Goal: Task Accomplishment & Management: Manage account settings

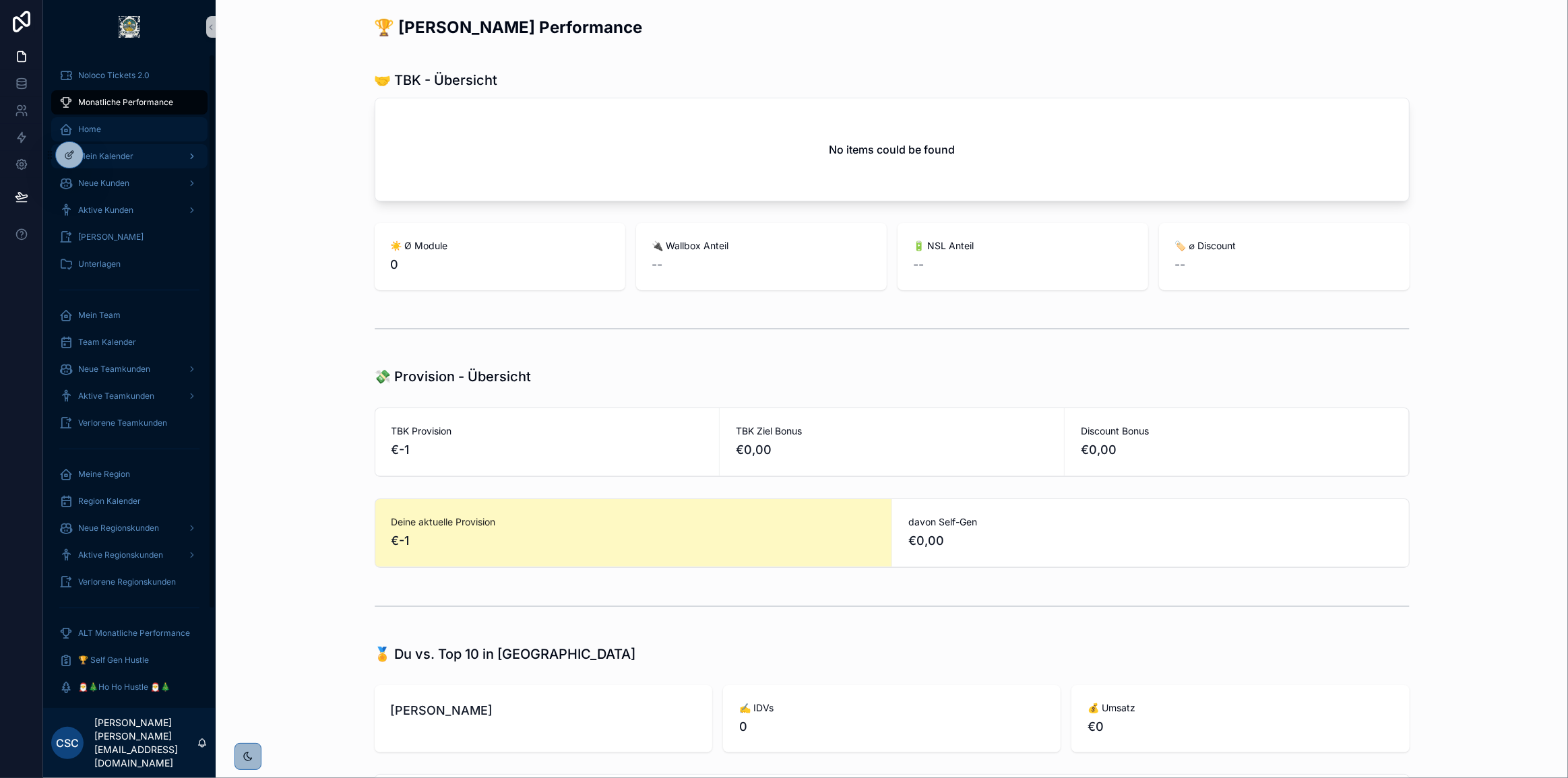
drag, startPoint x: 112, startPoint y: 128, endPoint x: 163, endPoint y: 143, distance: 53.2
click at [112, 128] on div "Home" at bounding box center [129, 129] width 140 height 22
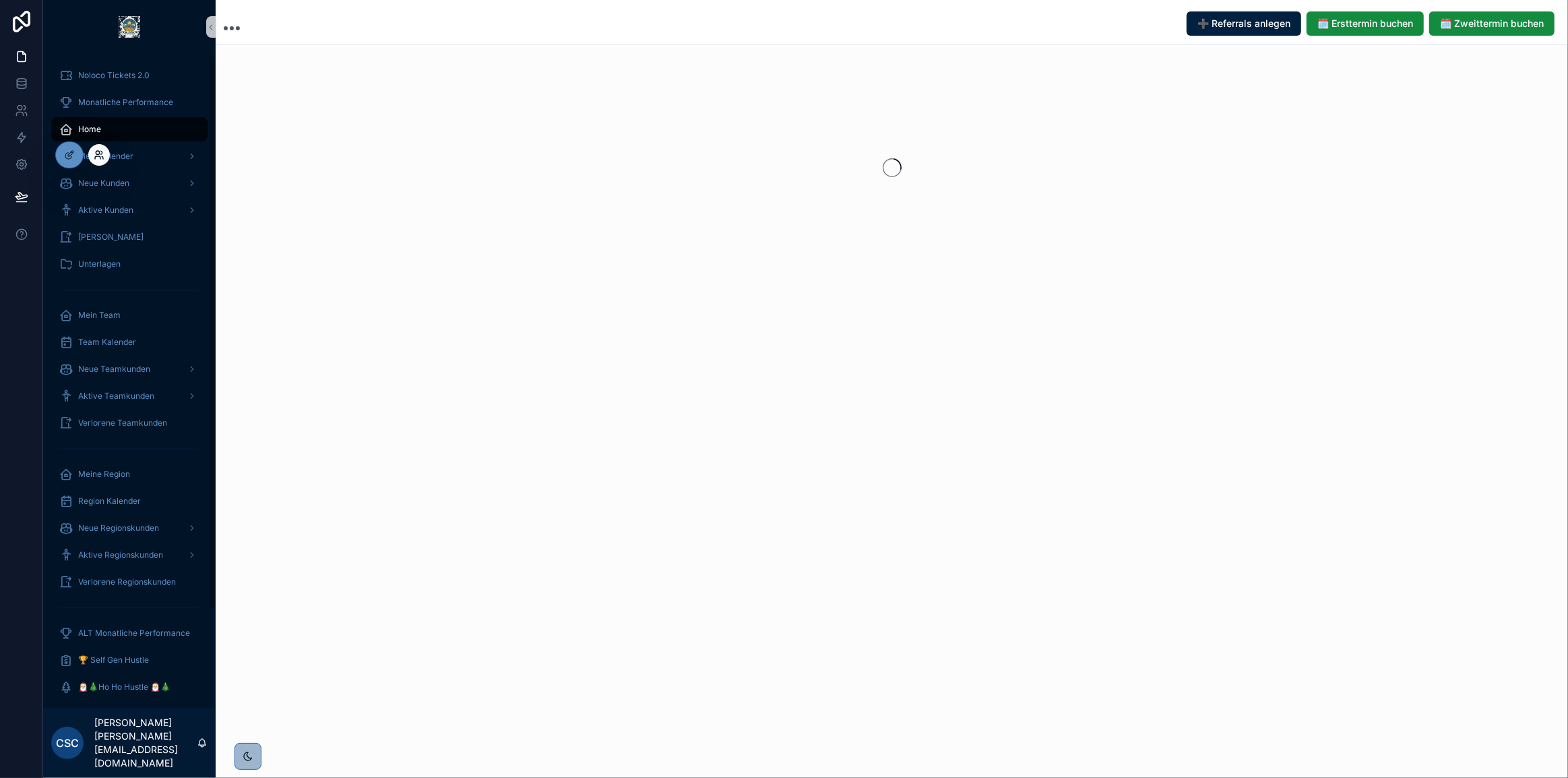
click at [103, 154] on icon at bounding box center [99, 155] width 11 height 11
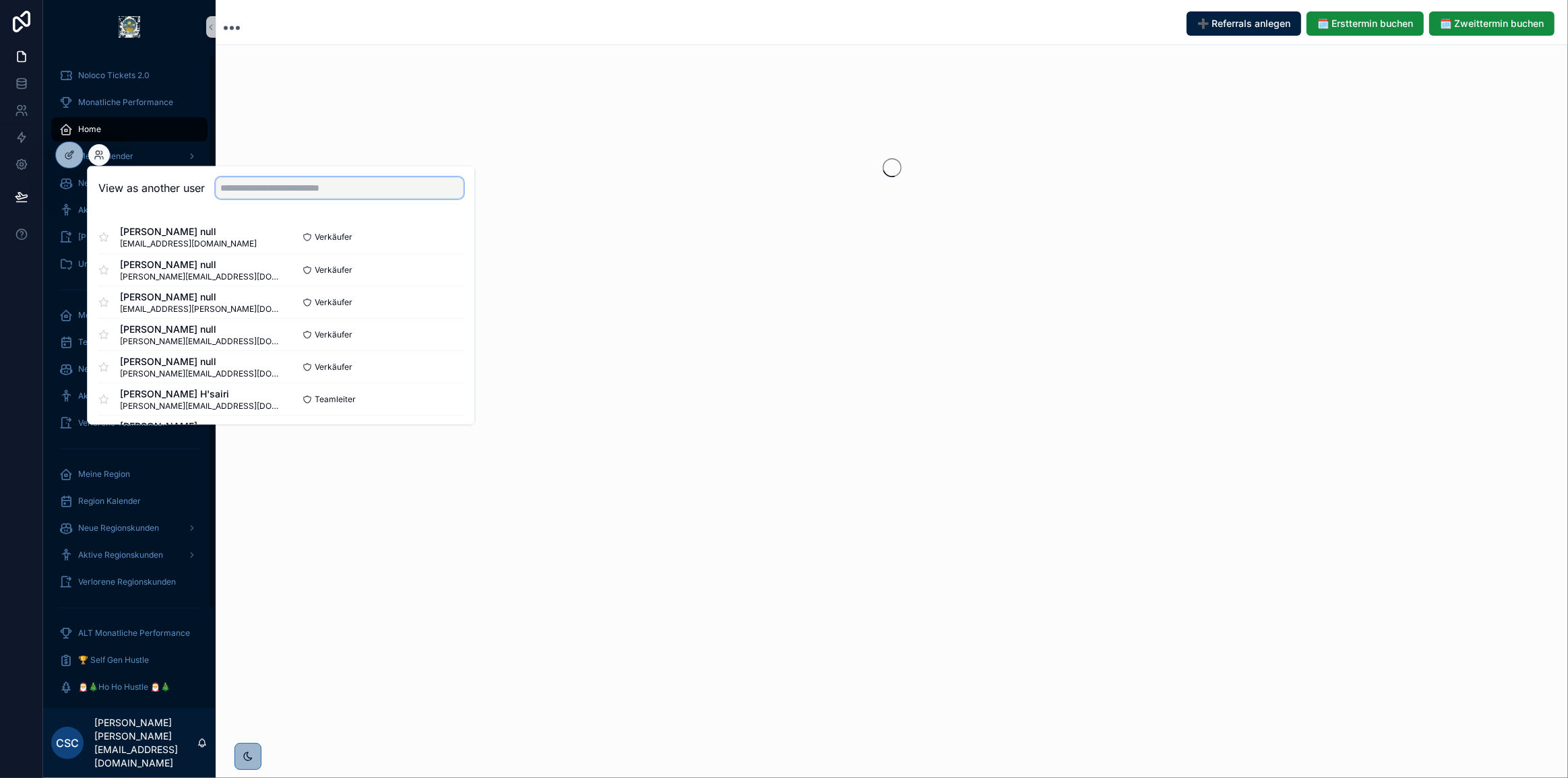
click at [287, 178] on input "text" at bounding box center [339, 188] width 248 height 22
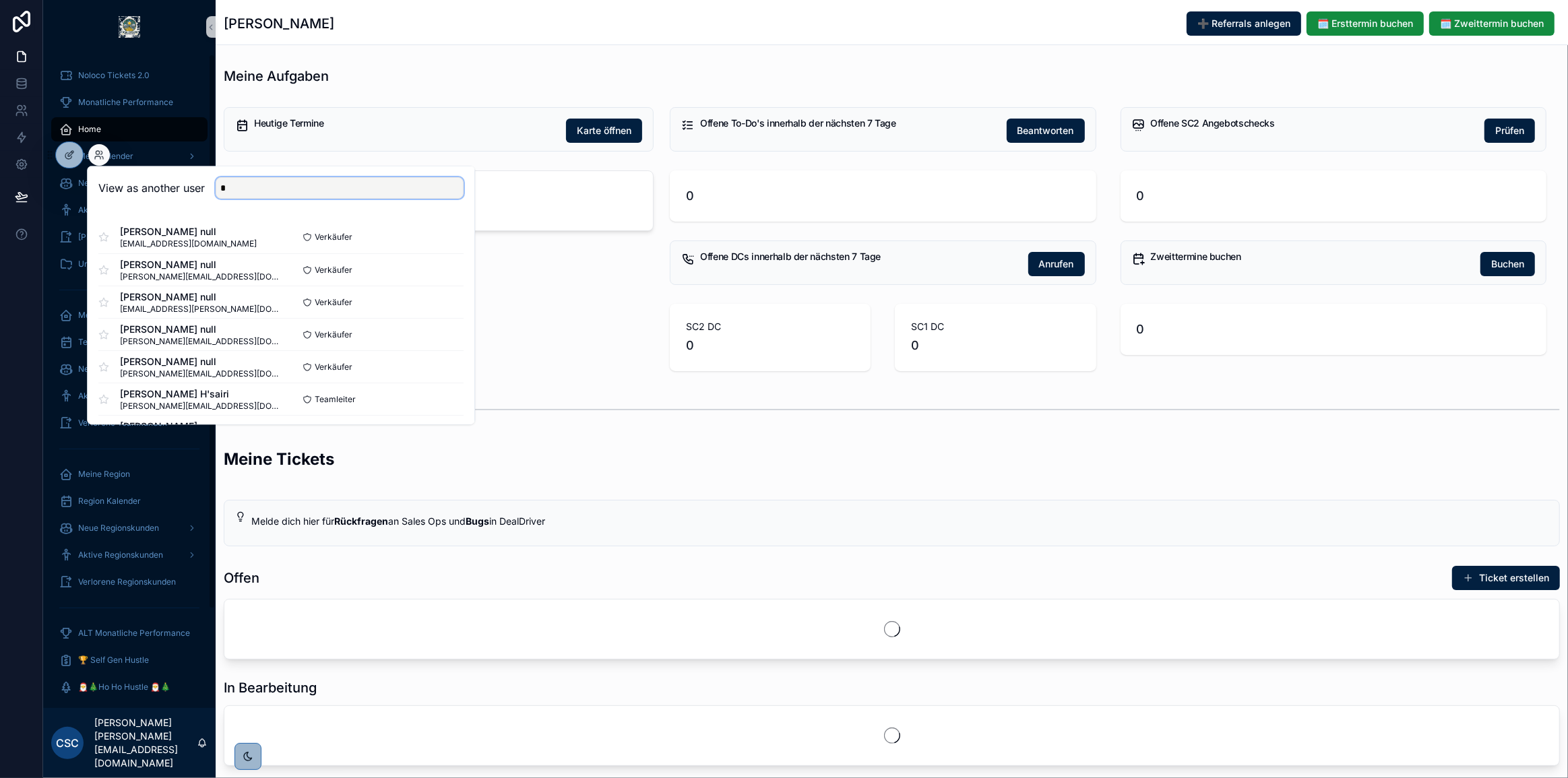
click at [289, 186] on input "*" at bounding box center [339, 188] width 248 height 22
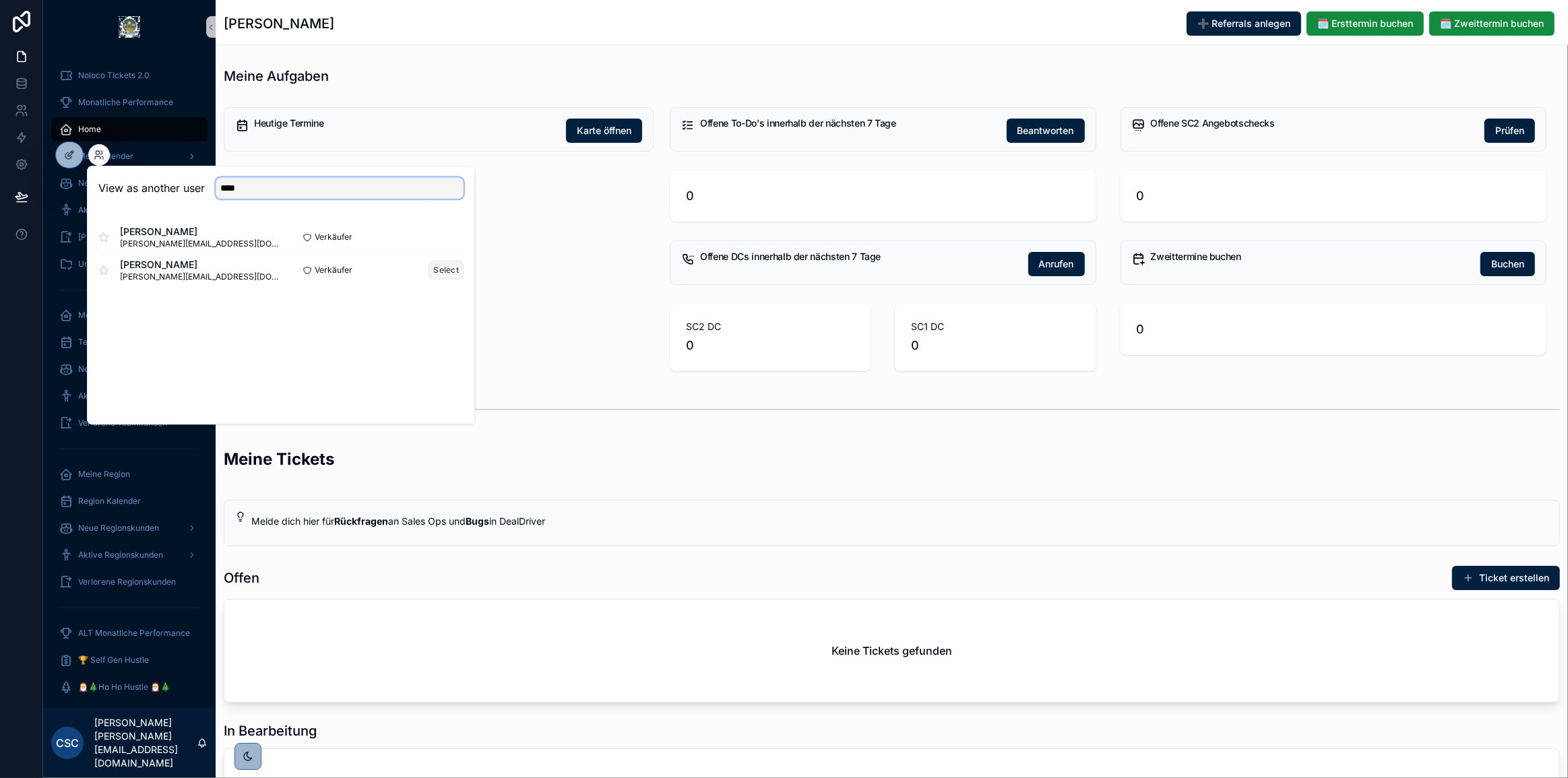
type input "****"
click at [457, 264] on button "Select" at bounding box center [446, 270] width 35 height 20
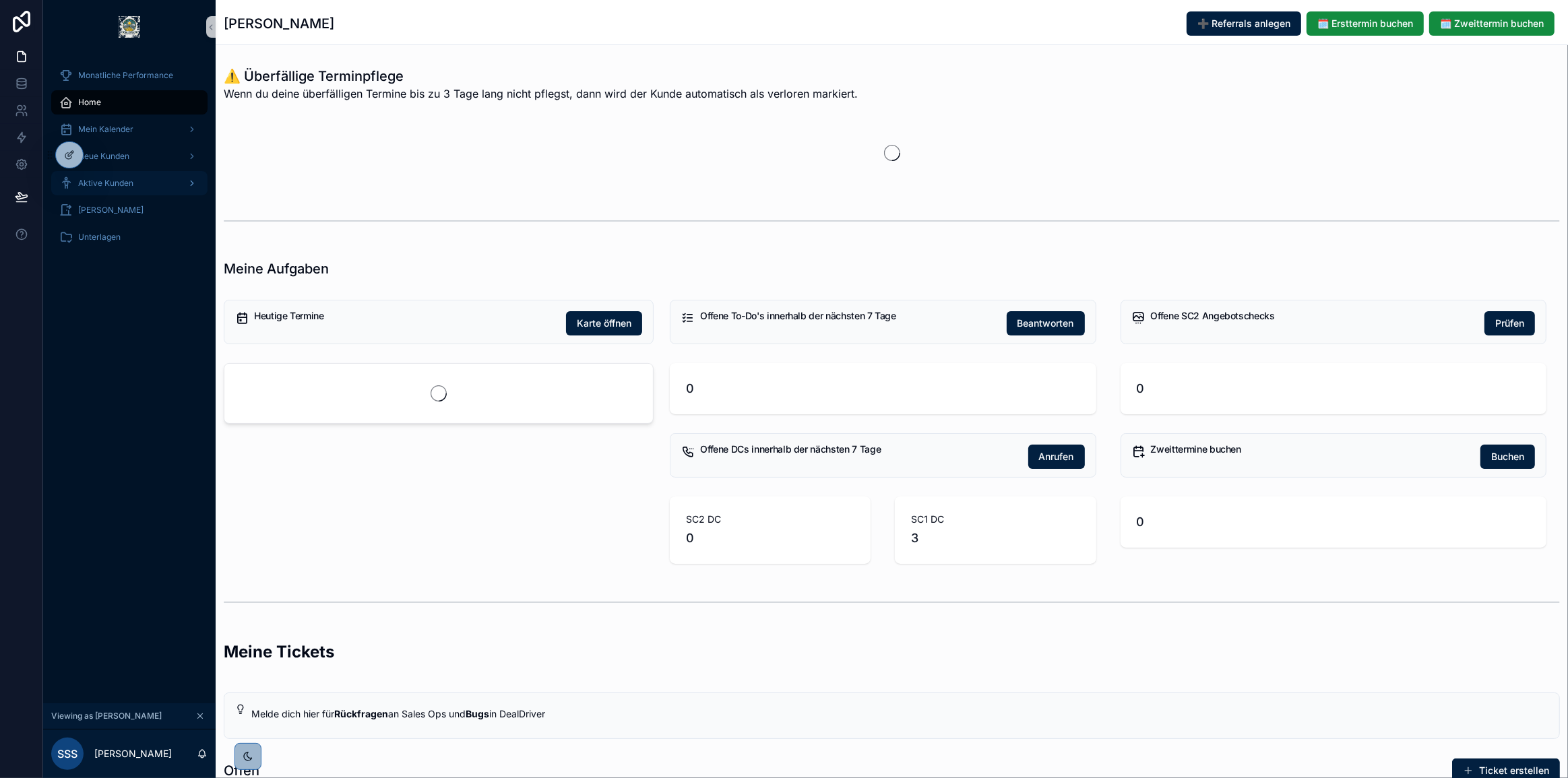
click at [147, 184] on div "Aktive Kunden" at bounding box center [129, 183] width 140 height 22
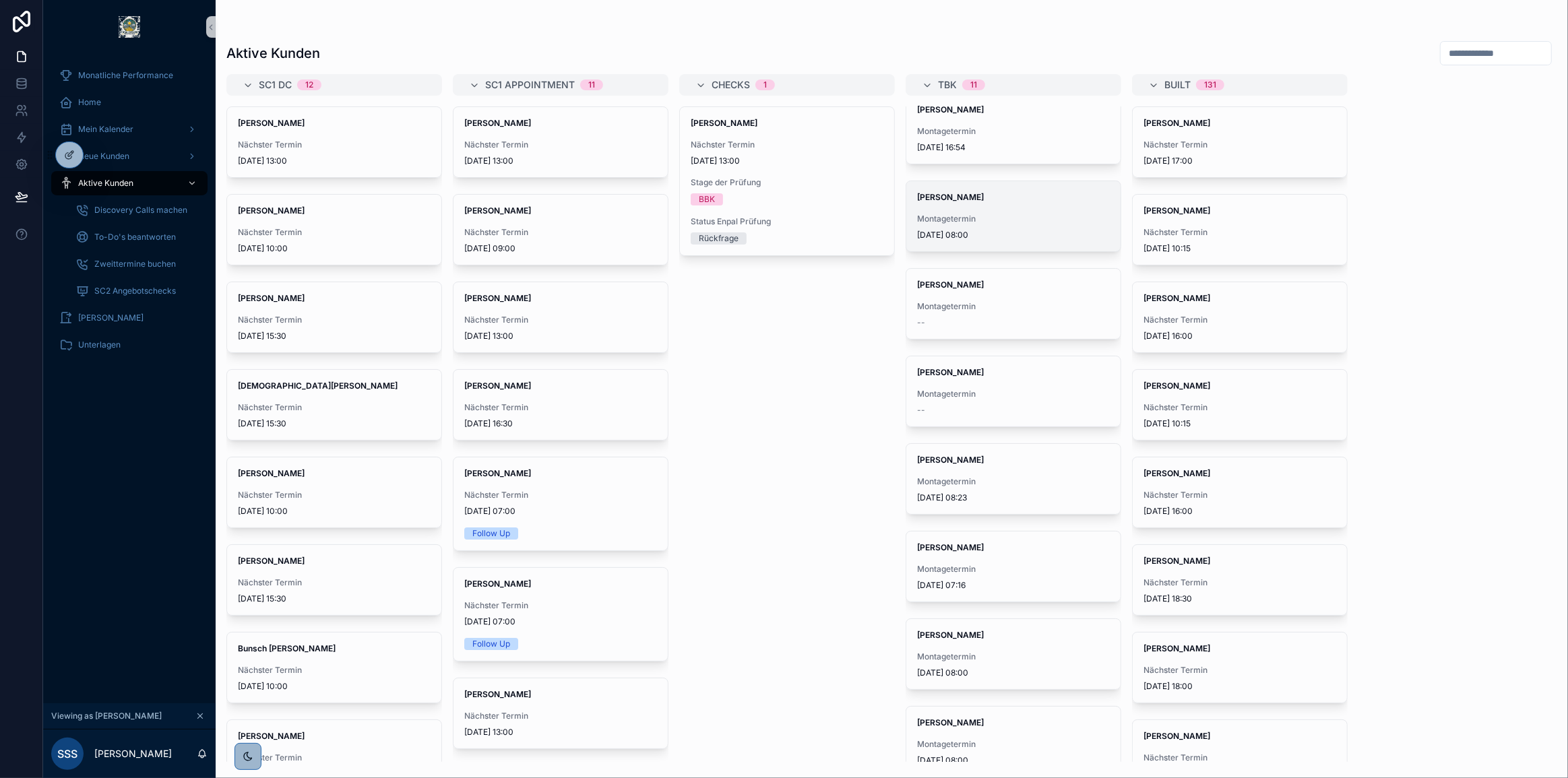
scroll to position [300, 0]
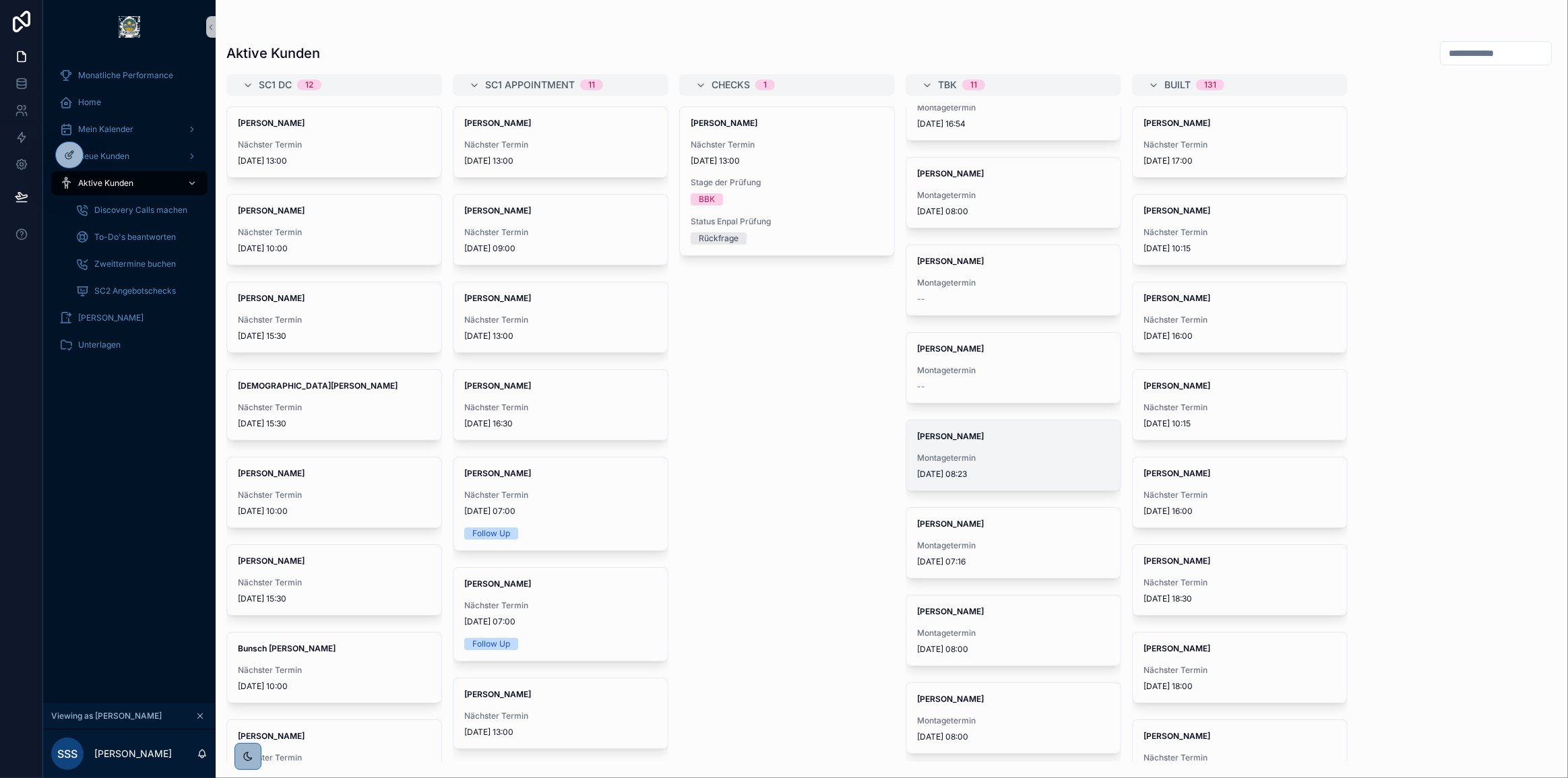
click at [1009, 457] on span "Montagetermin" at bounding box center [1013, 458] width 193 height 11
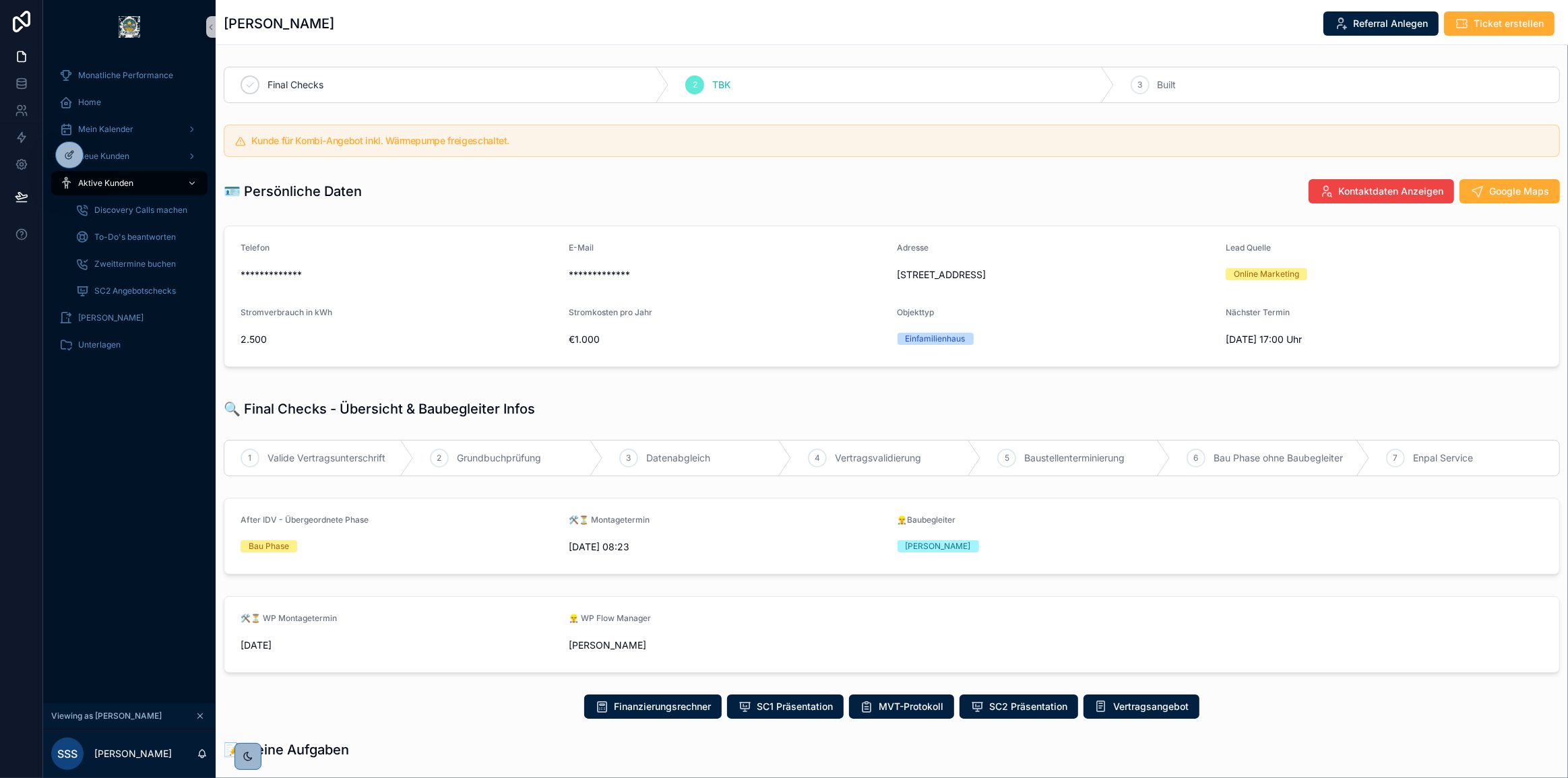
scroll to position [61, 0]
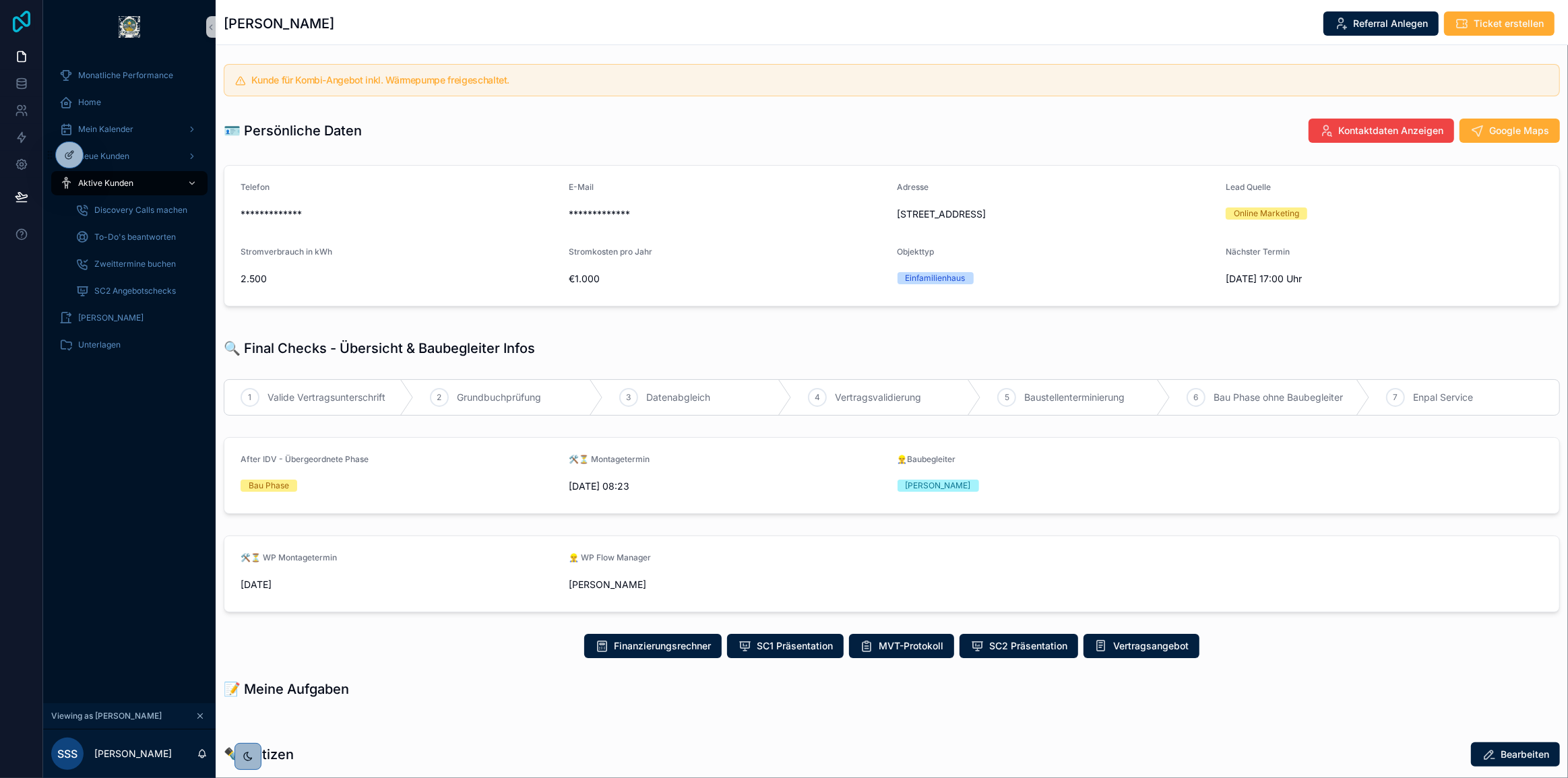
click at [20, 18] on icon at bounding box center [22, 22] width 18 height 22
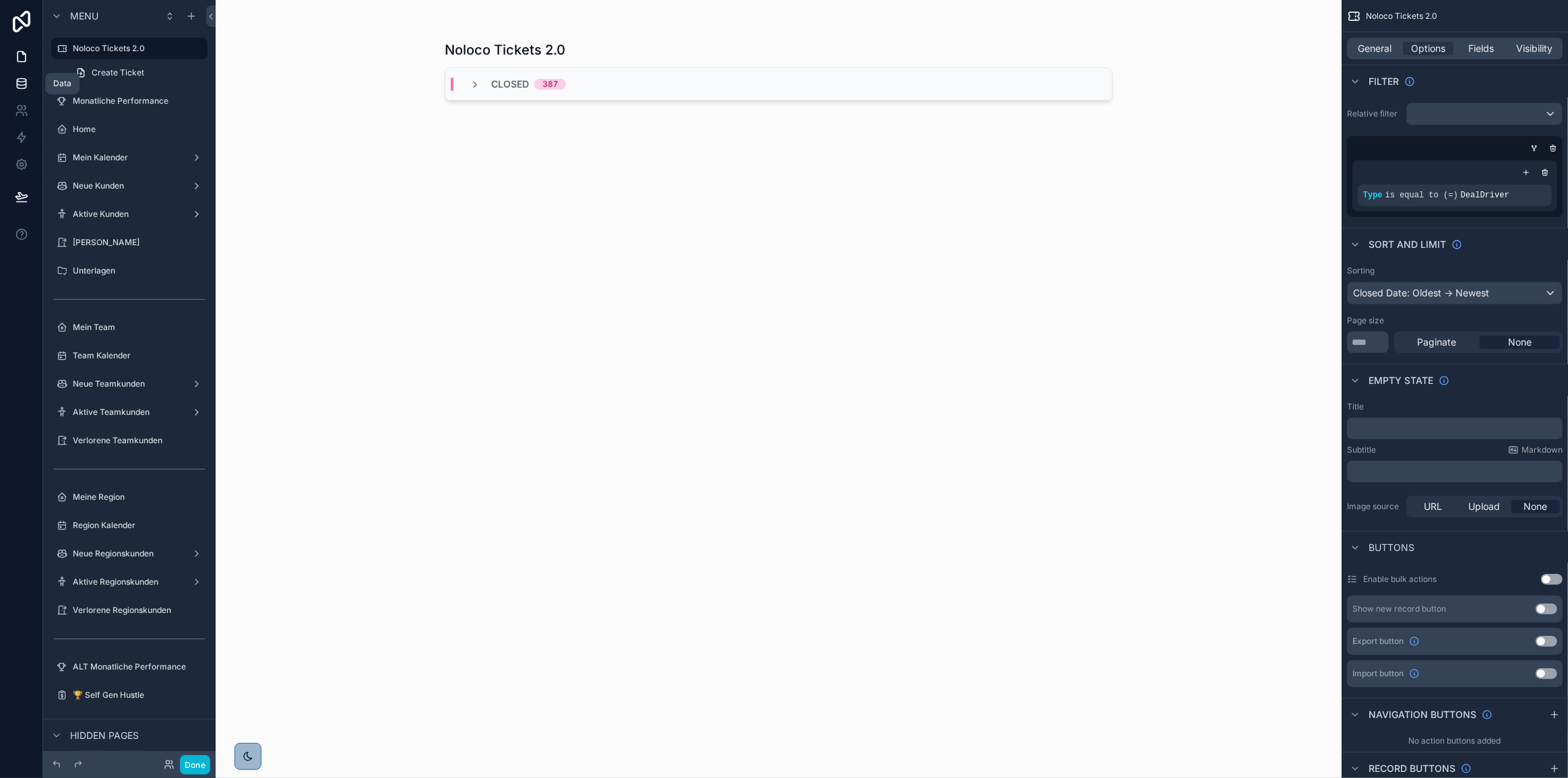
drag, startPoint x: 26, startPoint y: 74, endPoint x: 34, endPoint y: 82, distance: 11.3
click at [26, 74] on link at bounding box center [21, 83] width 42 height 27
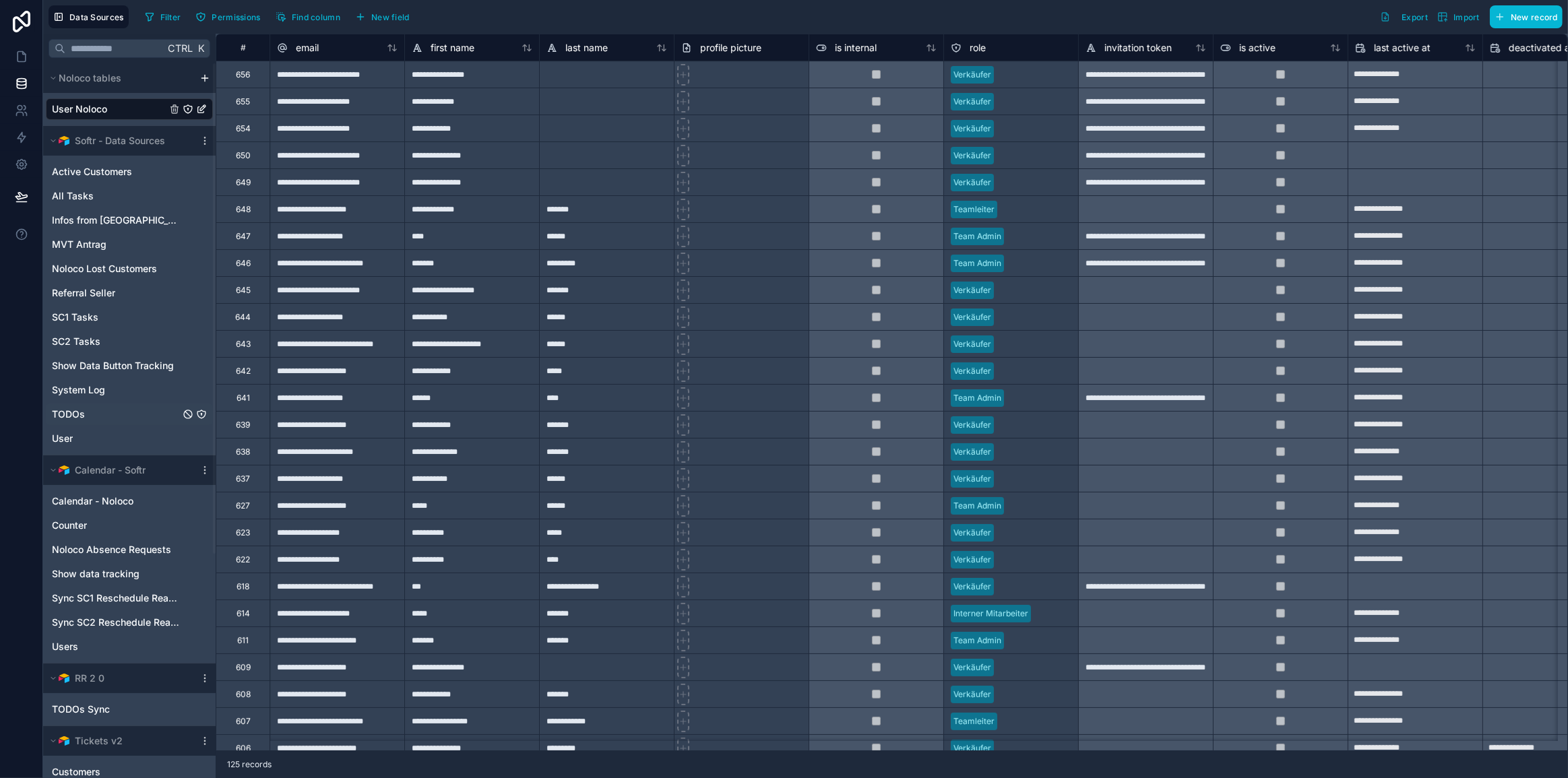
click at [99, 413] on link "TODOs" at bounding box center [115, 414] width 128 height 13
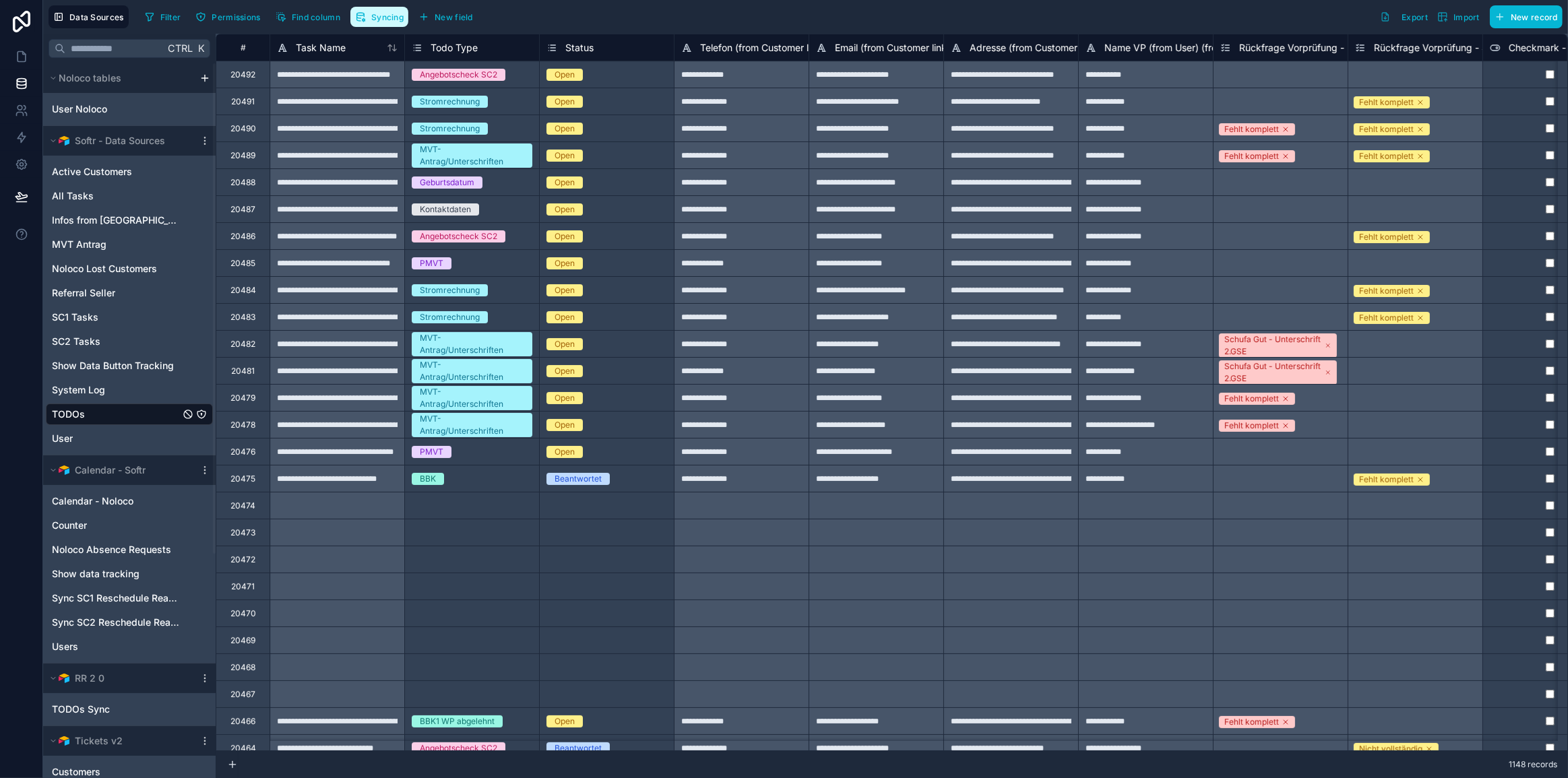
click at [390, 23] on button "Syncing" at bounding box center [379, 17] width 58 height 20
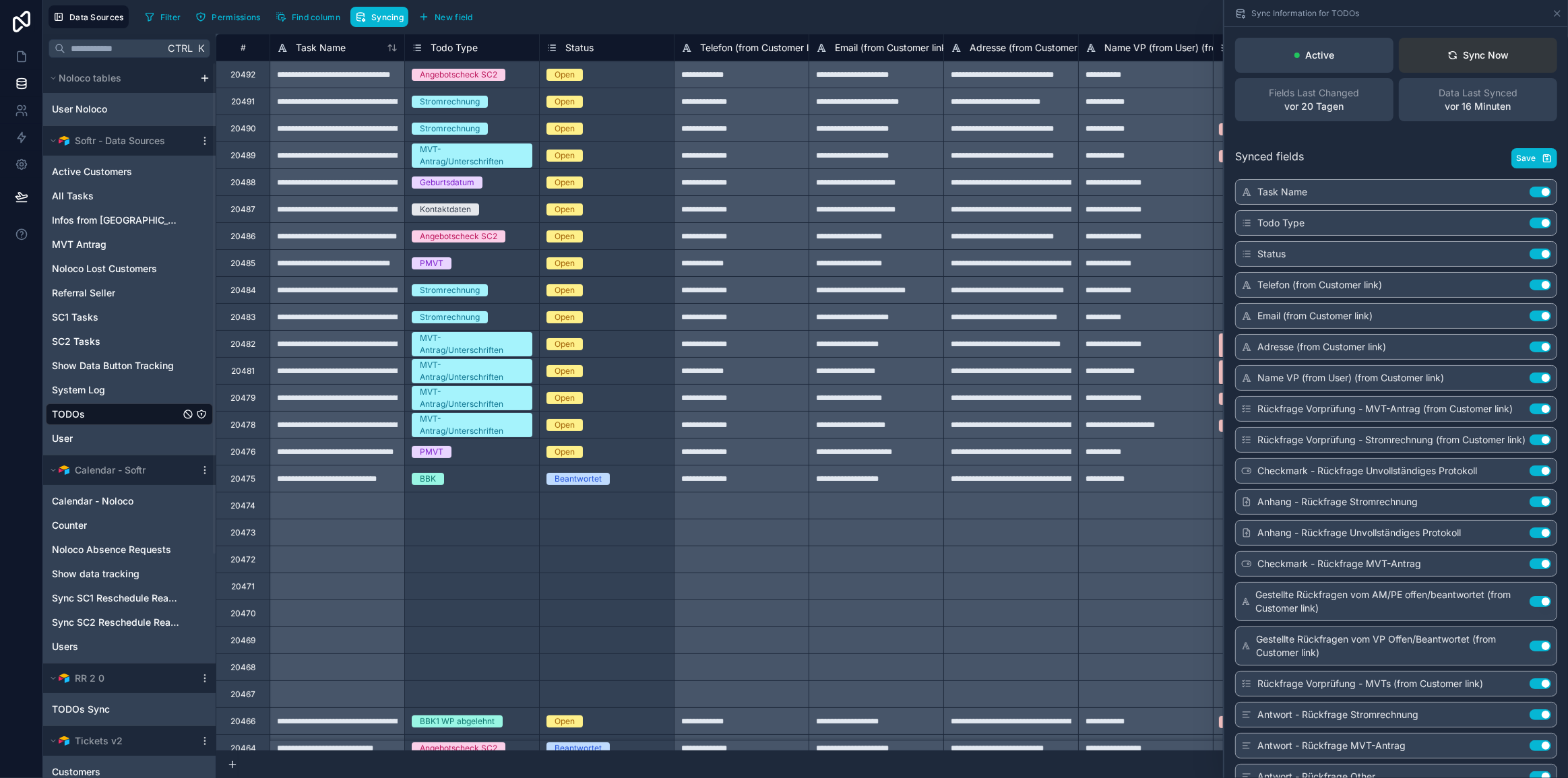
click at [1467, 48] on div "Sync Now" at bounding box center [1478, 55] width 62 height 13
click at [16, 61] on icon at bounding box center [21, 56] width 13 height 13
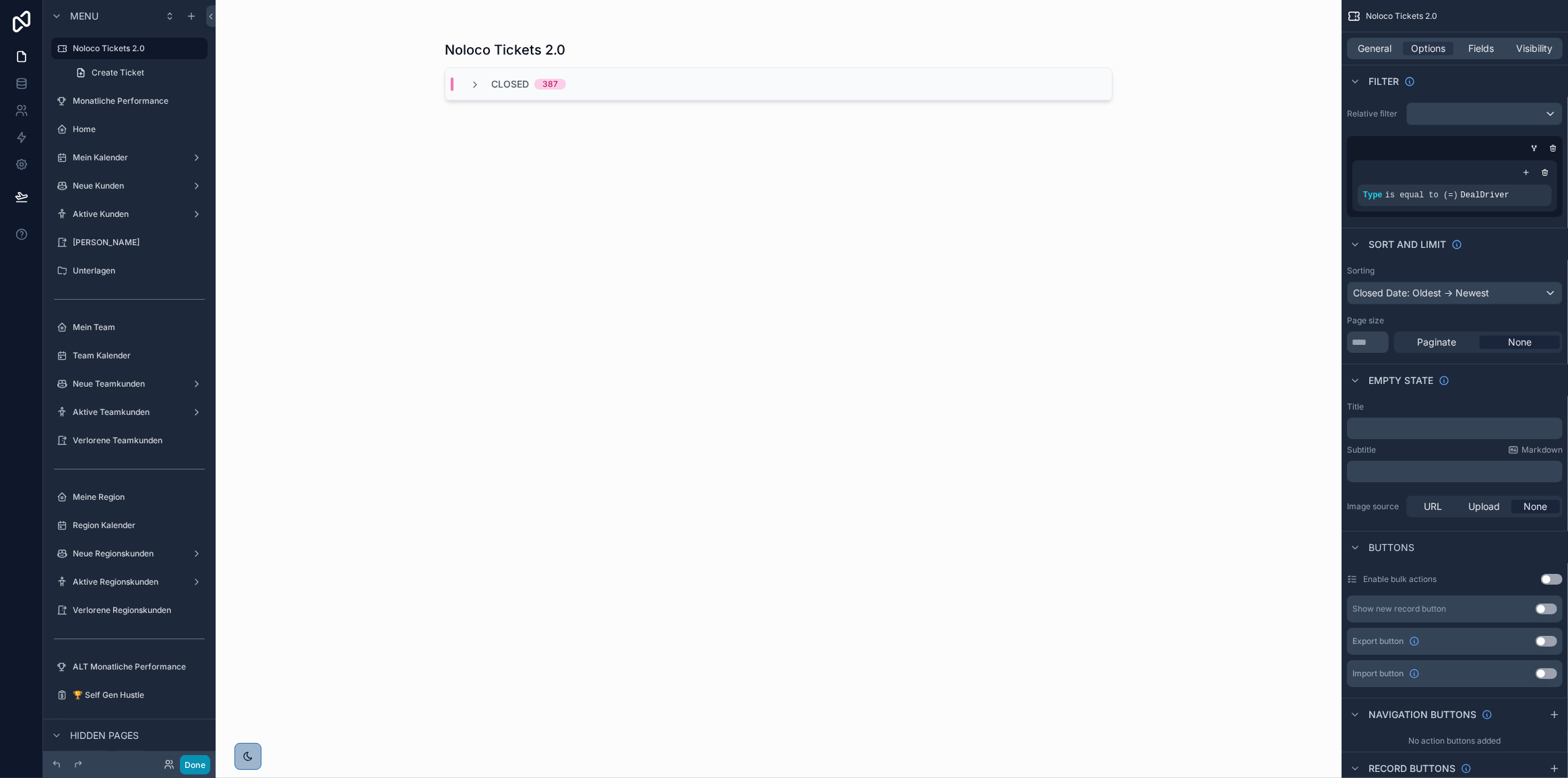
click at [195, 766] on button "Done" at bounding box center [195, 765] width 31 height 20
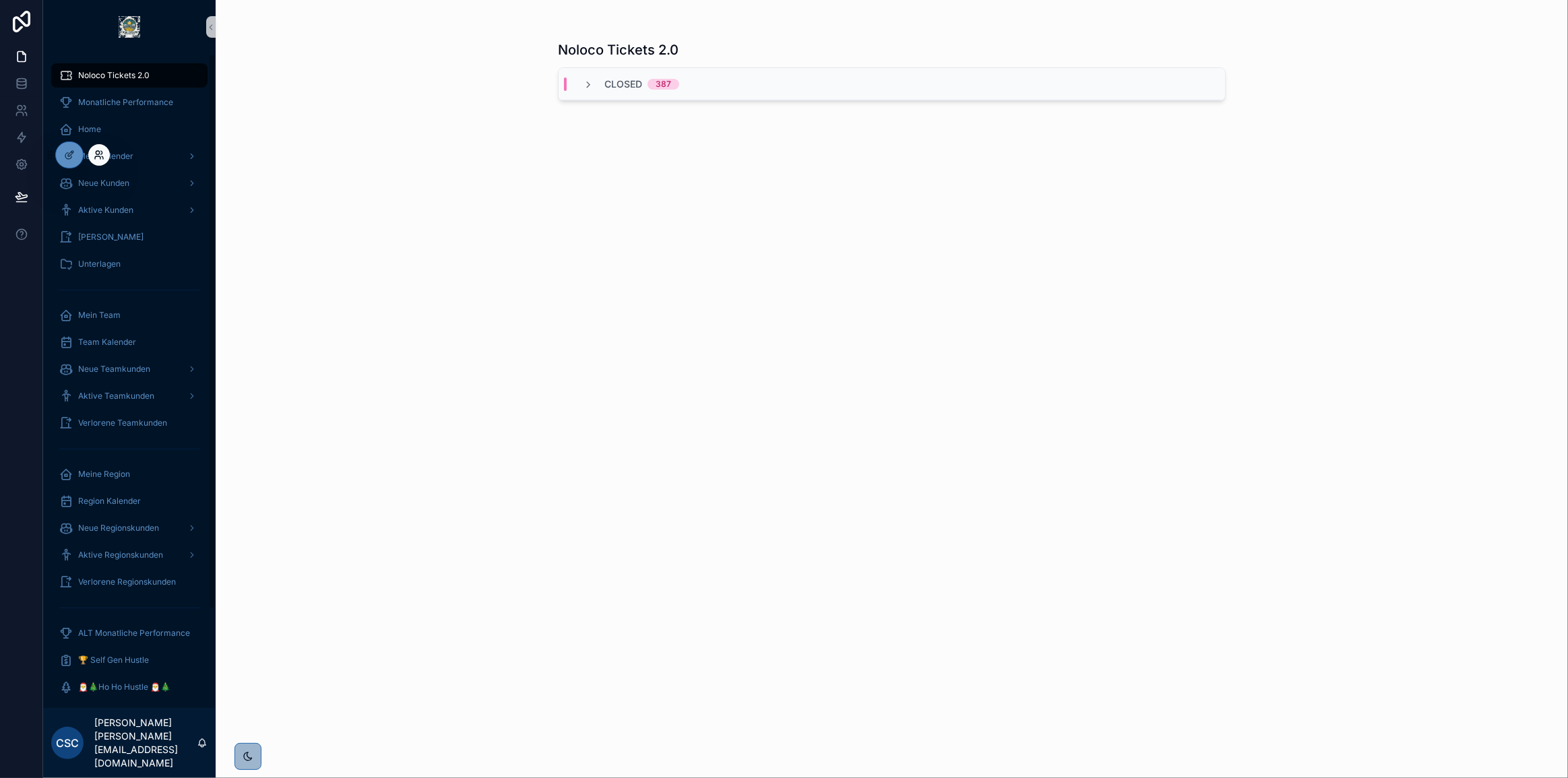
click at [99, 154] on icon at bounding box center [97, 153] width 4 height 4
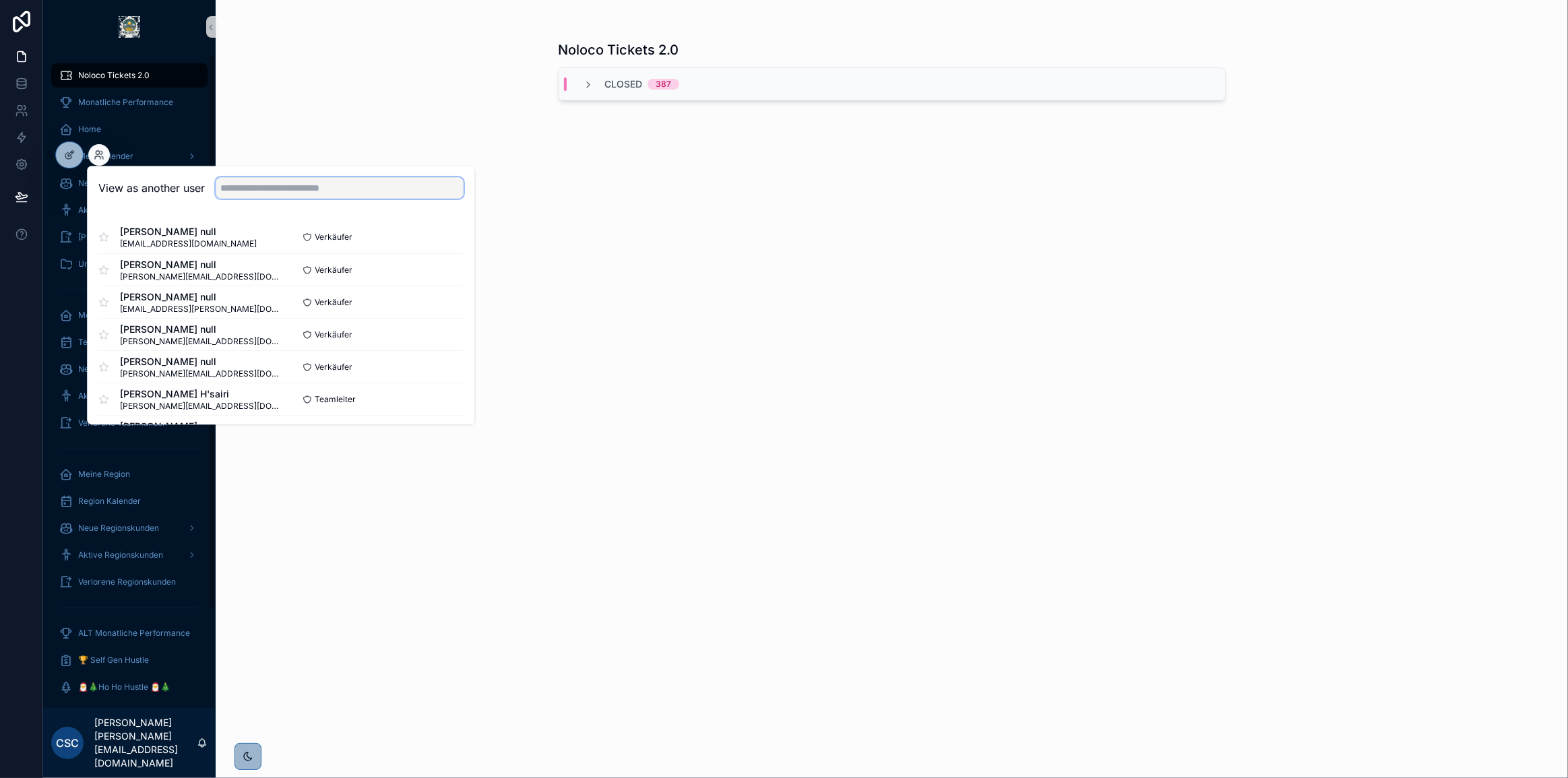
click at [300, 182] on input "text" at bounding box center [339, 188] width 248 height 22
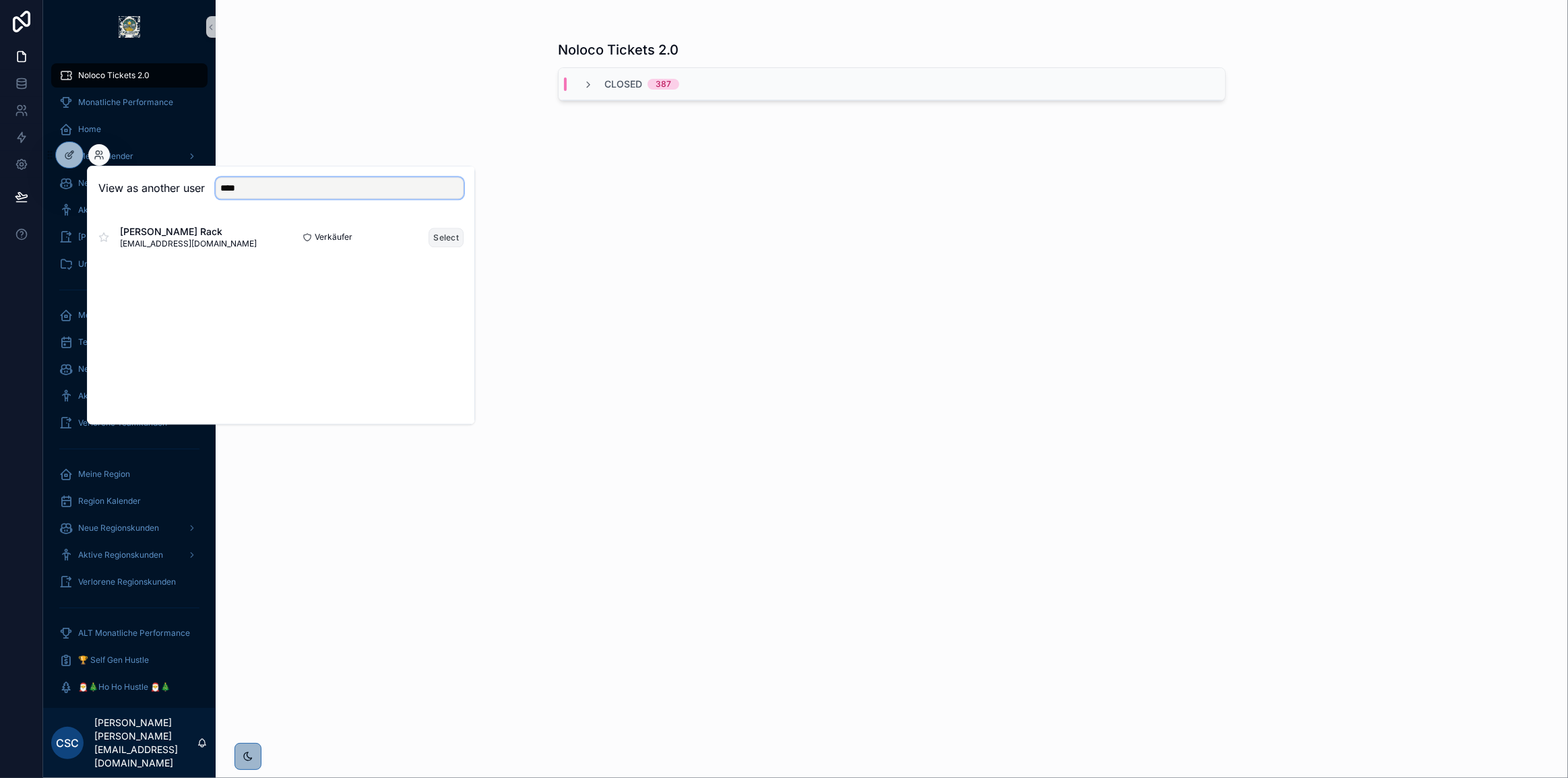
type input "****"
click at [459, 231] on button "Select" at bounding box center [446, 237] width 35 height 20
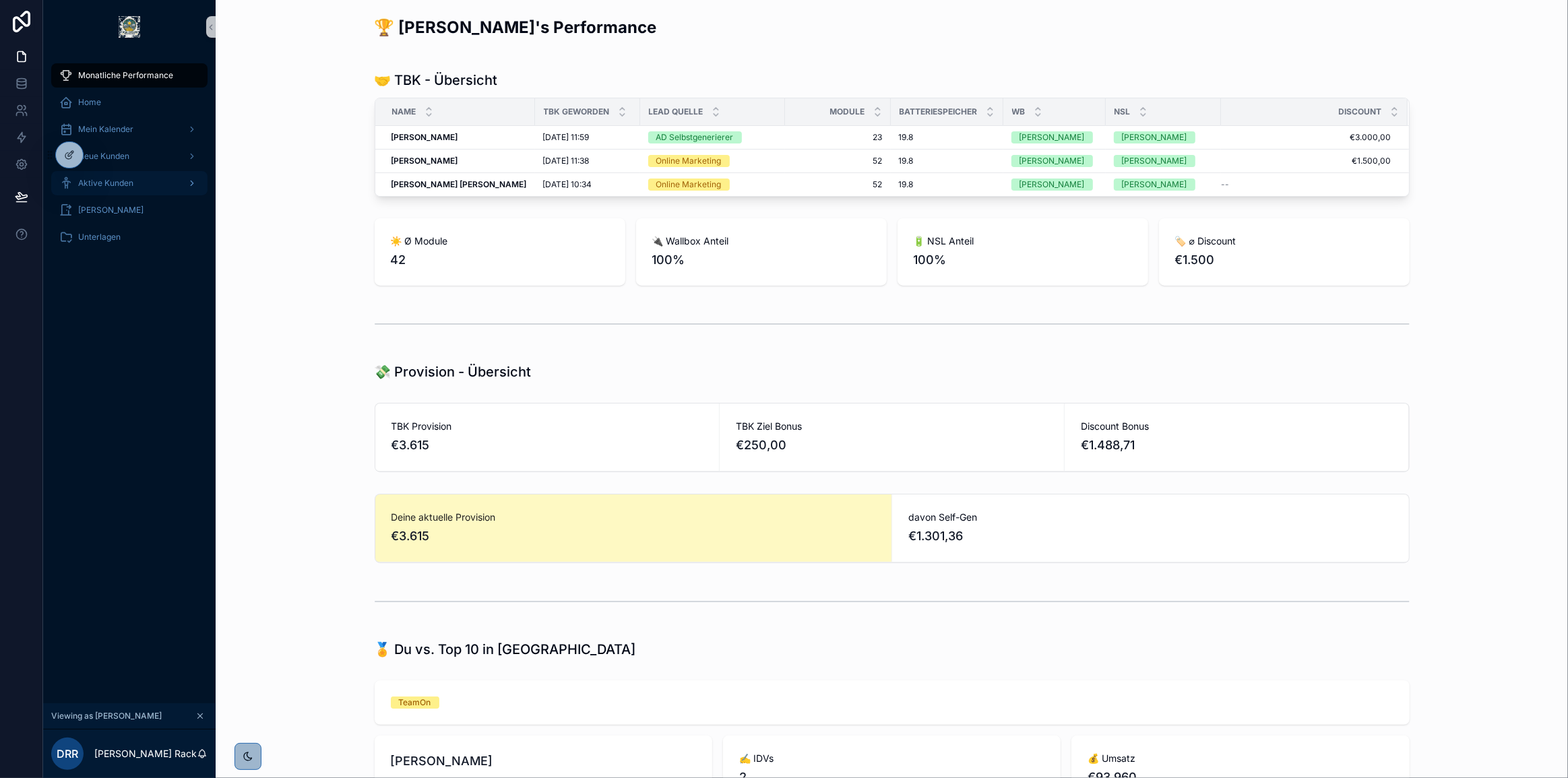
click at [129, 181] on span "Aktive Kunden" at bounding box center [106, 183] width 56 height 11
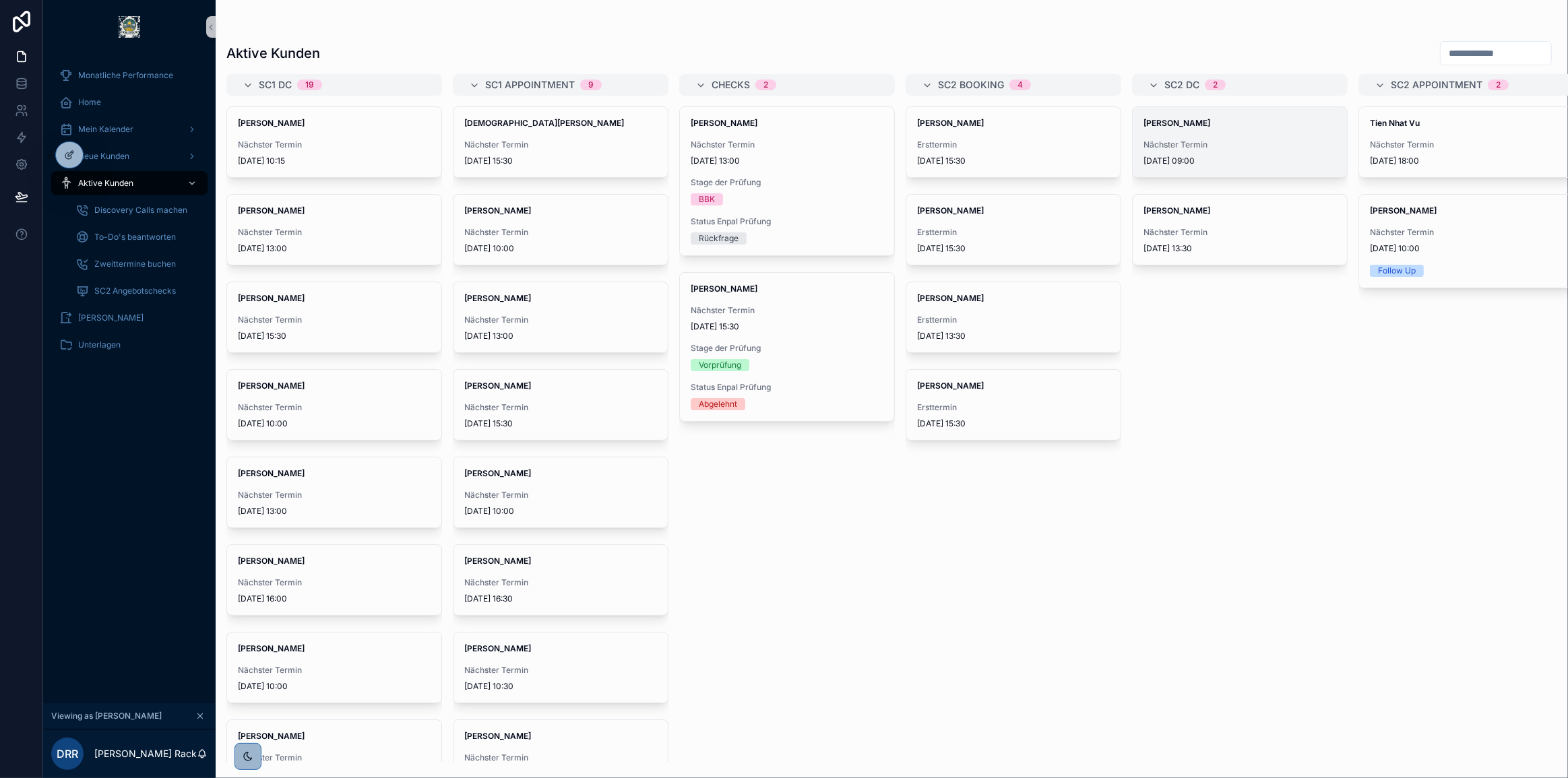
click at [1214, 142] on span "Nächster Termin" at bounding box center [1240, 145] width 193 height 11
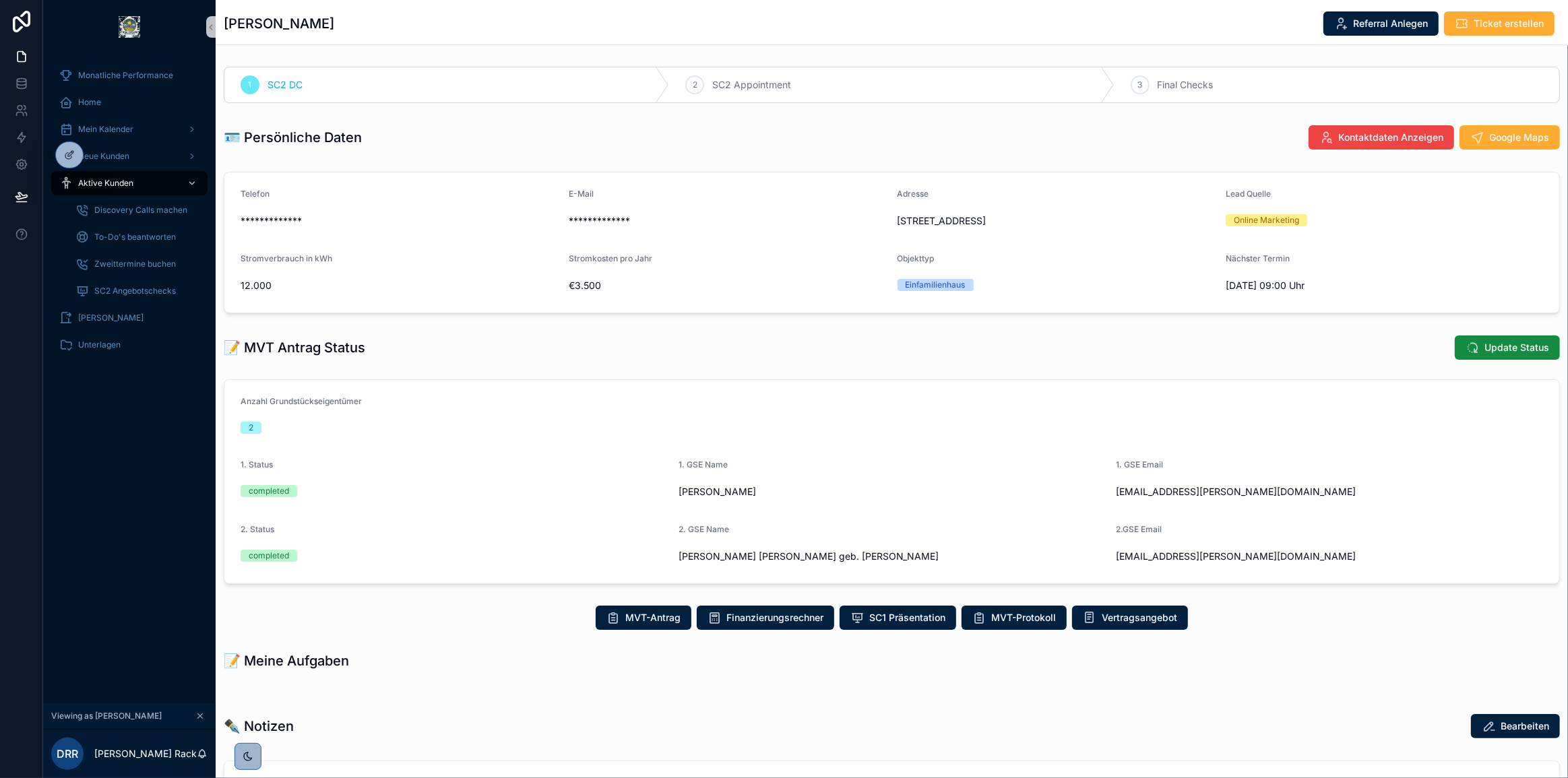
drag, startPoint x: 334, startPoint y: 28, endPoint x: 224, endPoint y: 27, distance: 110.0
click at [224, 27] on div "Gernot Christl Referral Anlegen Ticket erstellen" at bounding box center [891, 23] width 1336 height 26
copy h1 "Gernot Christl"
click at [711, 353] on div "📝 MVT Antrag Status Update Status" at bounding box center [891, 347] width 1336 height 26
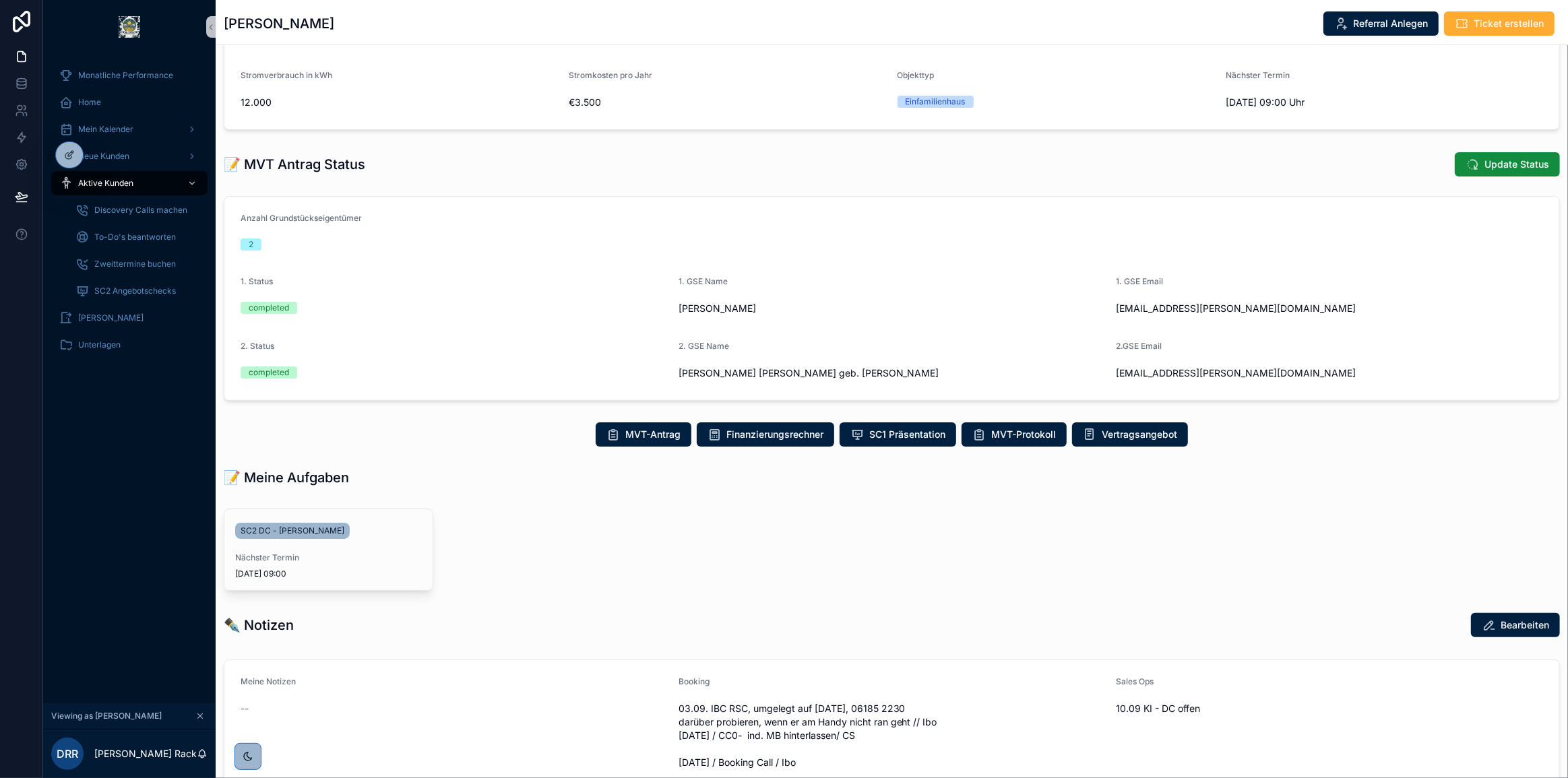
scroll to position [61, 0]
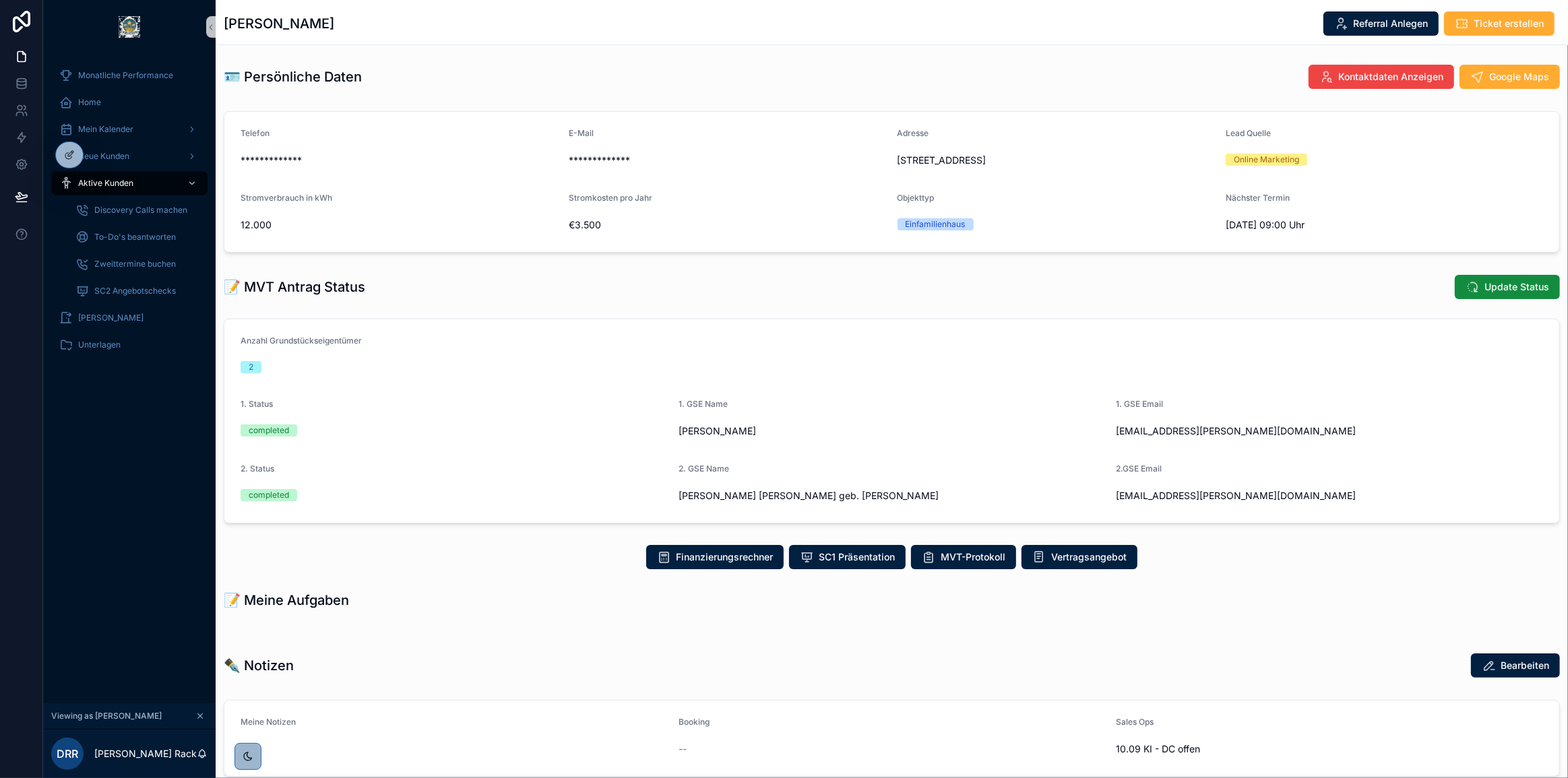
drag, startPoint x: 20, startPoint y: 19, endPoint x: 39, endPoint y: 25, distance: 19.9
click at [20, 19] on icon at bounding box center [21, 22] width 27 height 22
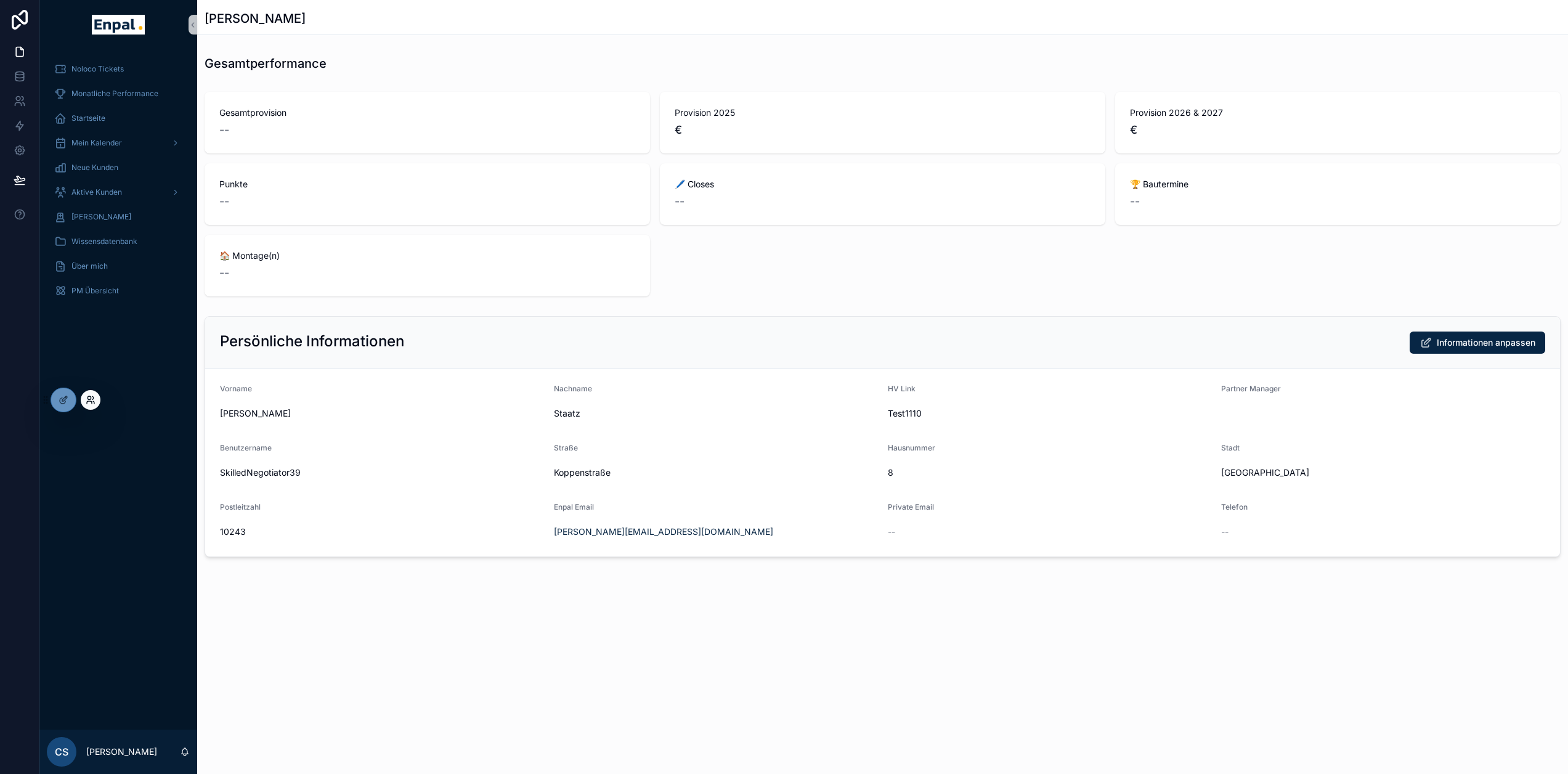
click at [92, 401] on icon at bounding box center [90, 400] width 10 height 10
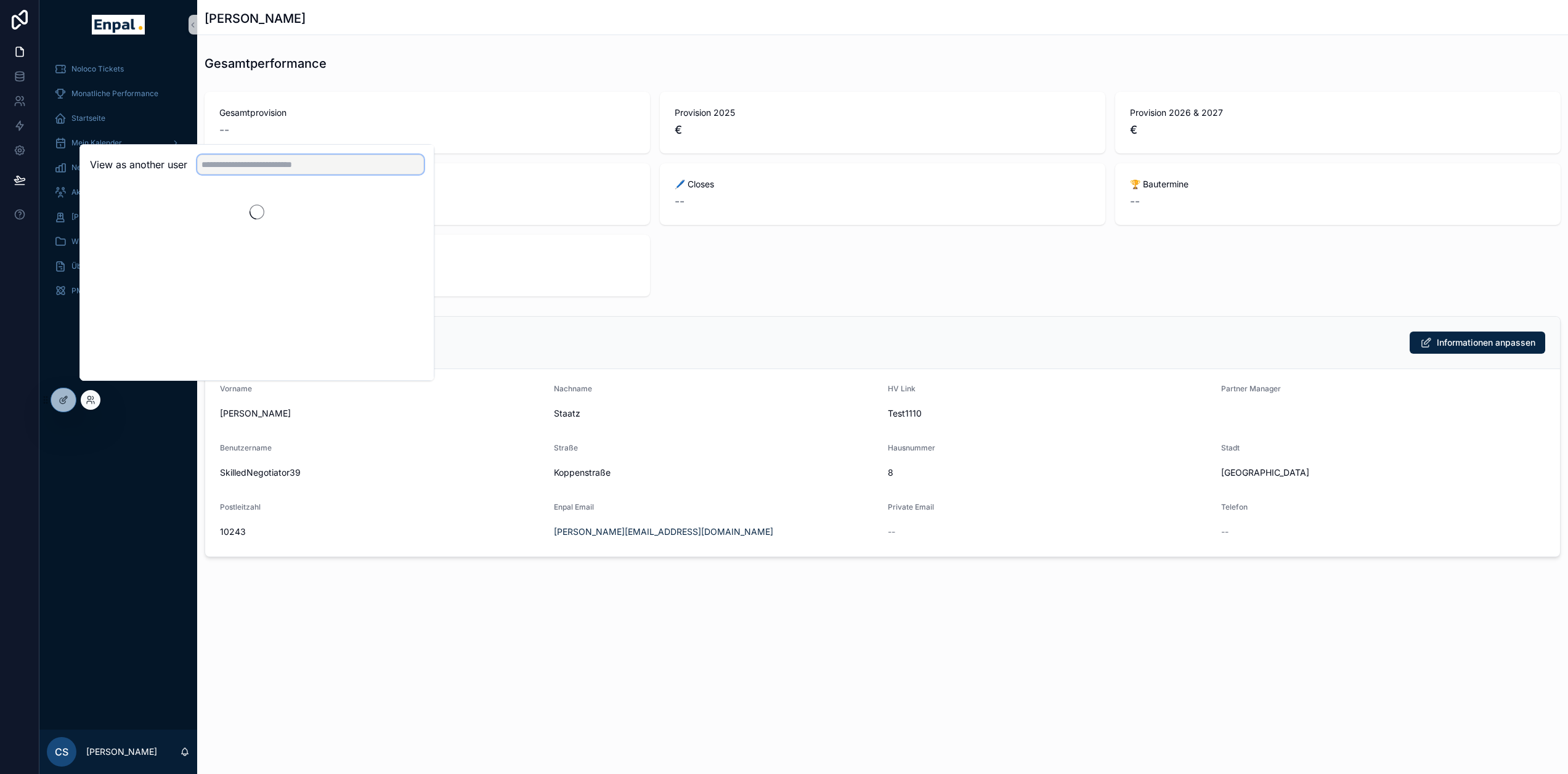
click at [265, 174] on input "text" at bounding box center [310, 165] width 226 height 20
paste input "**********"
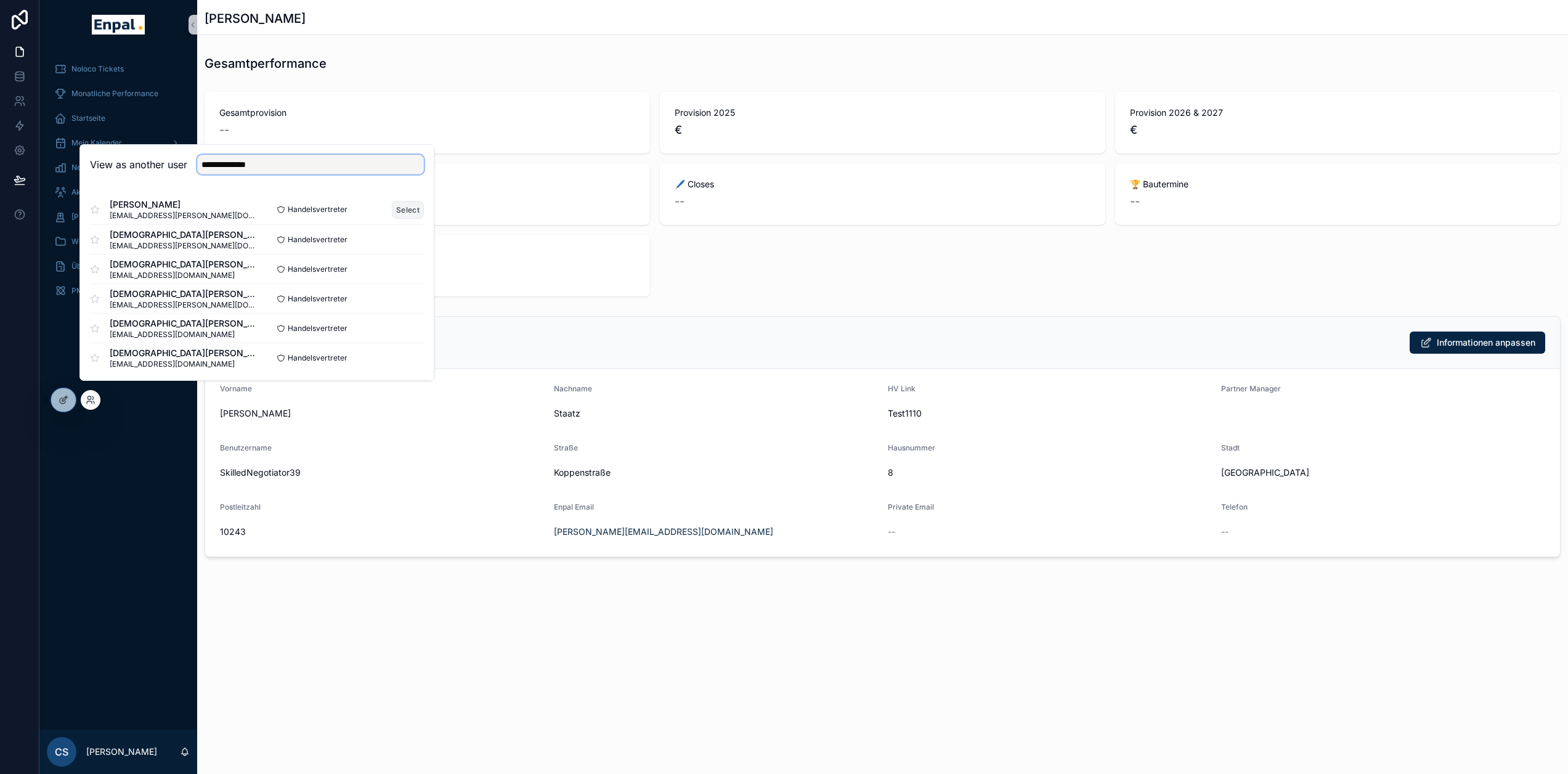
type input "**********"
click at [401, 216] on button "Select" at bounding box center [408, 210] width 32 height 18
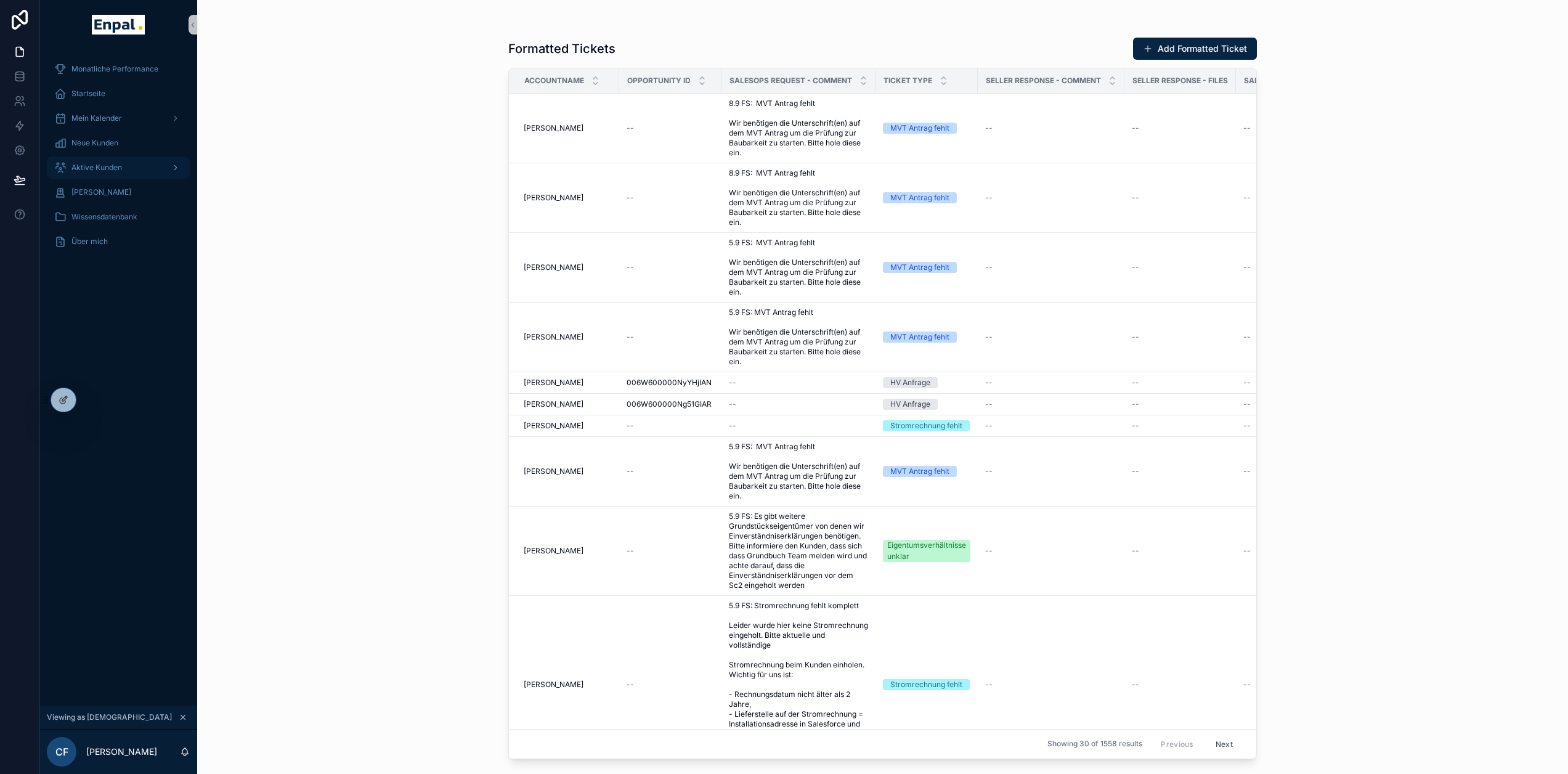
click at [118, 165] on span "Aktive Kunden" at bounding box center [97, 167] width 51 height 10
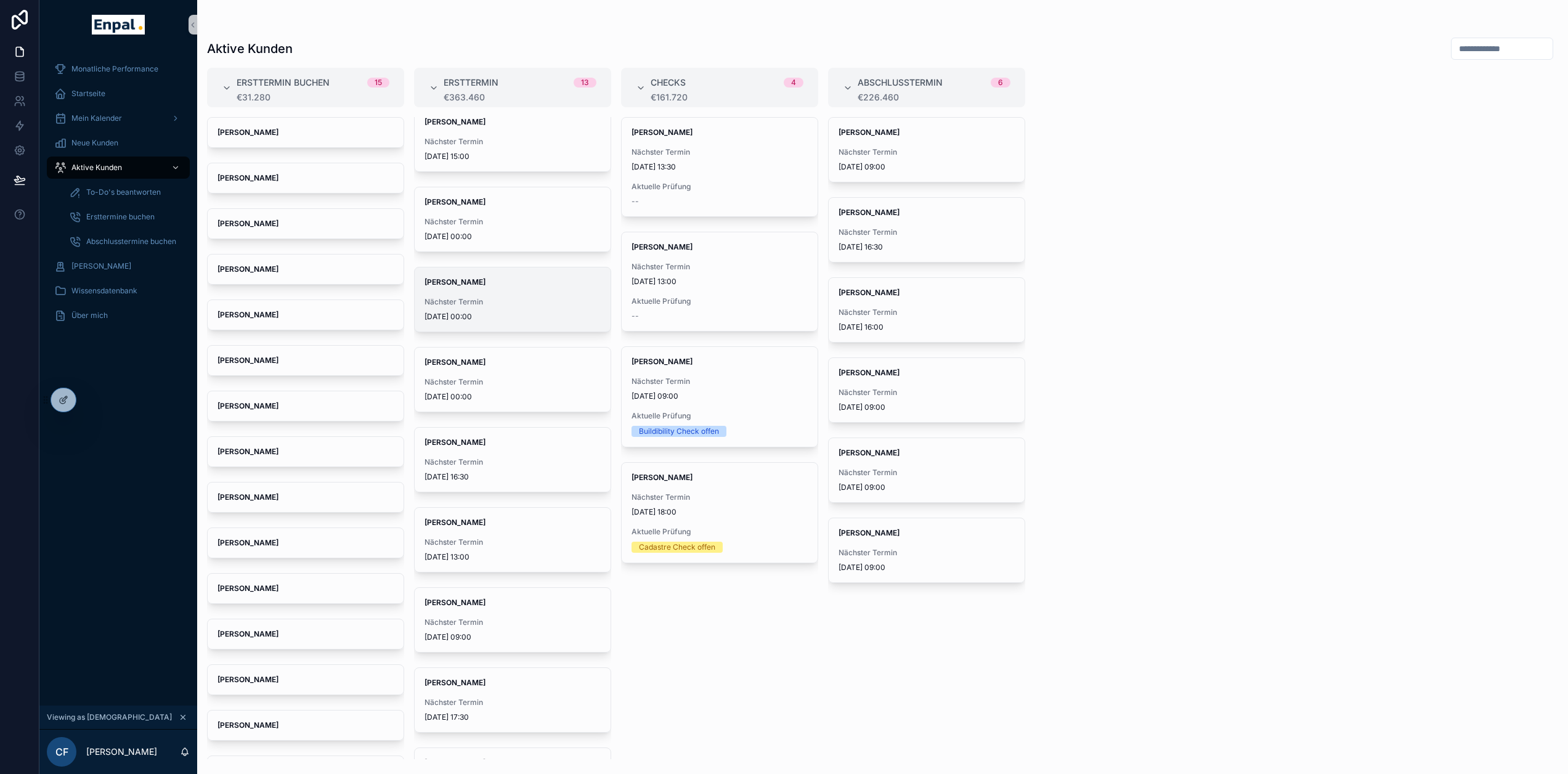
scroll to position [370, 0]
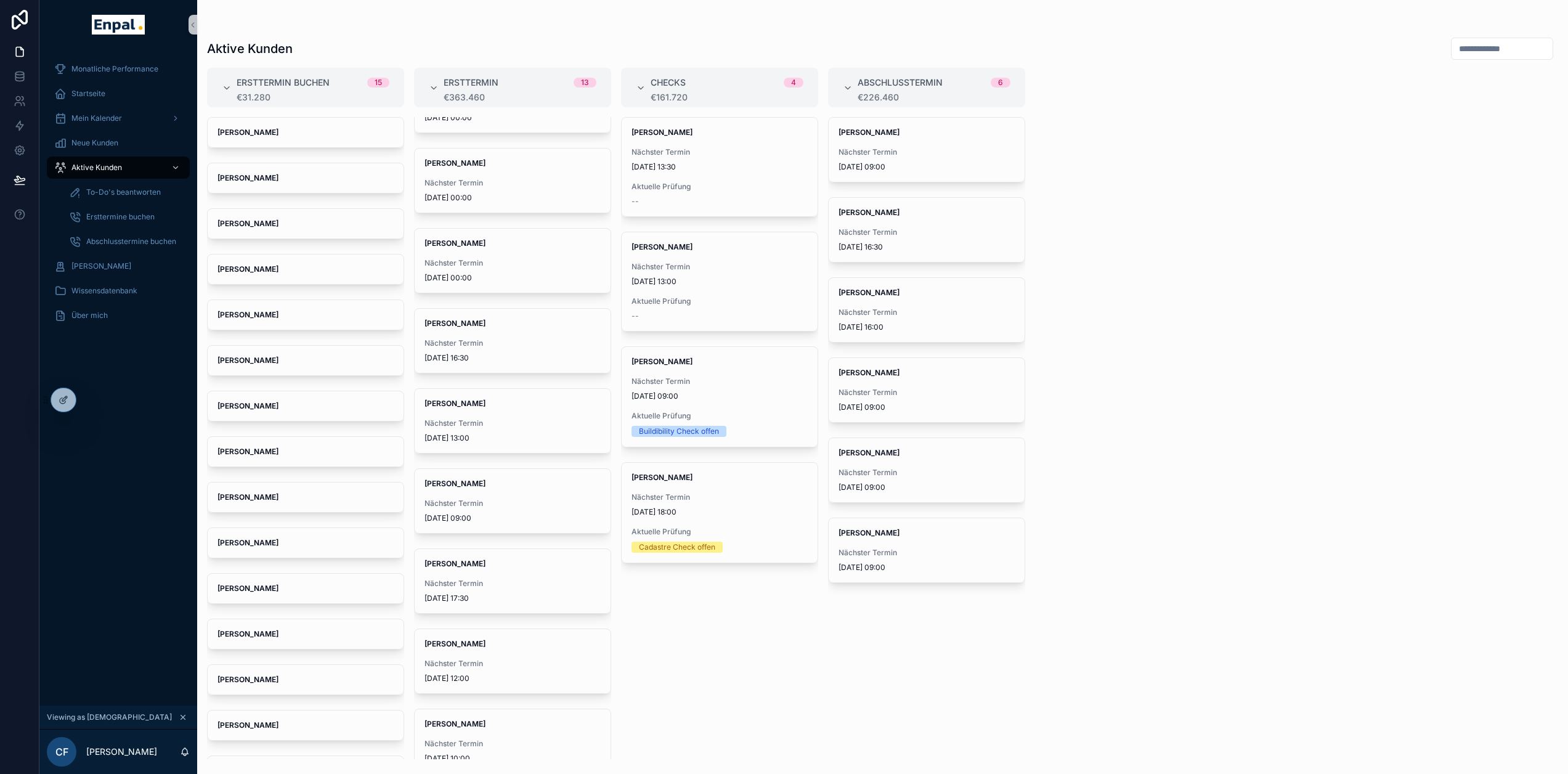
click at [1462, 55] on input "scrollable content" at bounding box center [1502, 49] width 101 height 17
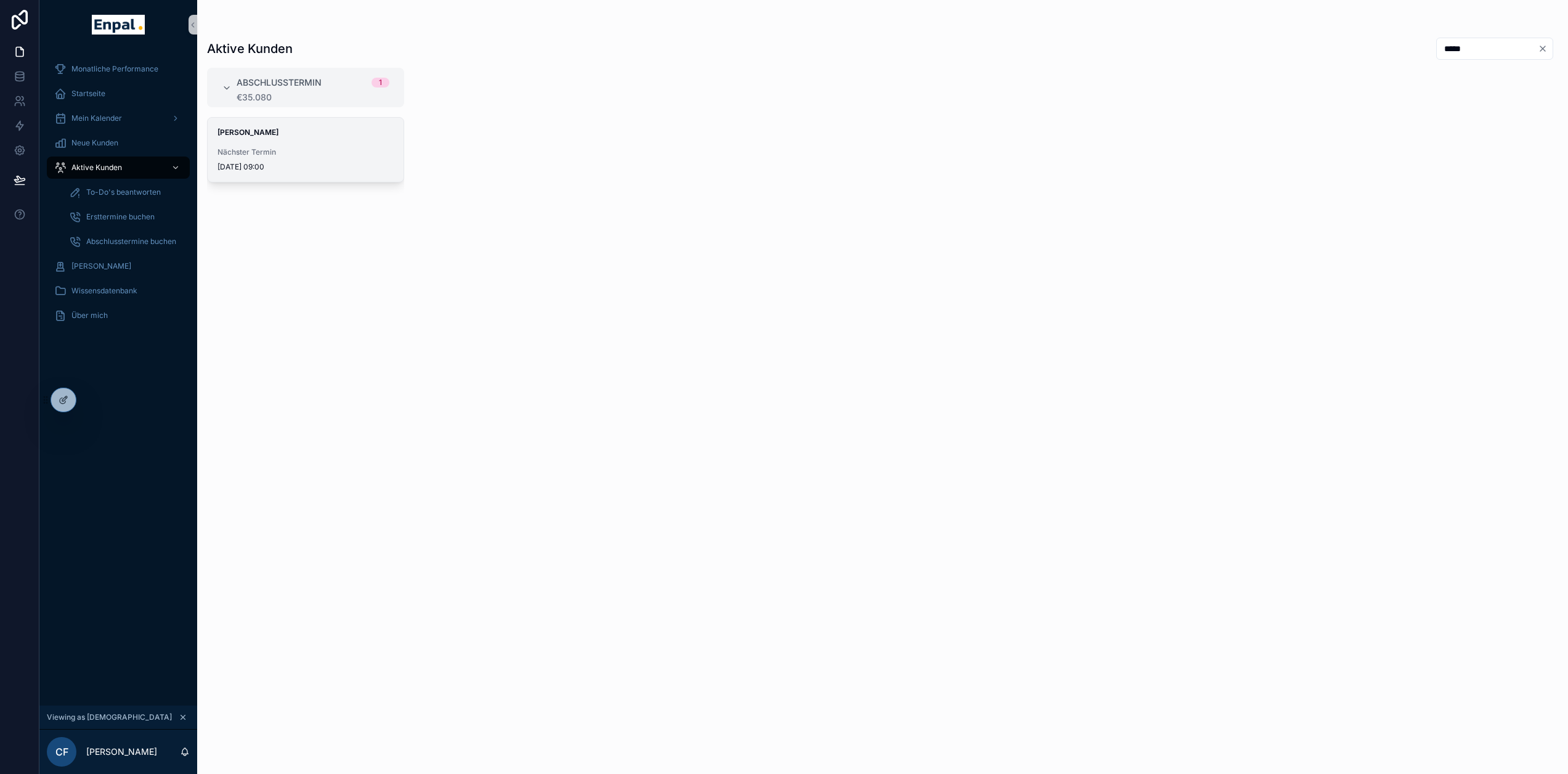
type input "*****"
click at [311, 162] on span "[DATE] 09:00" at bounding box center [306, 167] width 176 height 10
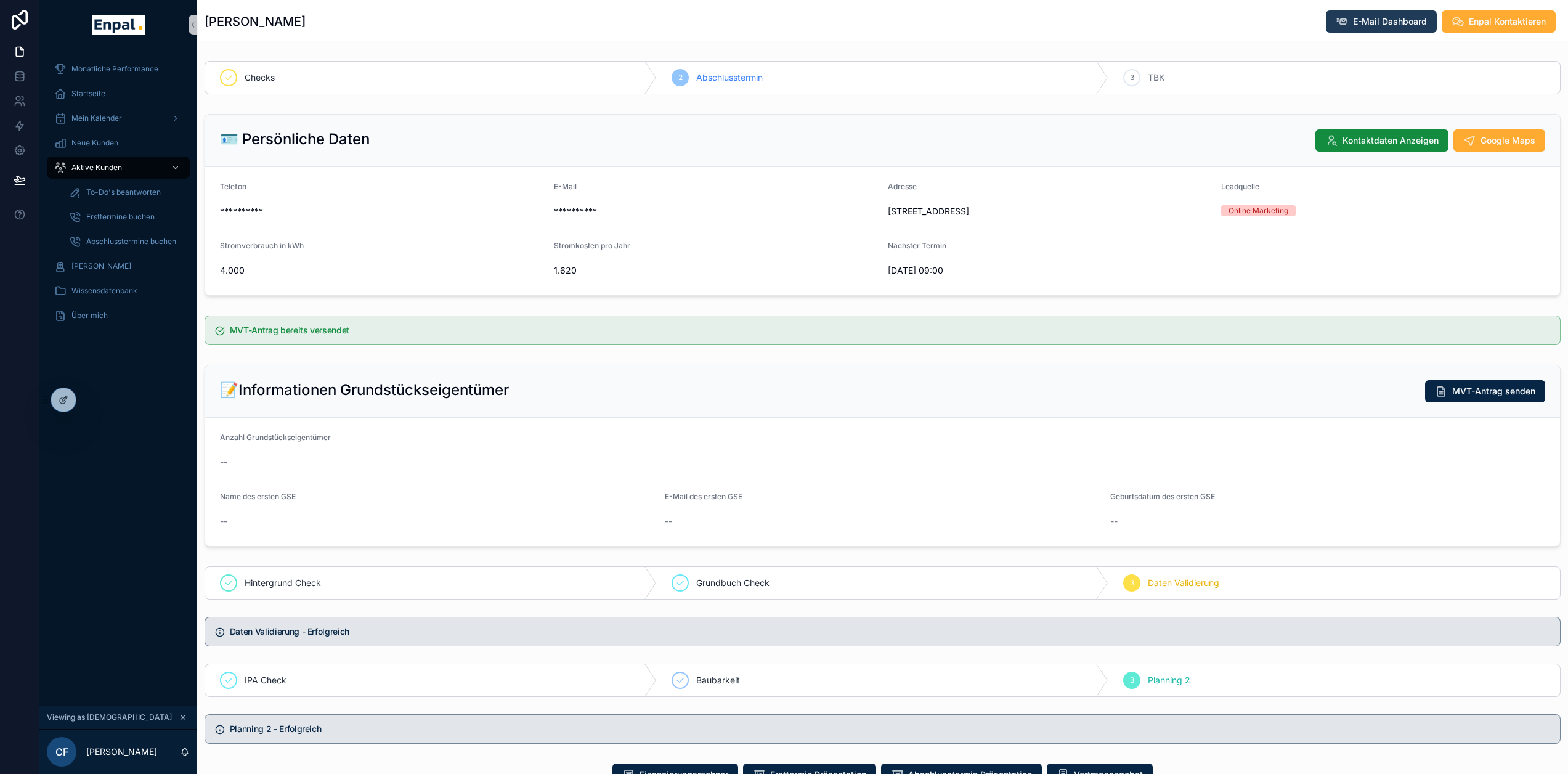
click at [1395, 19] on span "E-Mail Dashboard" at bounding box center [1390, 21] width 74 height 12
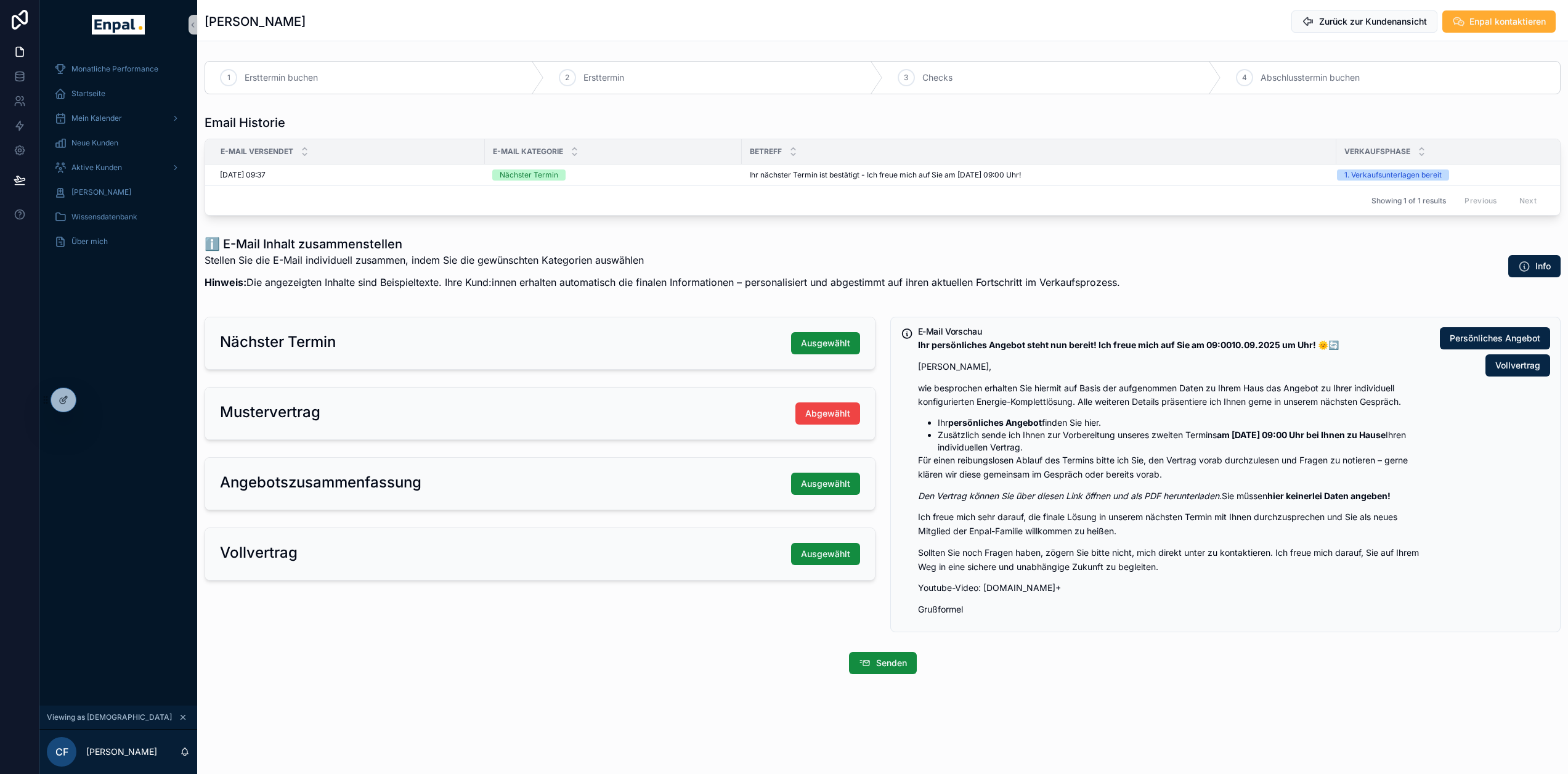
click at [1098, 549] on p "Sollten Sie noch Fragen haben, zögern Sie bitte nicht, mich direkt unter zu kon…" at bounding box center [1174, 560] width 512 height 28
click at [1018, 573] on p "Sollten Sie noch Fragen haben, zögern Sie bitte nicht, mich direkt unter zu kon…" at bounding box center [1174, 560] width 512 height 28
click at [63, 409] on div at bounding box center [63, 400] width 25 height 23
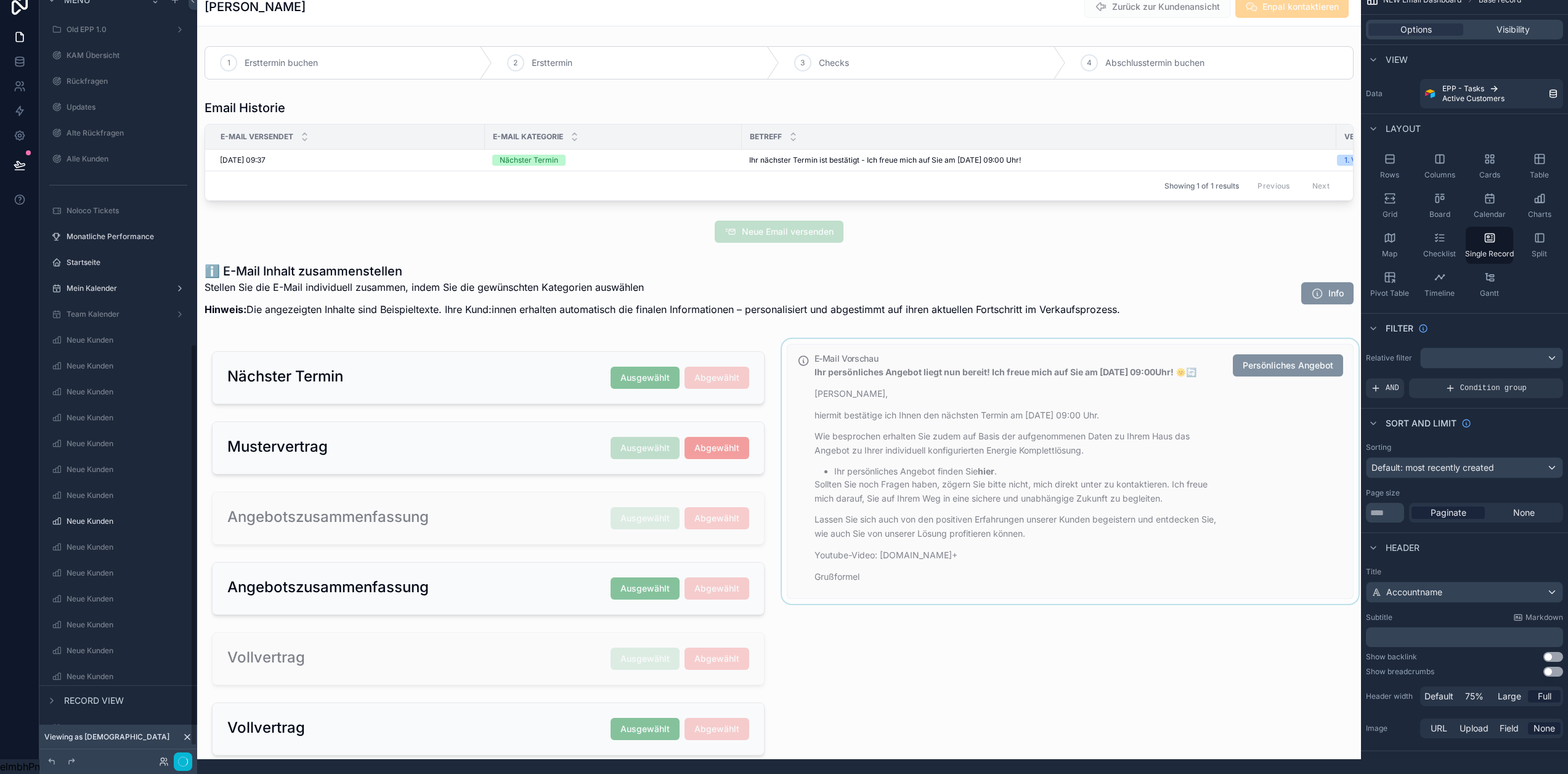
scroll to position [671, 0]
click at [1094, 440] on div "scrollable content" at bounding box center [1071, 553] width 583 height 429
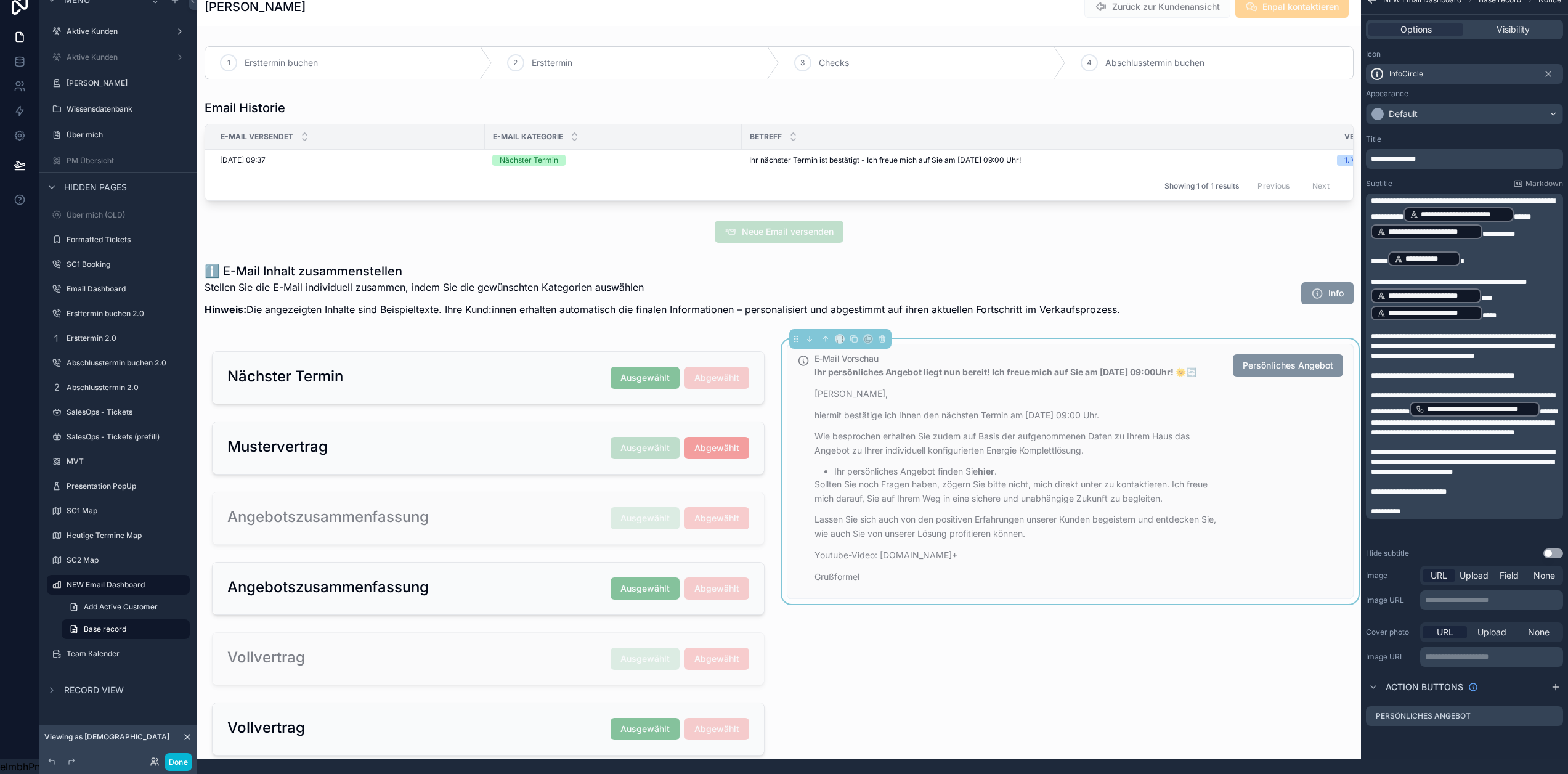
click at [1531, 213] on span "**" at bounding box center [1523, 217] width 17 height 7
click at [1493, 231] on span "**********" at bounding box center [1499, 234] width 33 height 7
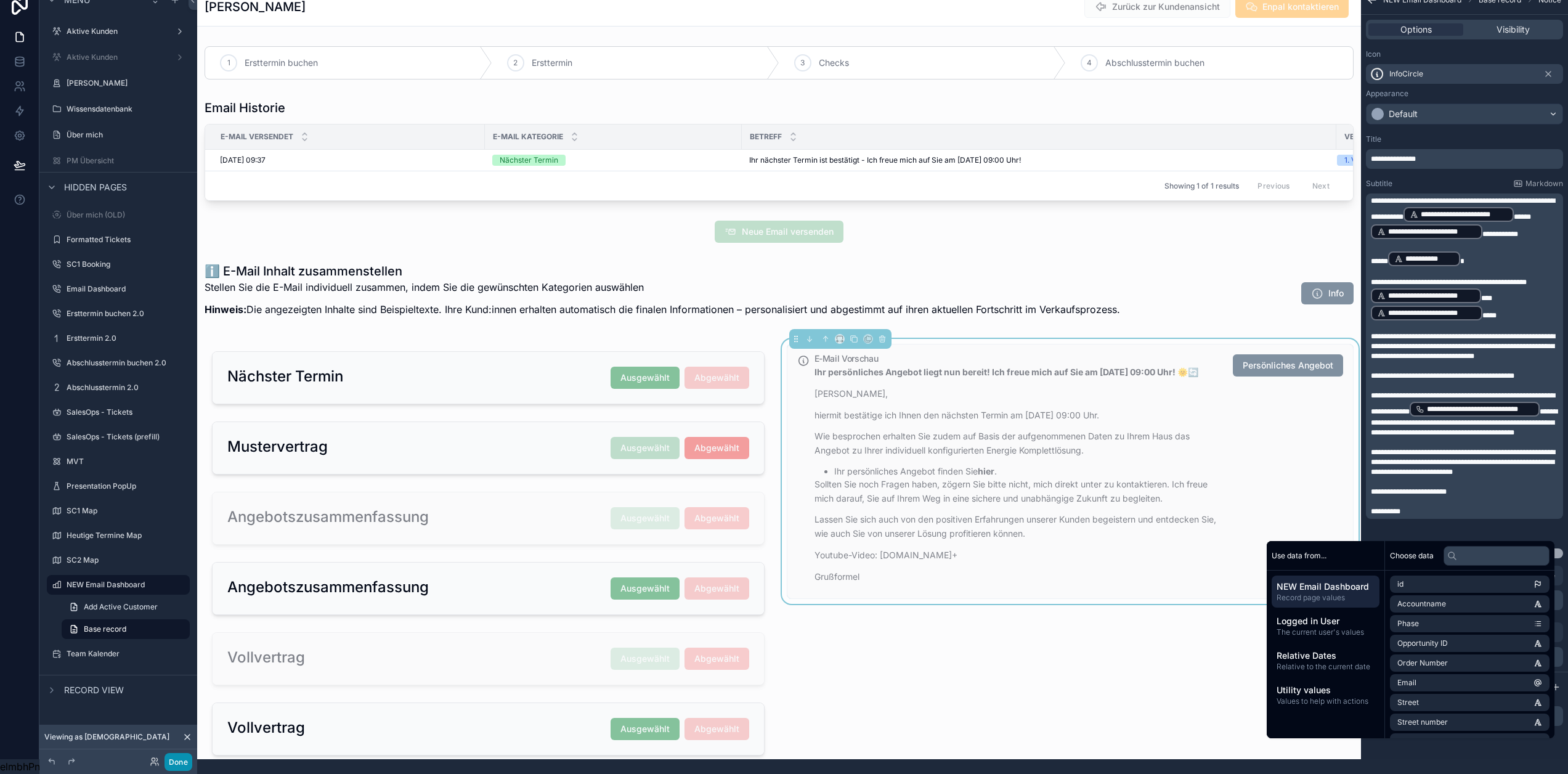
click at [184, 758] on button "Done" at bounding box center [178, 762] width 28 height 18
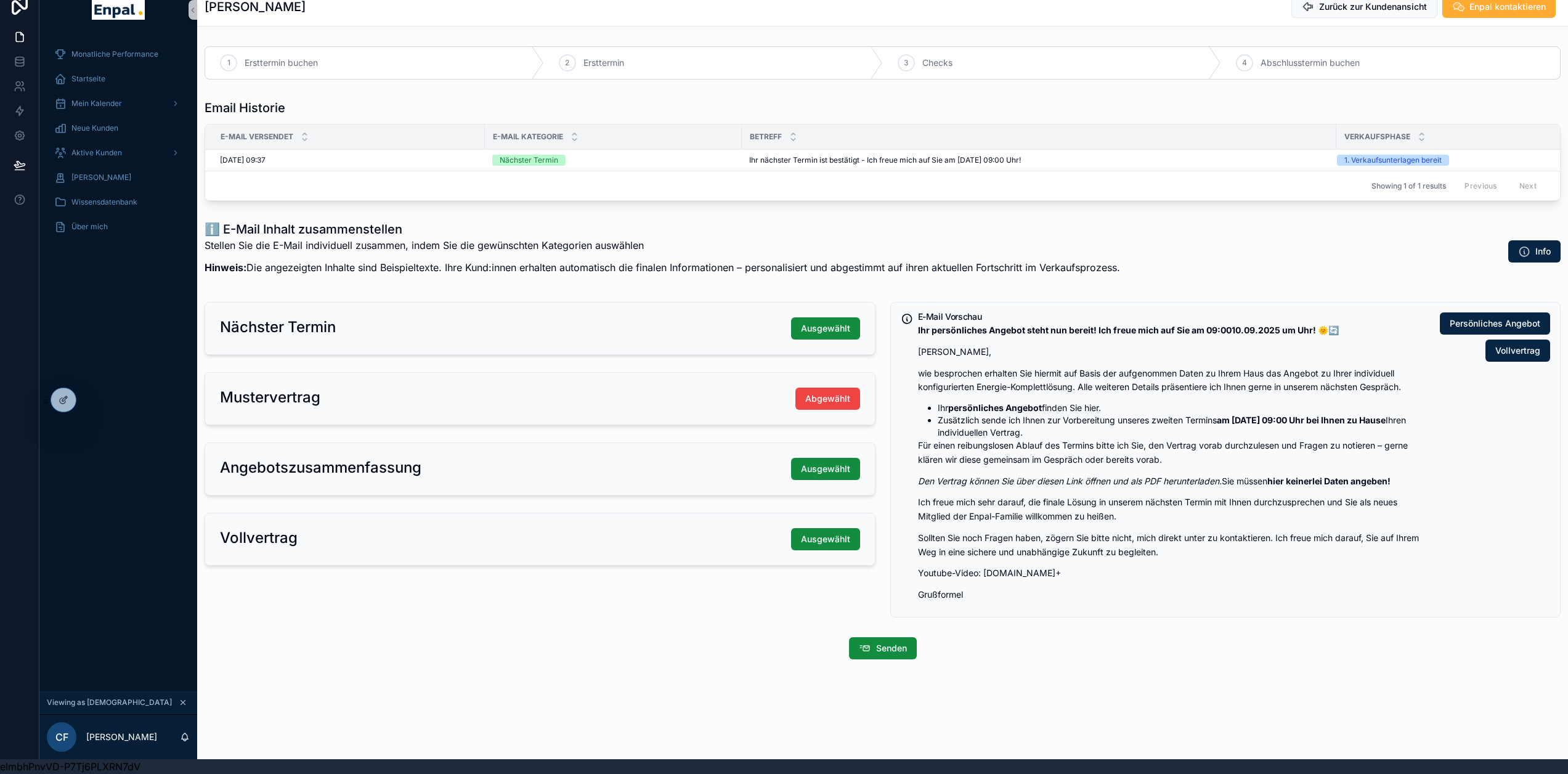
scroll to position [0, 0]
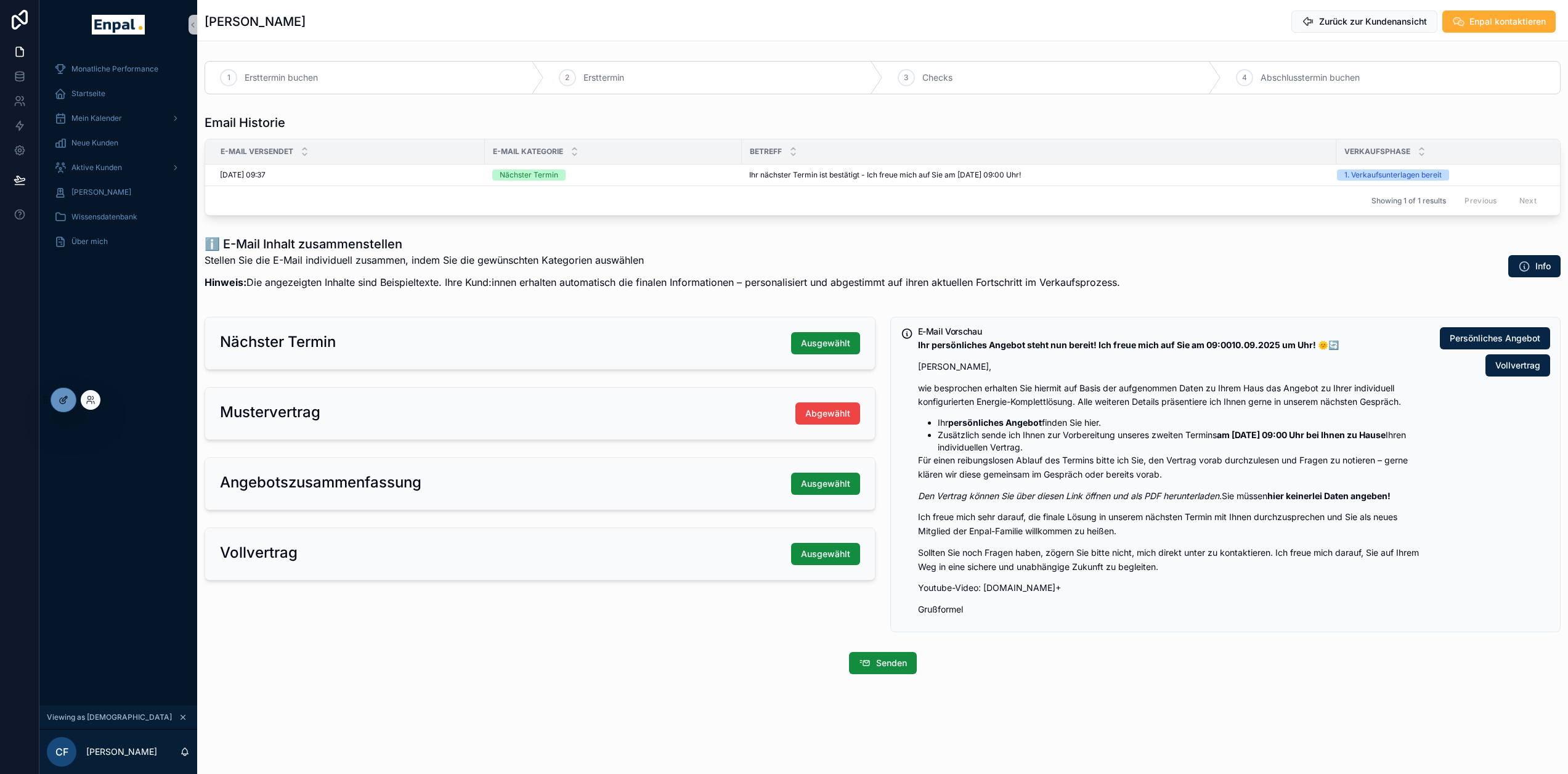
click at [65, 399] on icon at bounding box center [63, 400] width 10 height 10
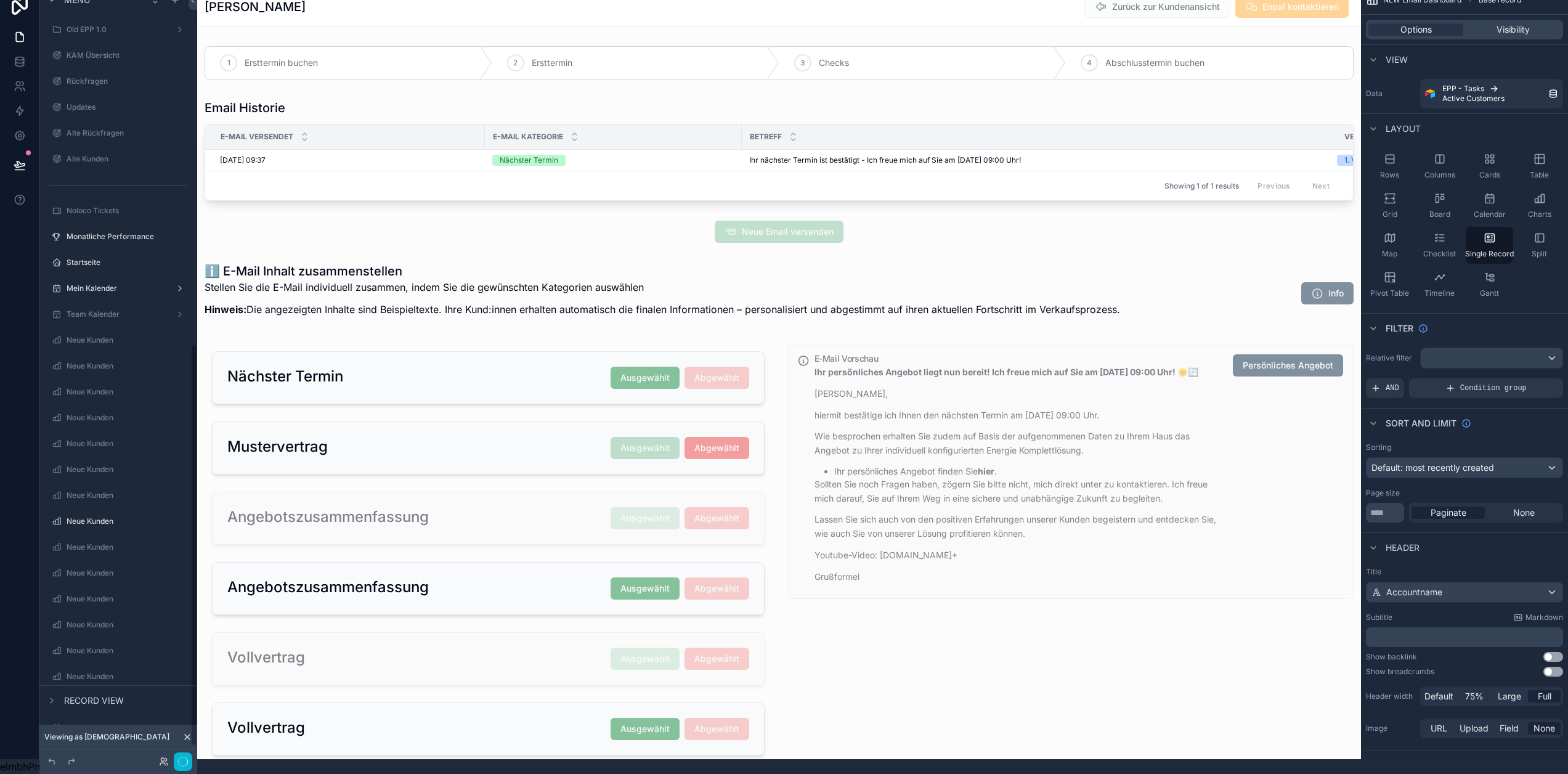
scroll to position [671, 0]
click at [1108, 392] on div "scrollable content" at bounding box center [1071, 553] width 583 height 429
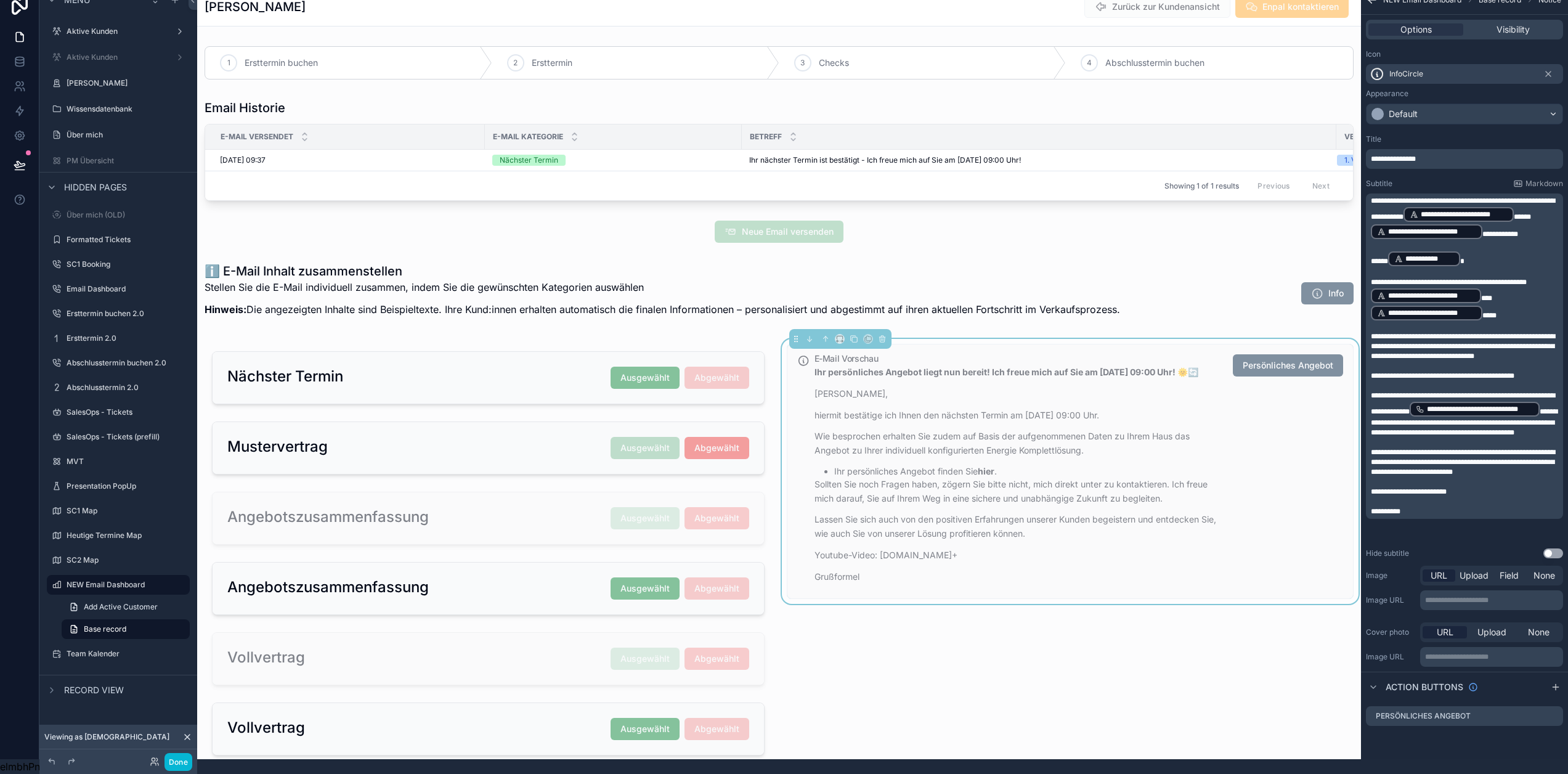
drag, startPoint x: 1553, startPoint y: 205, endPoint x: 1571, endPoint y: 224, distance: 26.2
click at [1531, 213] on span "**" at bounding box center [1523, 217] width 17 height 7
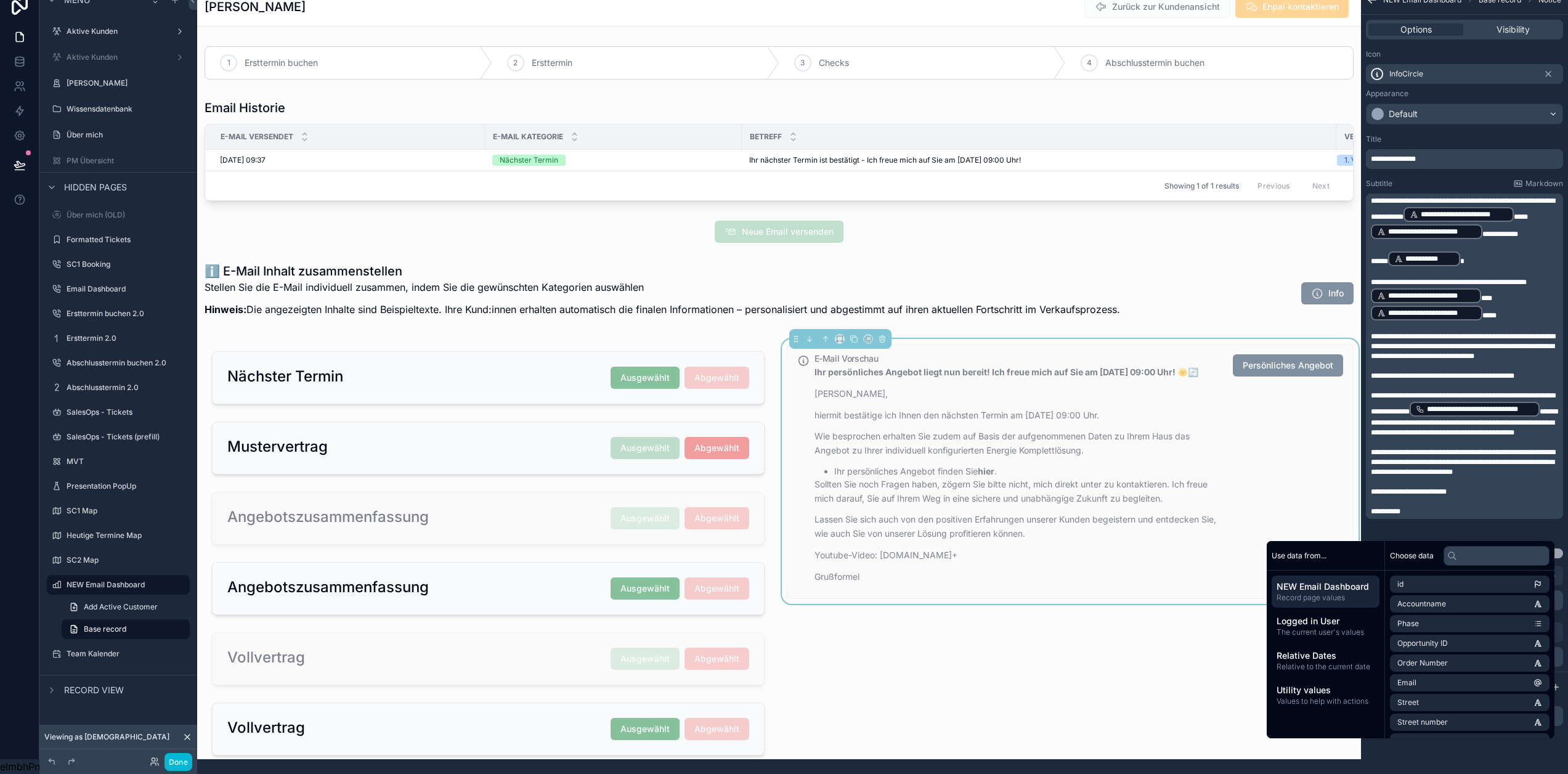
click at [1512, 360] on p "**********" at bounding box center [1466, 346] width 190 height 29
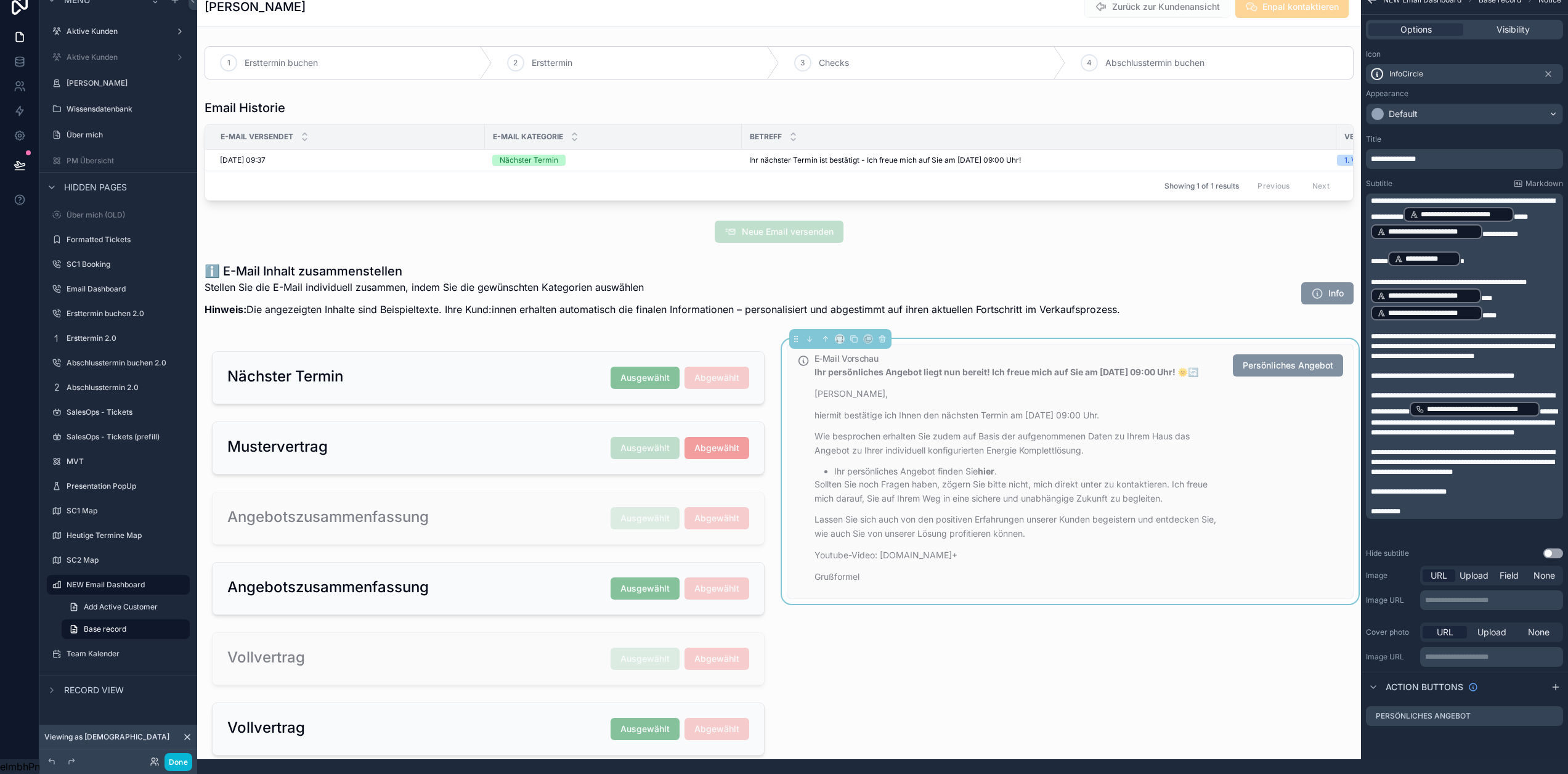
click at [1498, 507] on p "﻿" at bounding box center [1466, 501] width 190 height 10
click at [179, 763] on button "Done" at bounding box center [178, 762] width 28 height 18
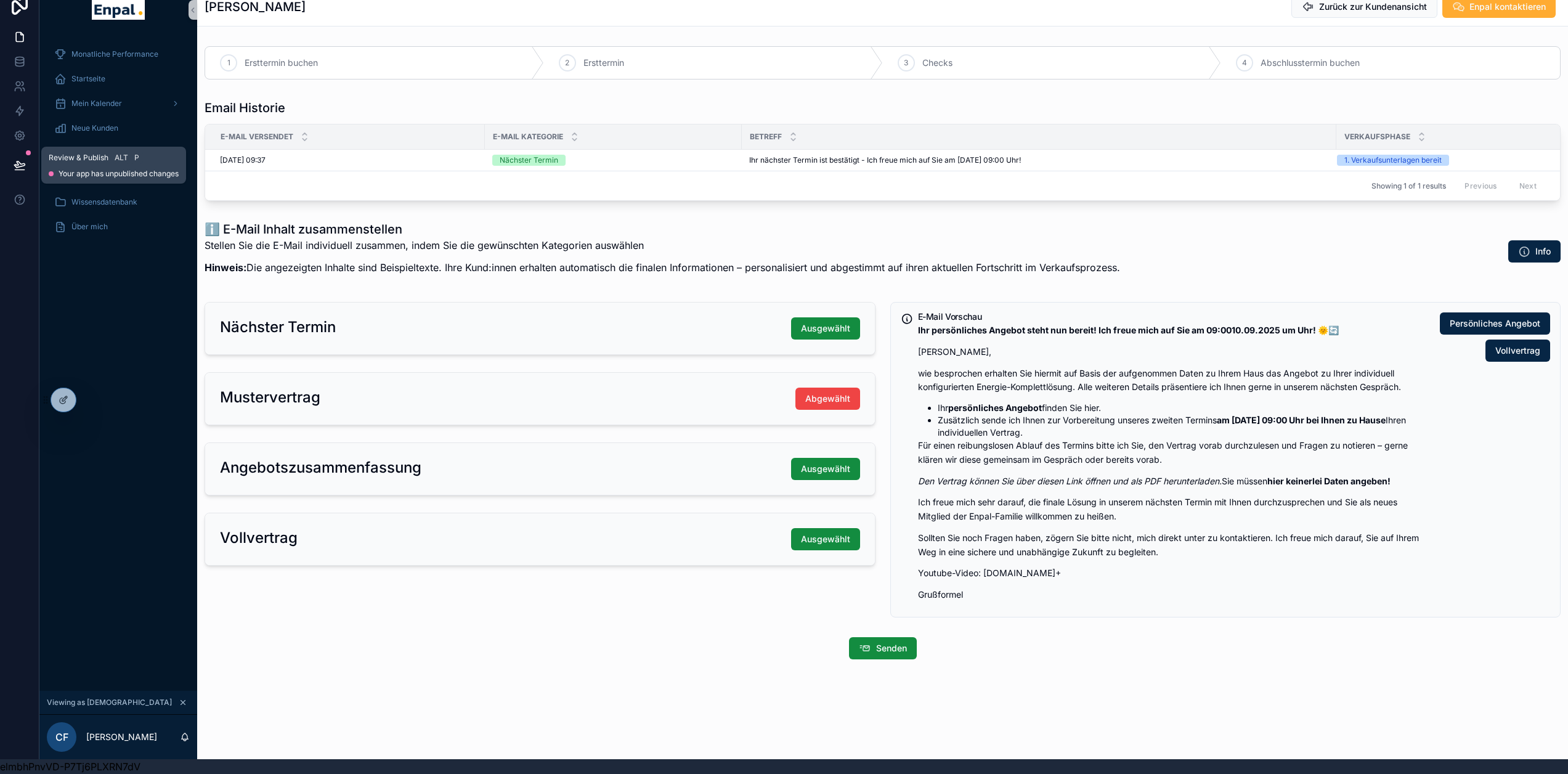
click at [24, 159] on icon at bounding box center [19, 165] width 12 height 12
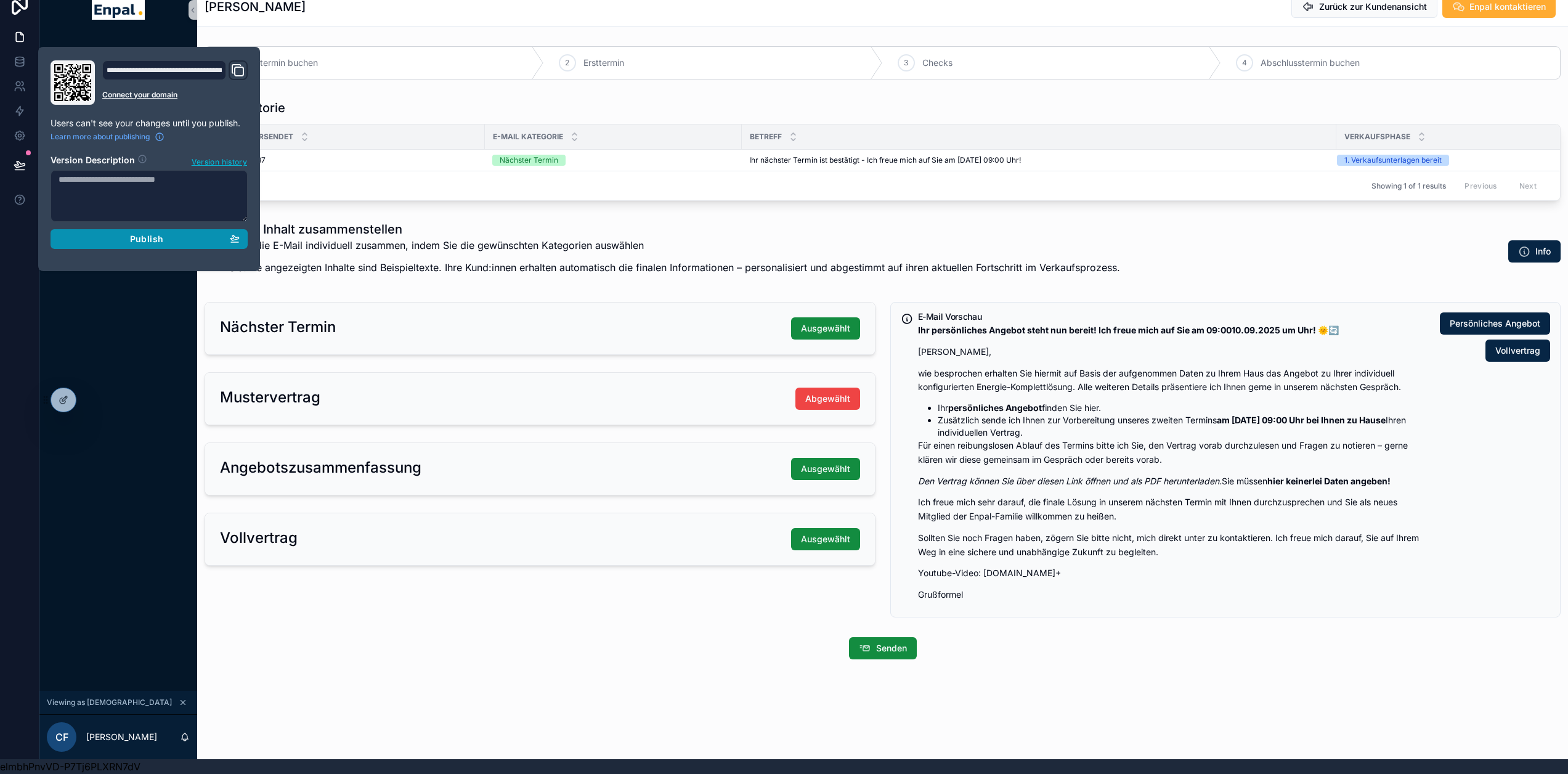
click at [167, 234] on div "Publish" at bounding box center [149, 239] width 181 height 11
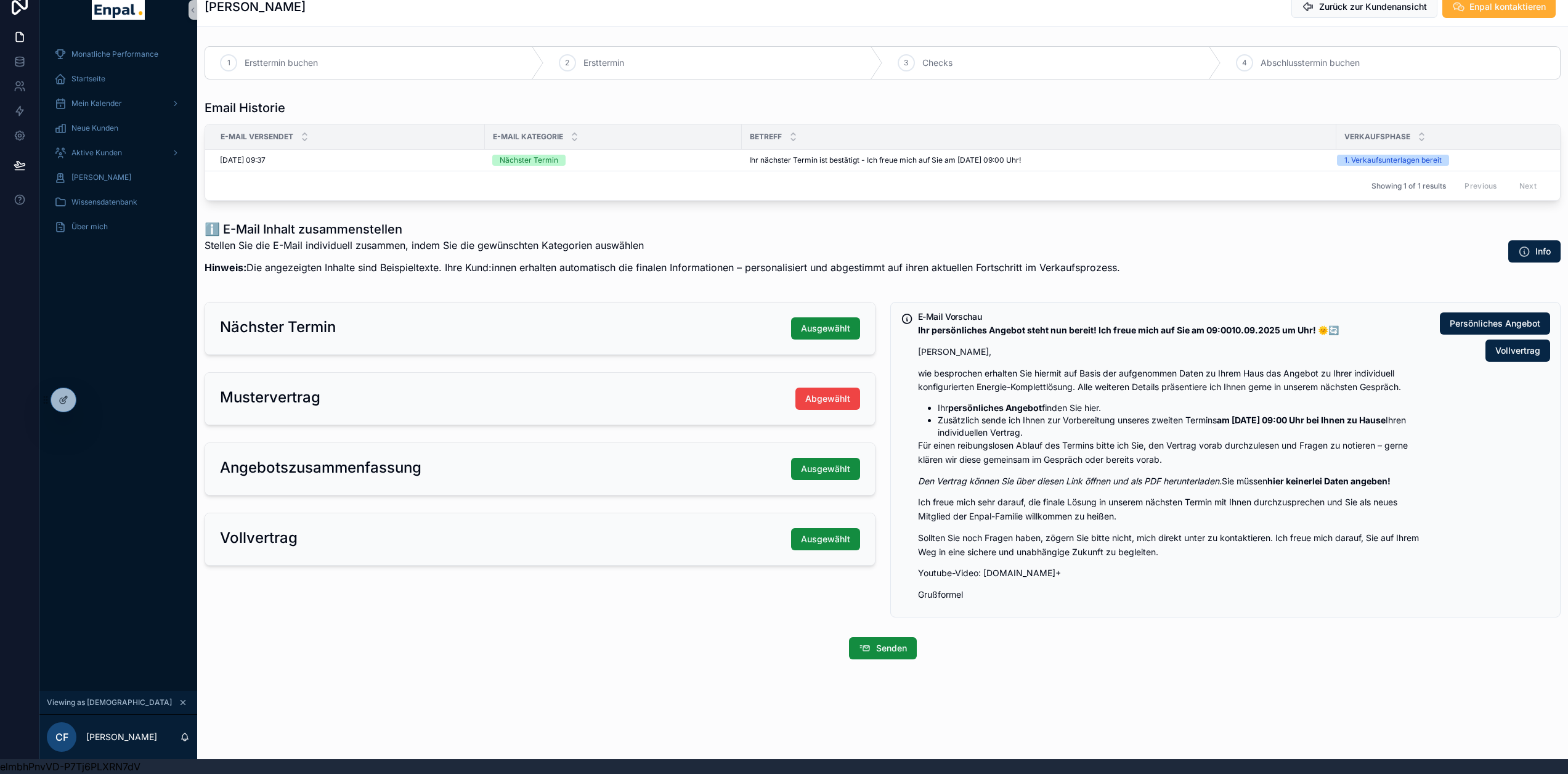
click at [750, 238] on p "Stellen Sie die E-Mail individuell zusammen, indem Sie die gewünschten Kategori…" at bounding box center [662, 245] width 916 height 15
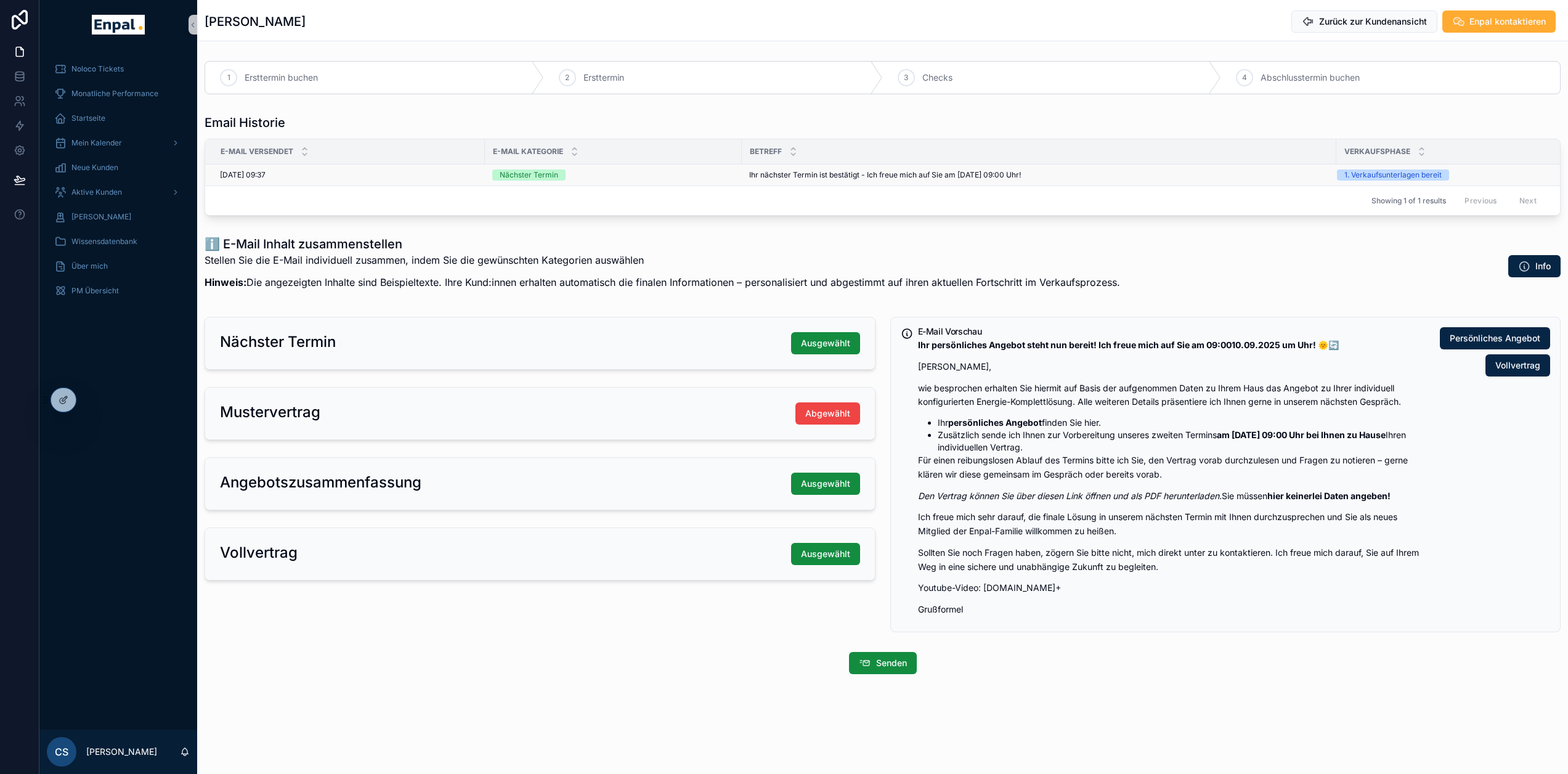
click at [654, 179] on div "Nächster Termin" at bounding box center [613, 175] width 242 height 11
click at [69, 398] on div at bounding box center [63, 400] width 25 height 23
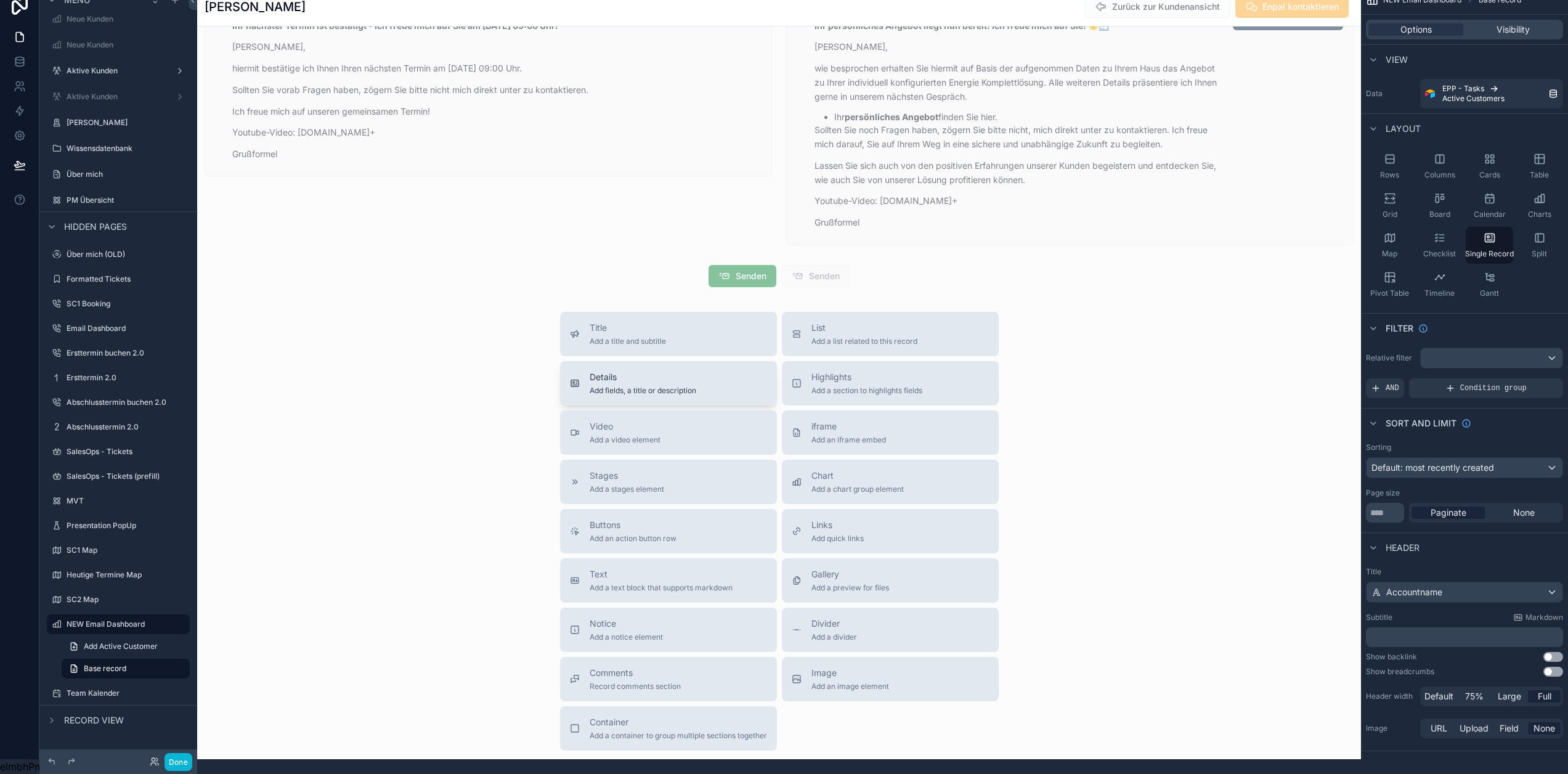
scroll to position [2219, 0]
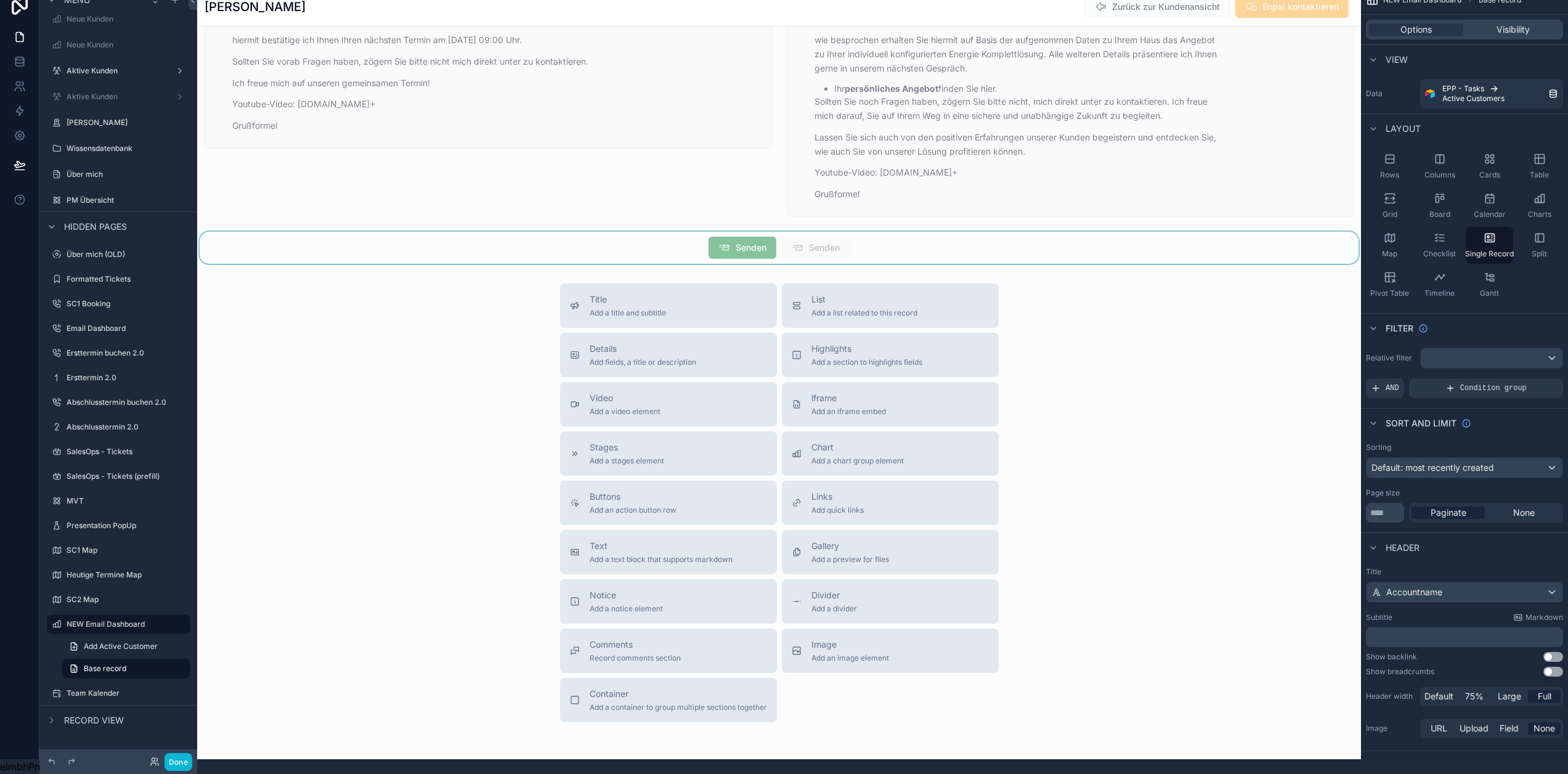
click at [732, 254] on div "scrollable content" at bounding box center [779, 248] width 1164 height 32
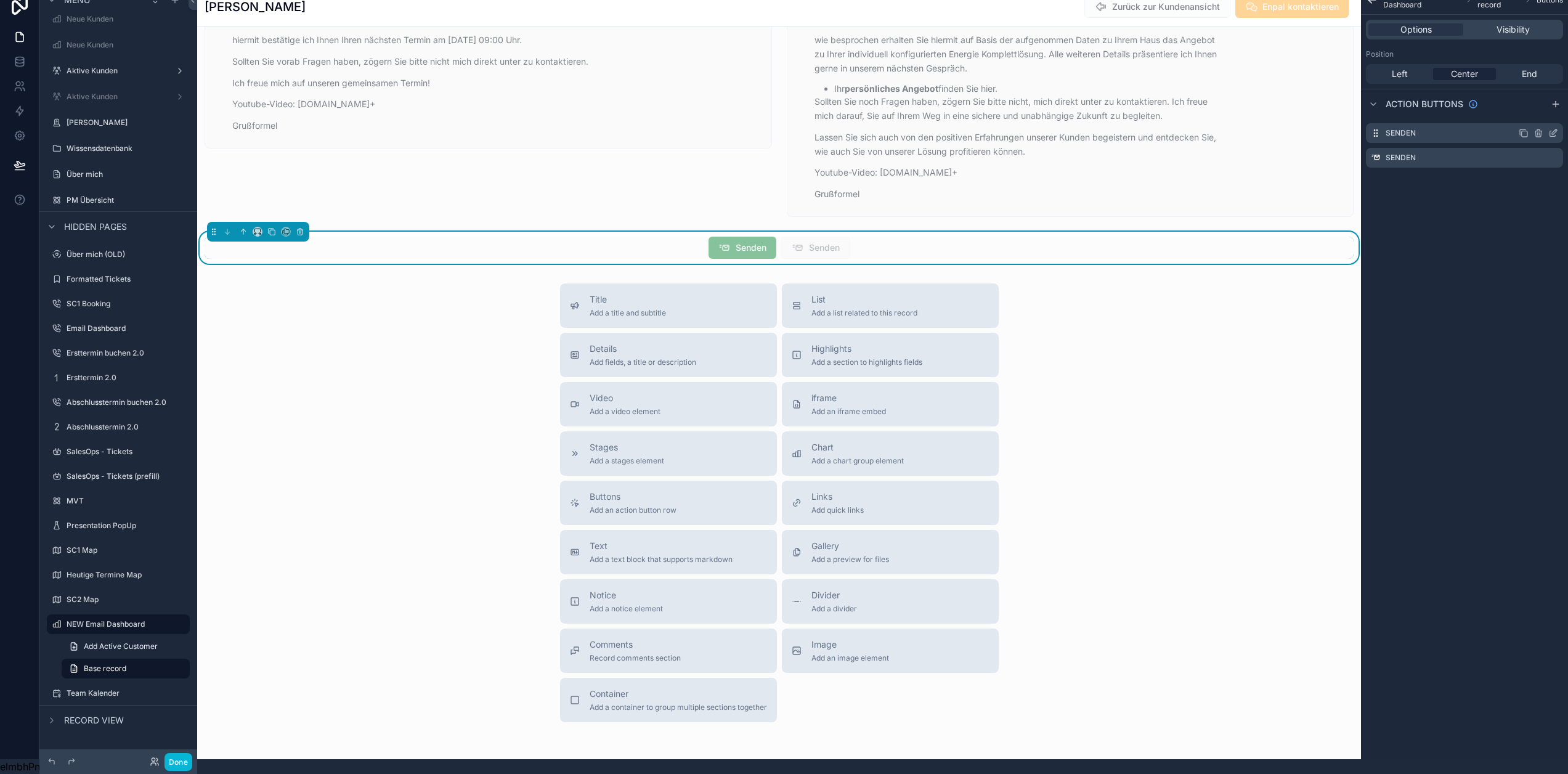
click at [1559, 128] on icon "scrollable content" at bounding box center [1553, 133] width 10 height 10
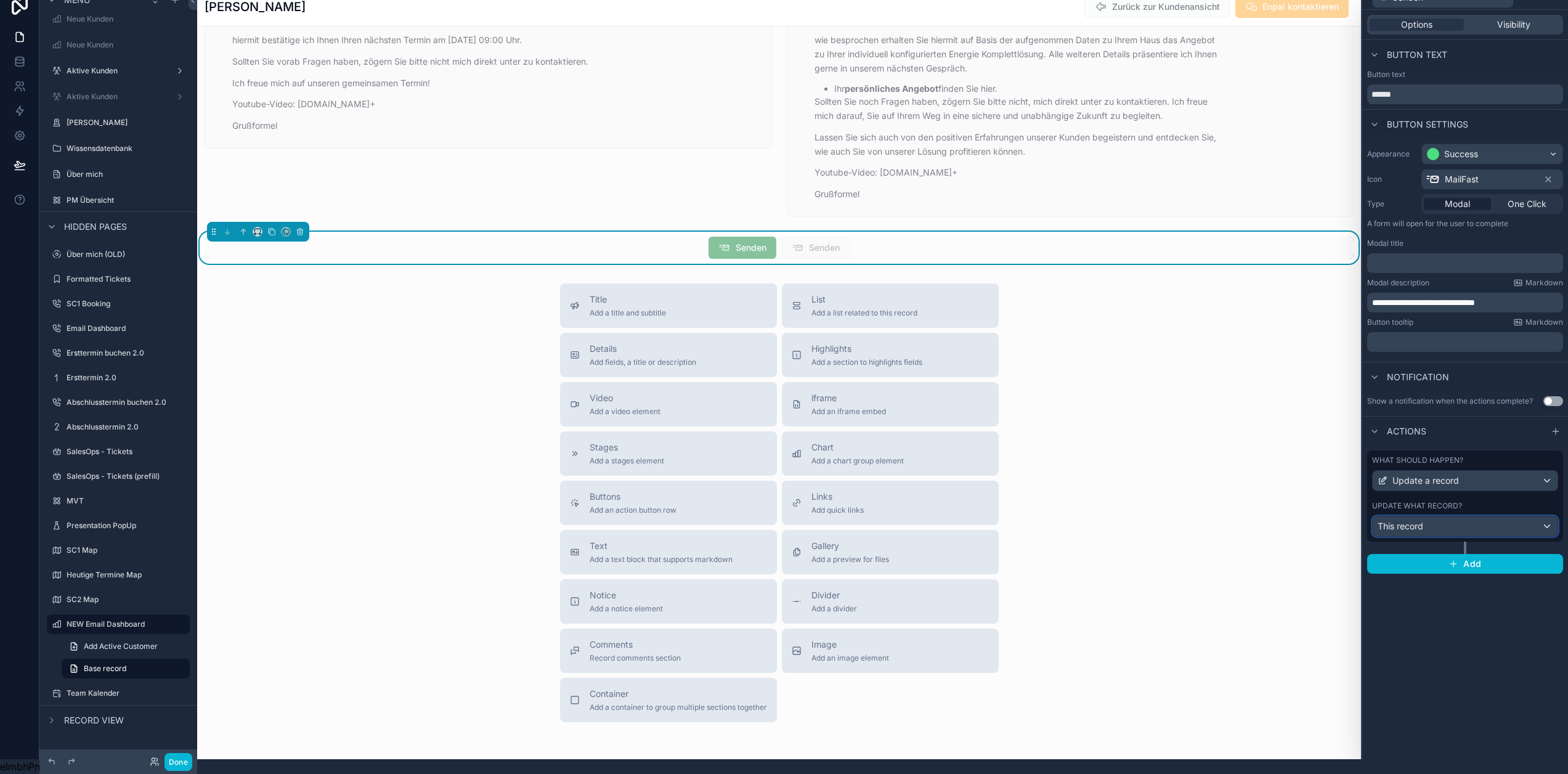
click at [1483, 520] on div "This record" at bounding box center [1465, 527] width 185 height 20
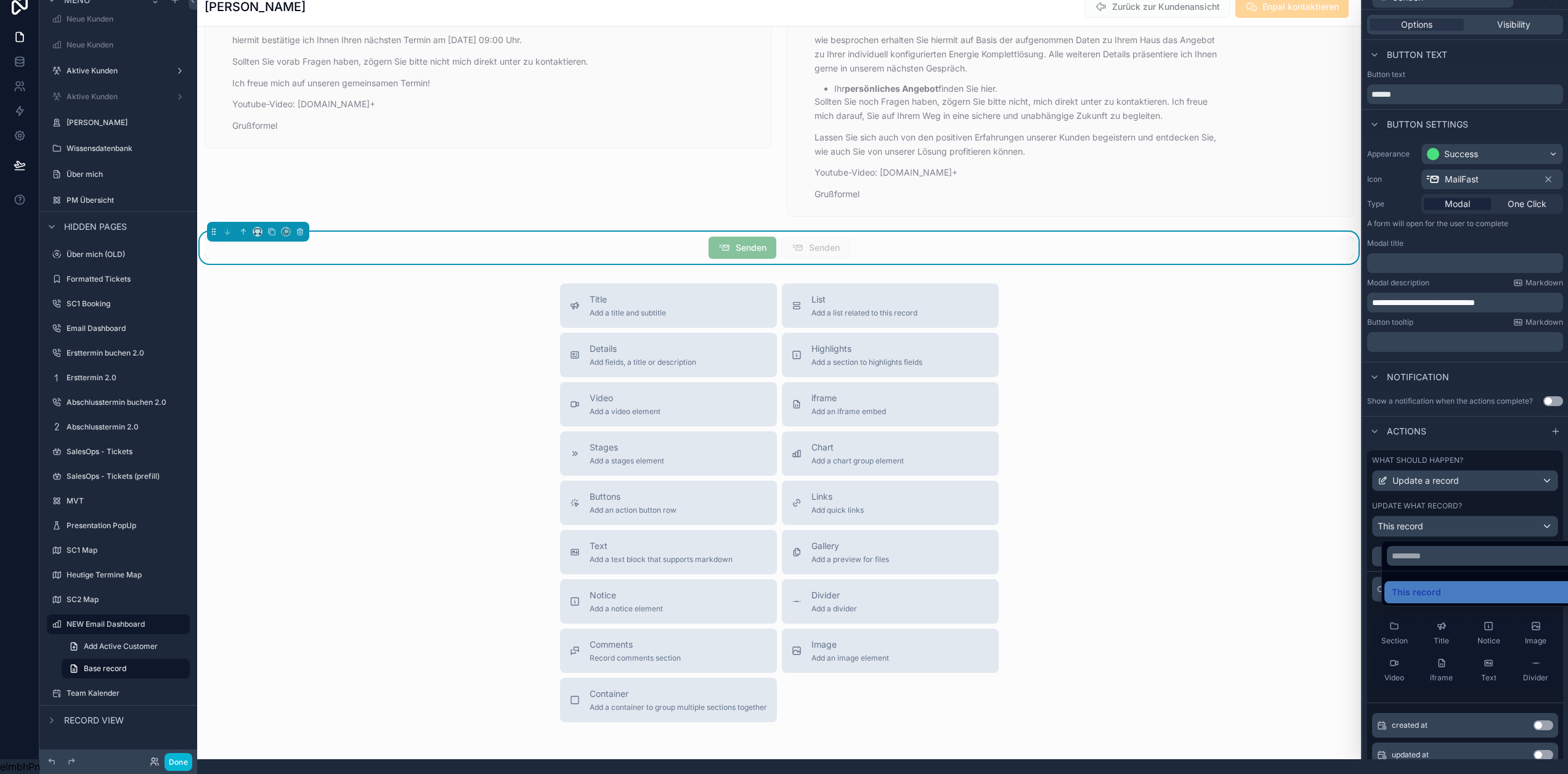
click at [1495, 520] on div at bounding box center [1465, 372] width 206 height 774
click at [175, 759] on button "Done" at bounding box center [178, 762] width 28 height 18
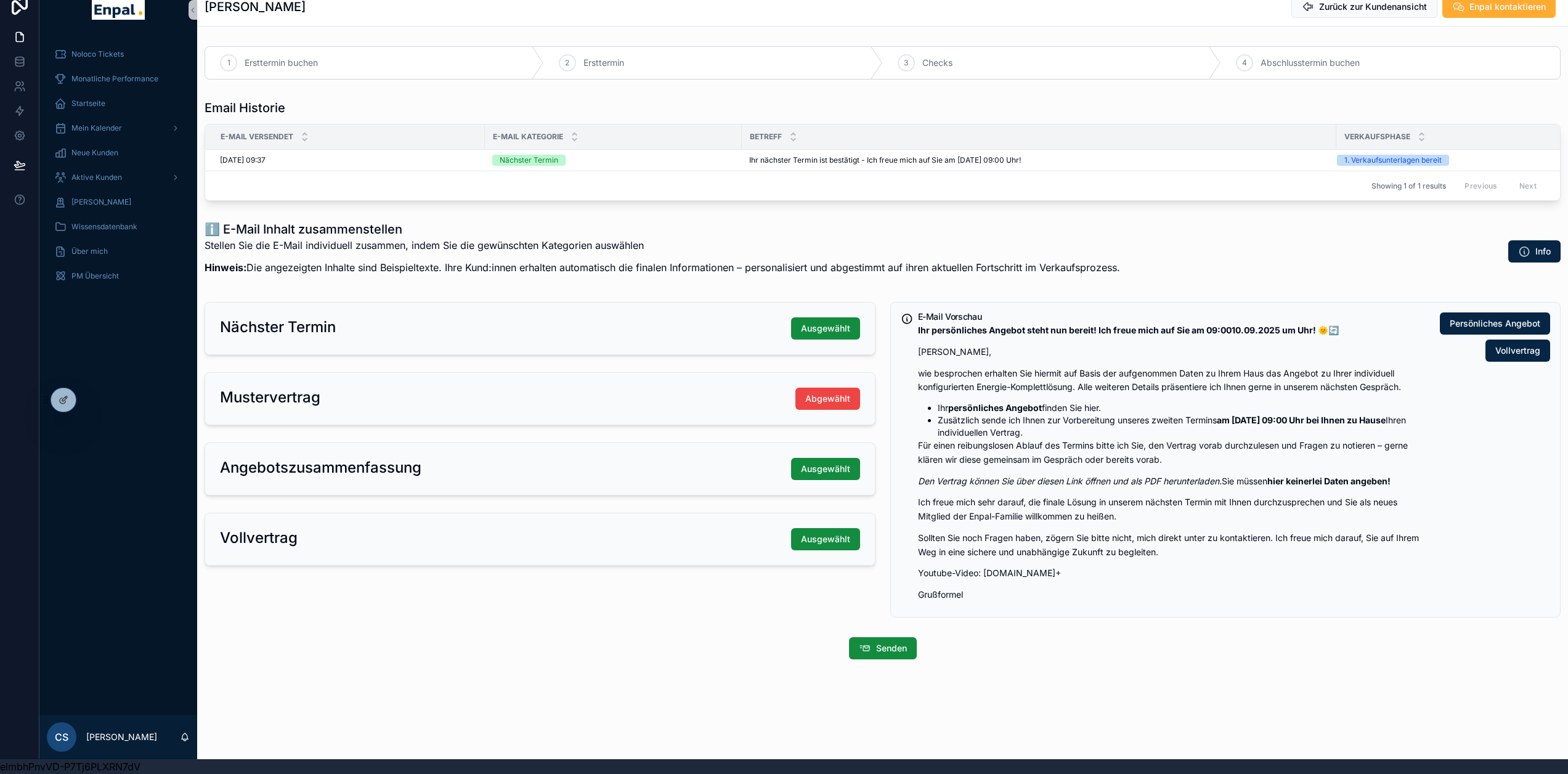
scroll to position [0, 0]
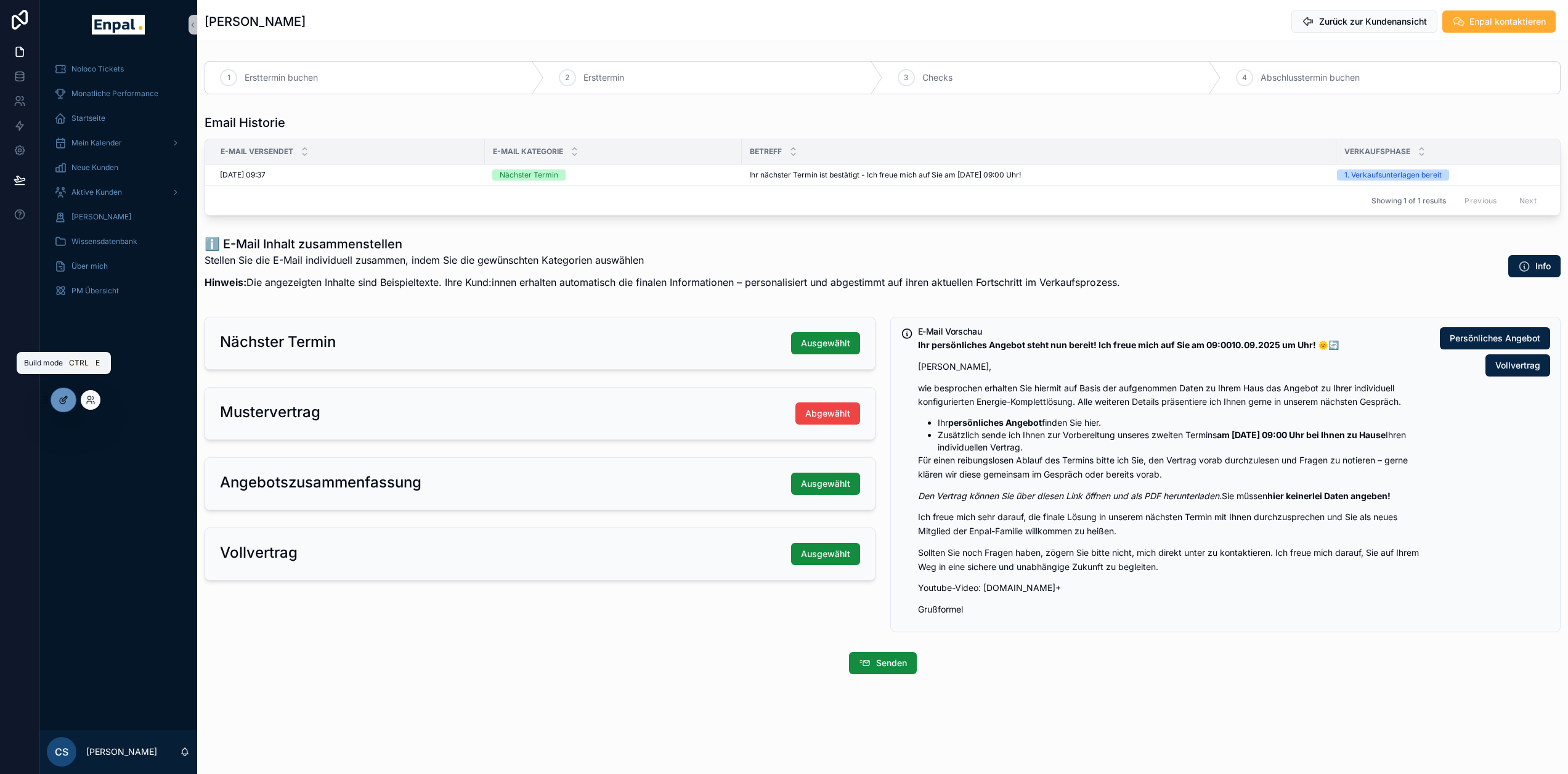
click at [70, 399] on div at bounding box center [63, 400] width 25 height 23
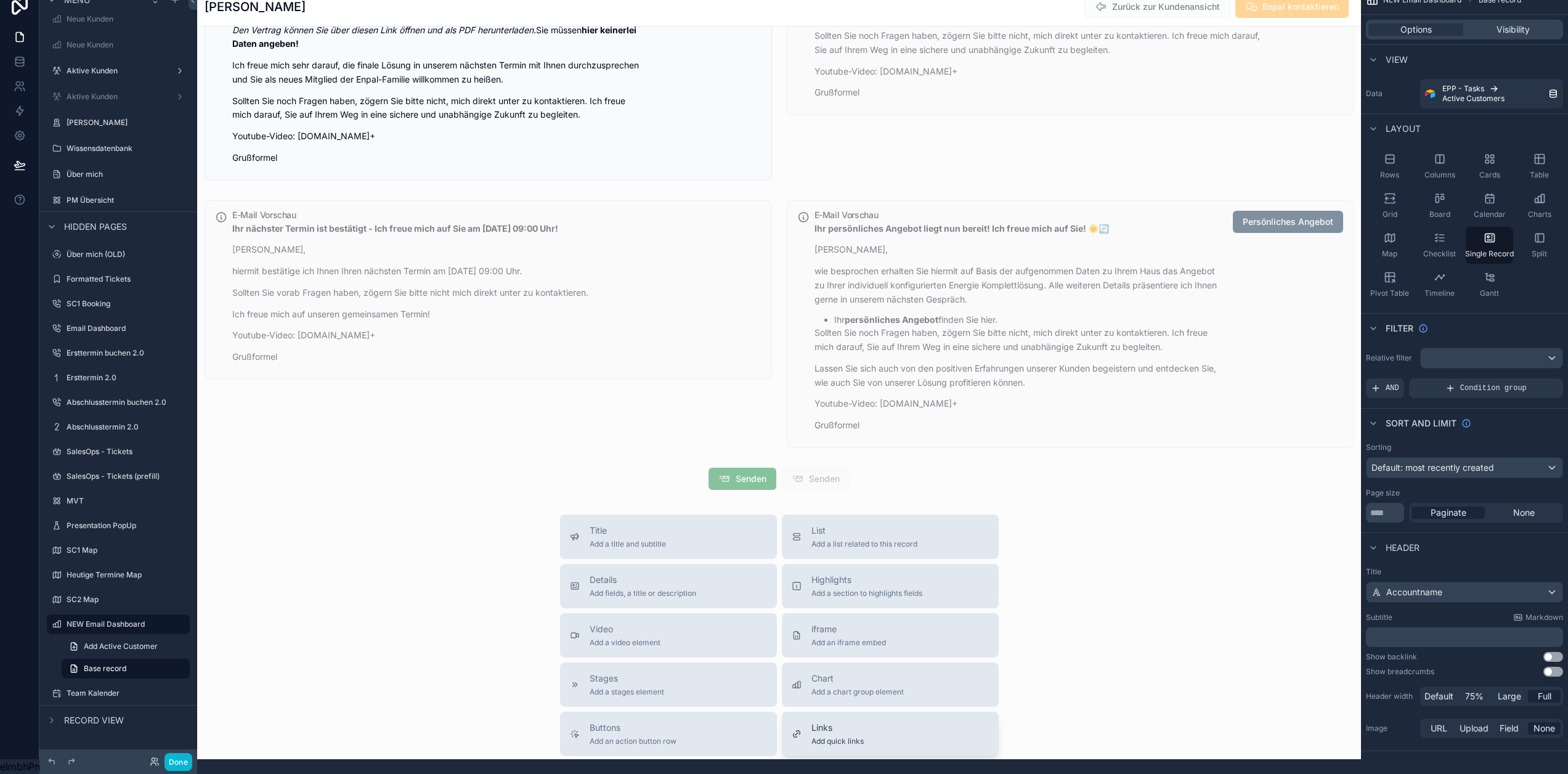
scroll to position [2158, 0]
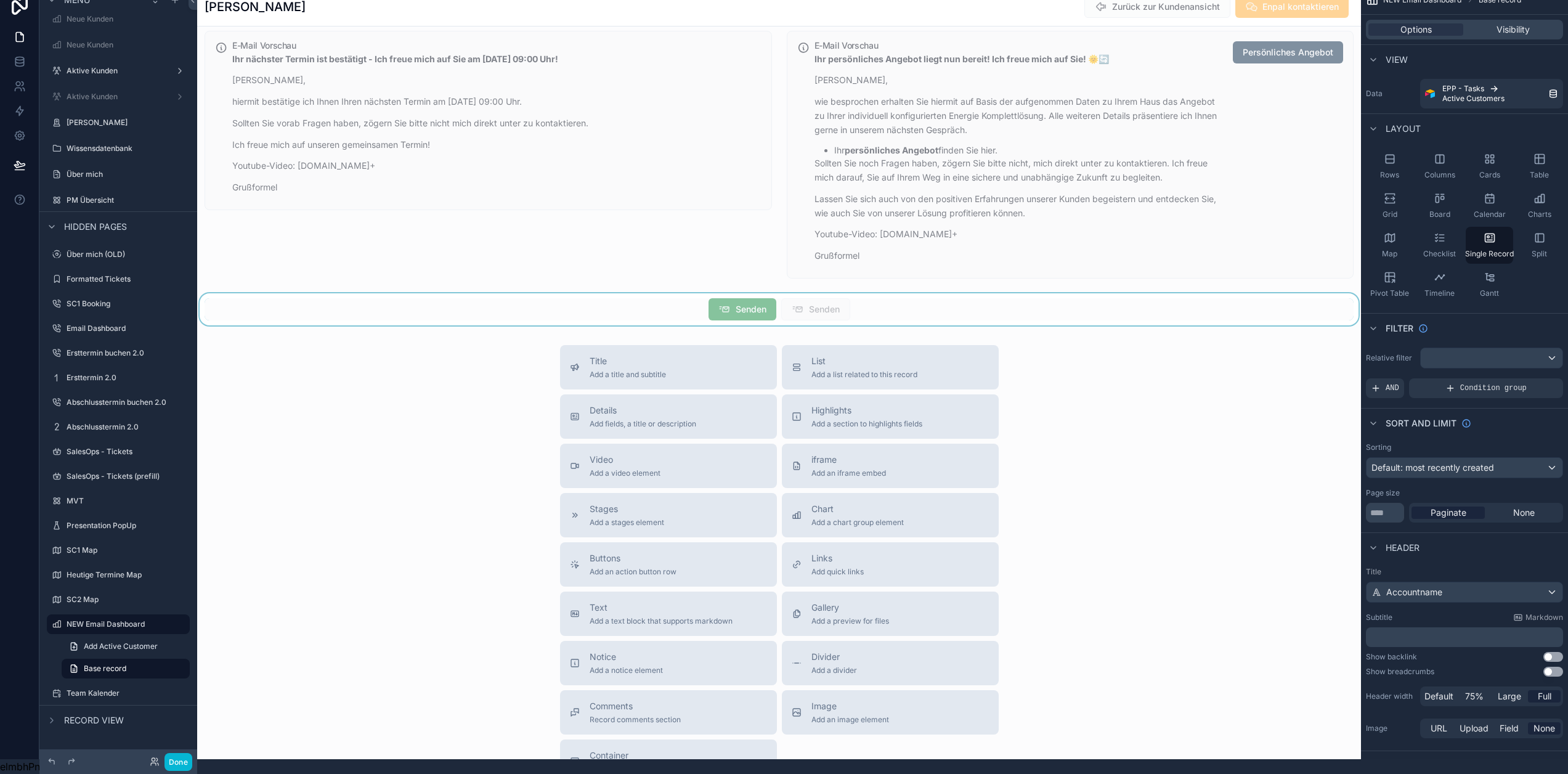
click at [854, 324] on div "scrollable content" at bounding box center [779, 309] width 1164 height 32
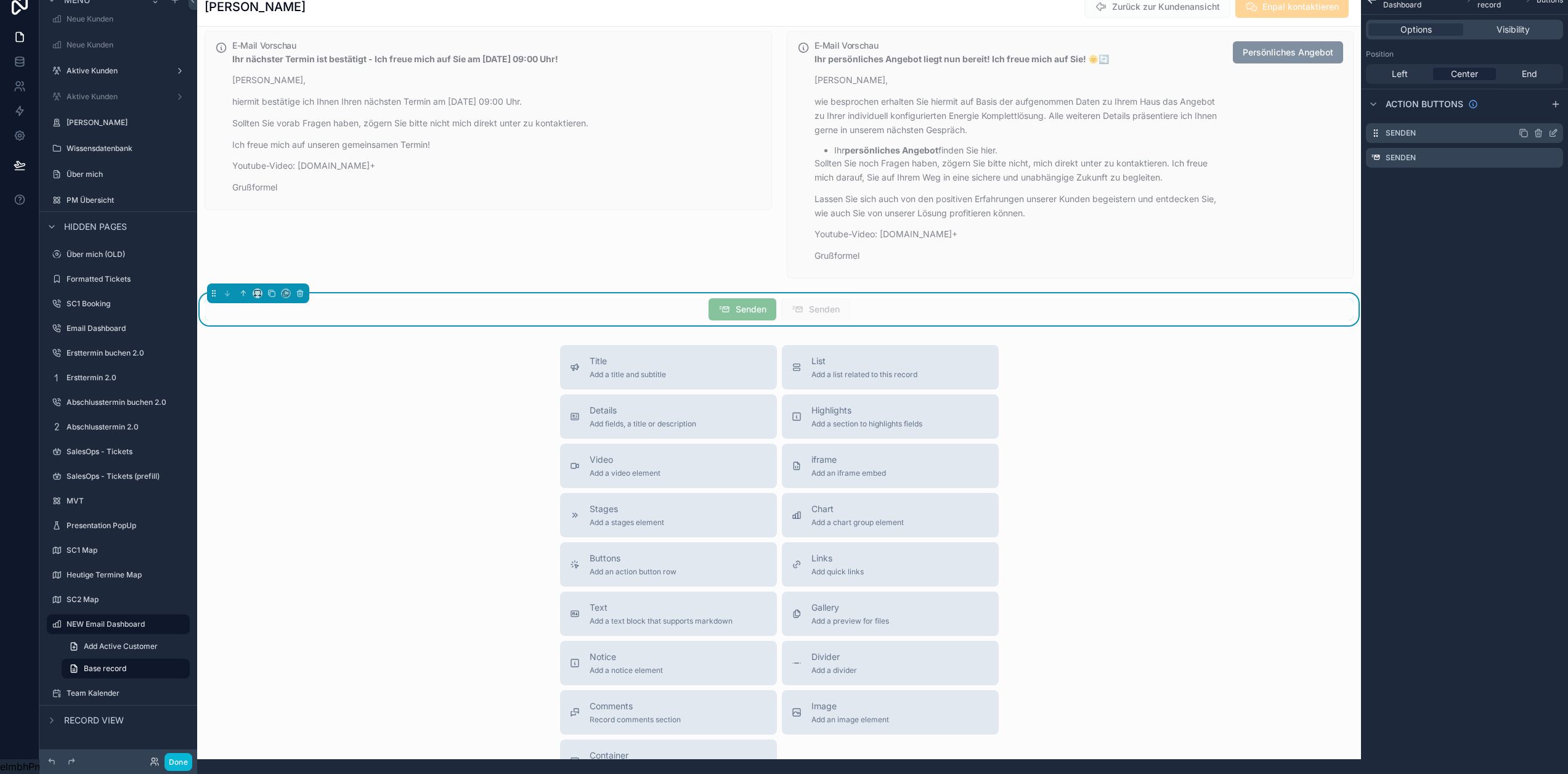
click at [1559, 128] on icon "scrollable content" at bounding box center [1553, 133] width 10 height 10
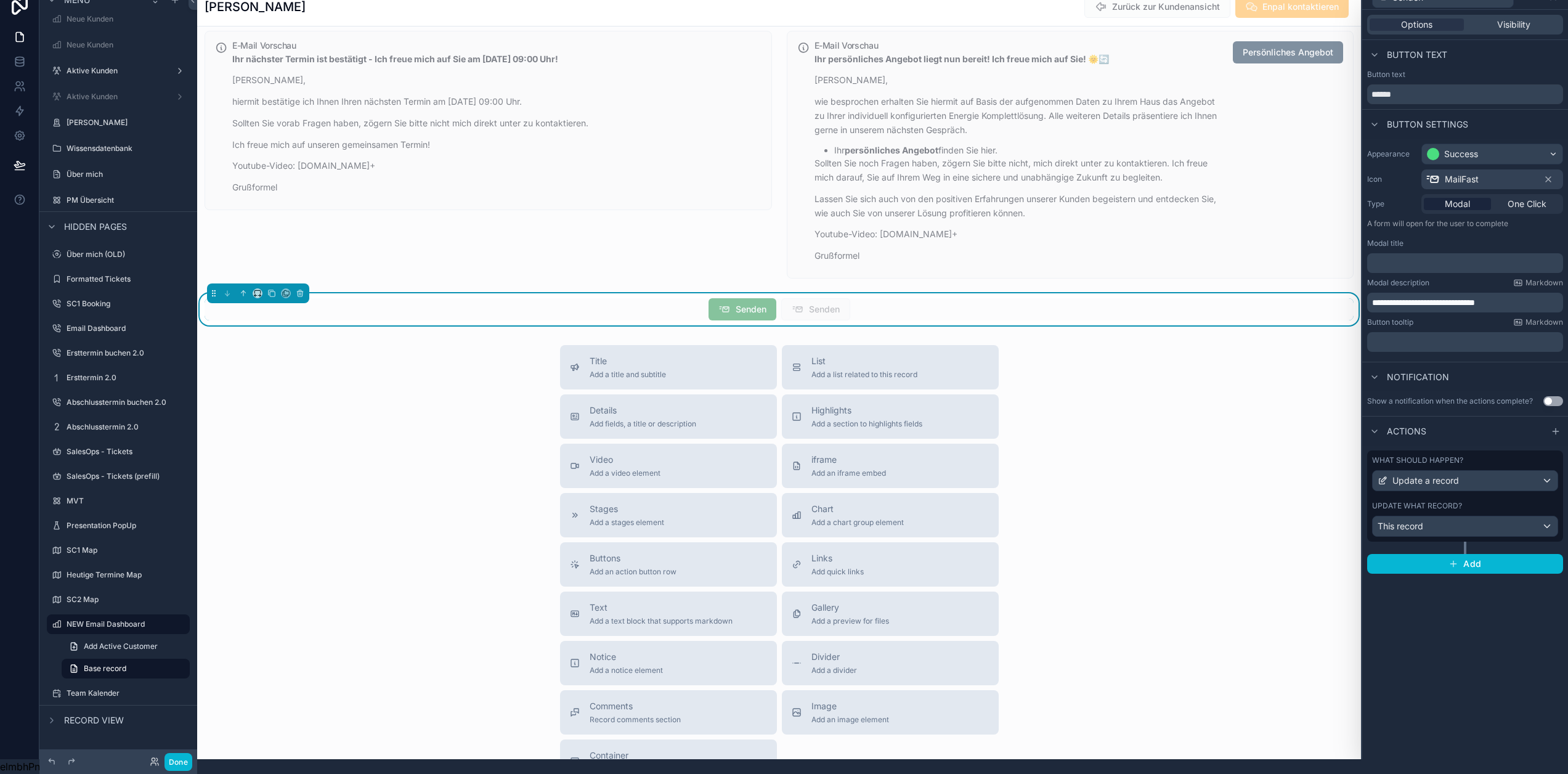
click at [1485, 502] on div "Update what record? This record" at bounding box center [1465, 519] width 186 height 35
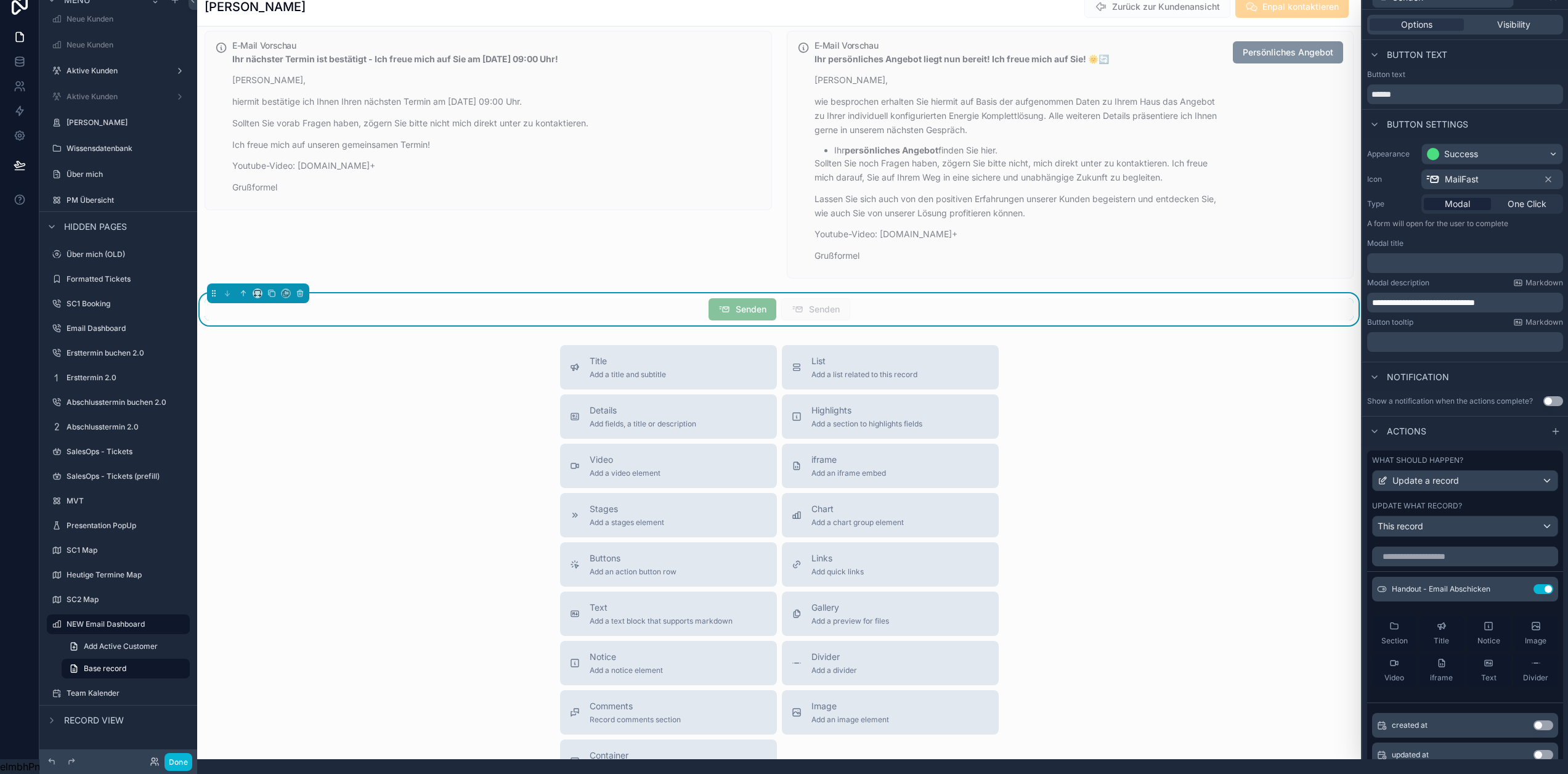
click at [1484, 503] on div "Update what record? This record" at bounding box center [1465, 519] width 186 height 35
click at [180, 758] on button "Done" at bounding box center [178, 762] width 28 height 18
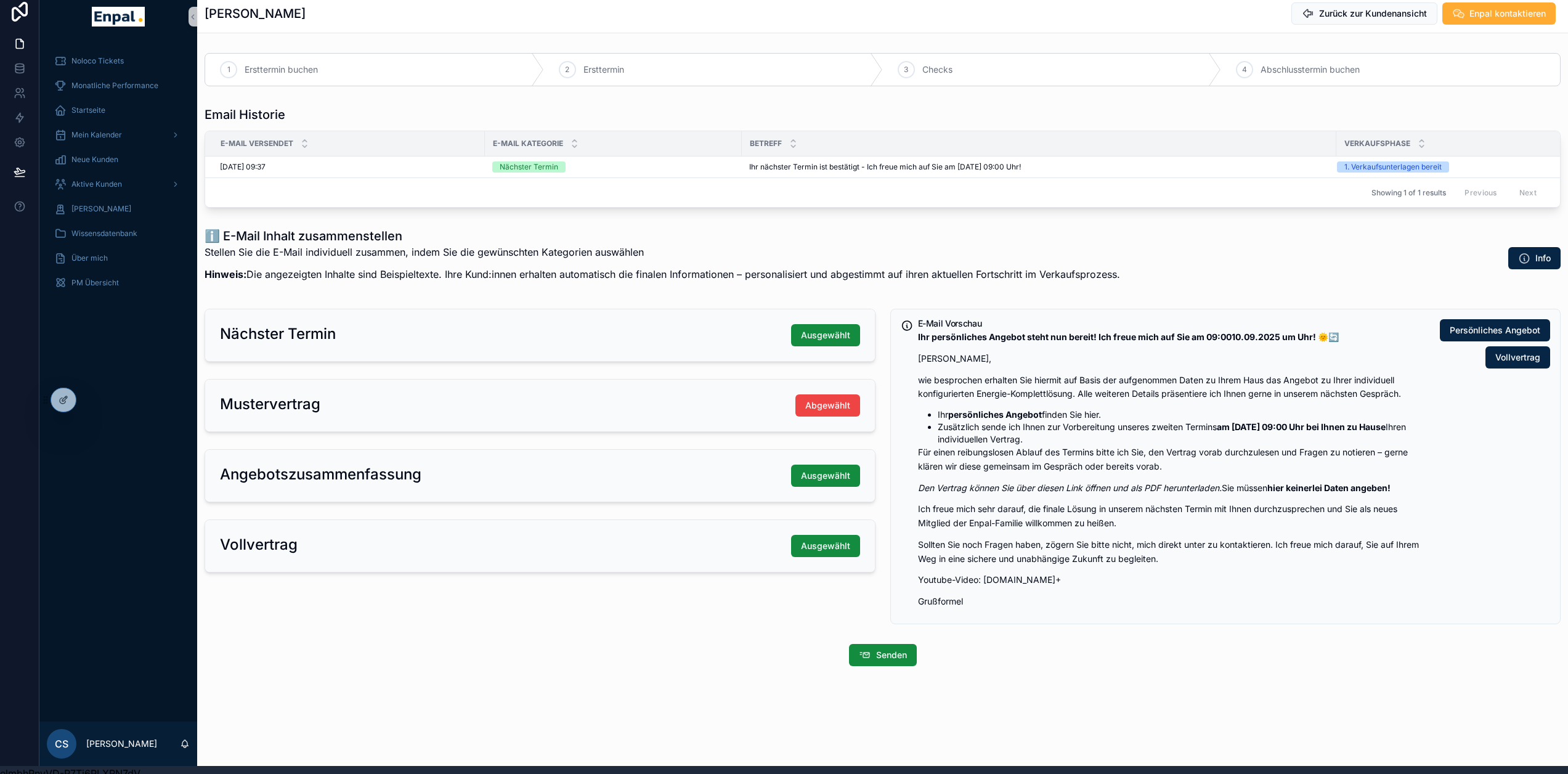
scroll to position [0, 0]
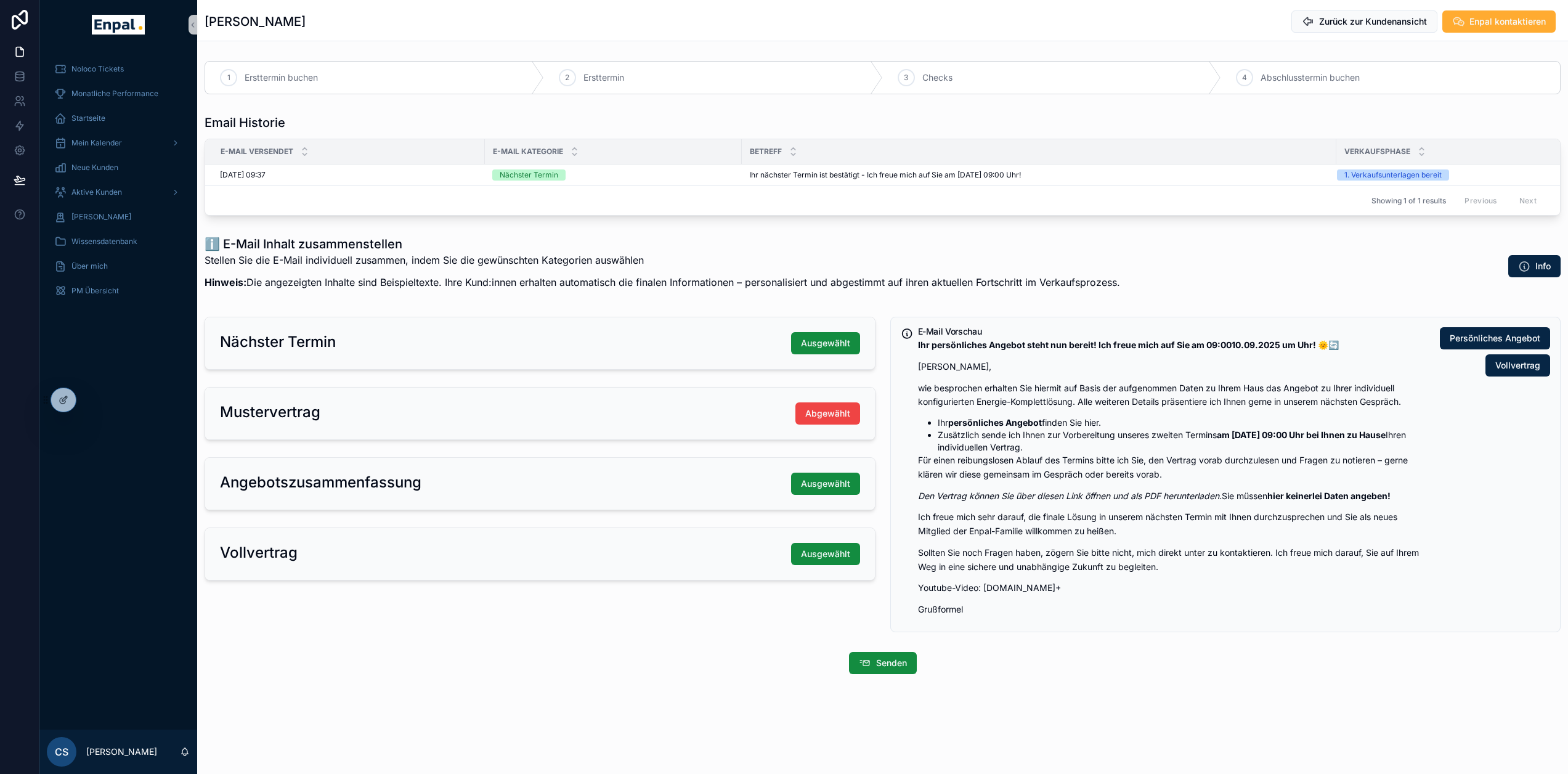
click at [743, 262] on p "Stellen Sie die E-Mail individuell zusammen, indem Sie die gewünschten Kategori…" at bounding box center [662, 260] width 916 height 15
click at [1293, 273] on div "ℹ️ E-Mail Inhalt zusammenstellen Stellen Sie die E-Mail individuell zusammen, i…" at bounding box center [883, 266] width 1356 height 61
click at [103, 195] on span "Aktive Kunden" at bounding box center [97, 192] width 51 height 10
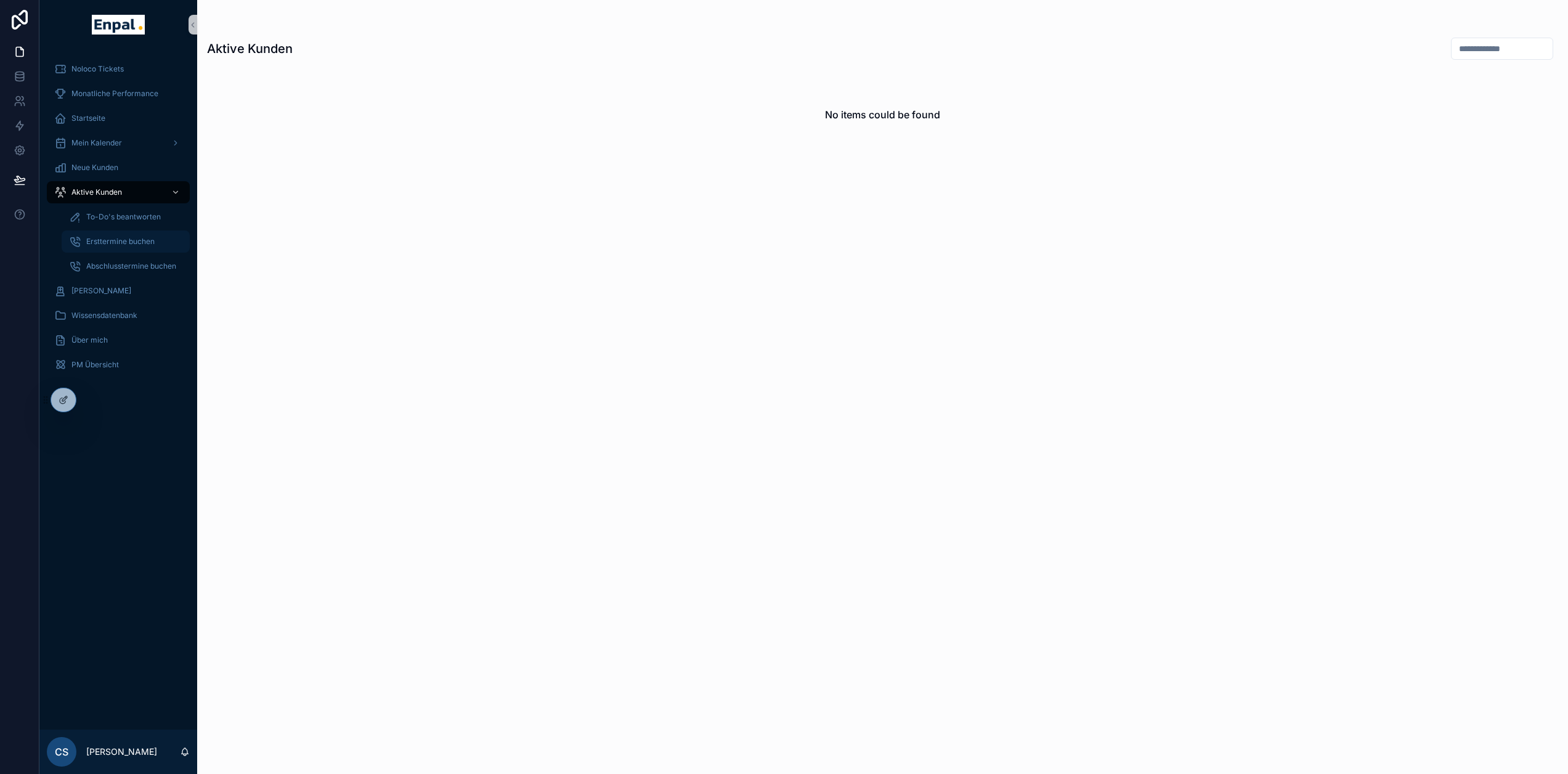
click at [139, 247] on div "Ersttermine buchen" at bounding box center [126, 242] width 114 height 20
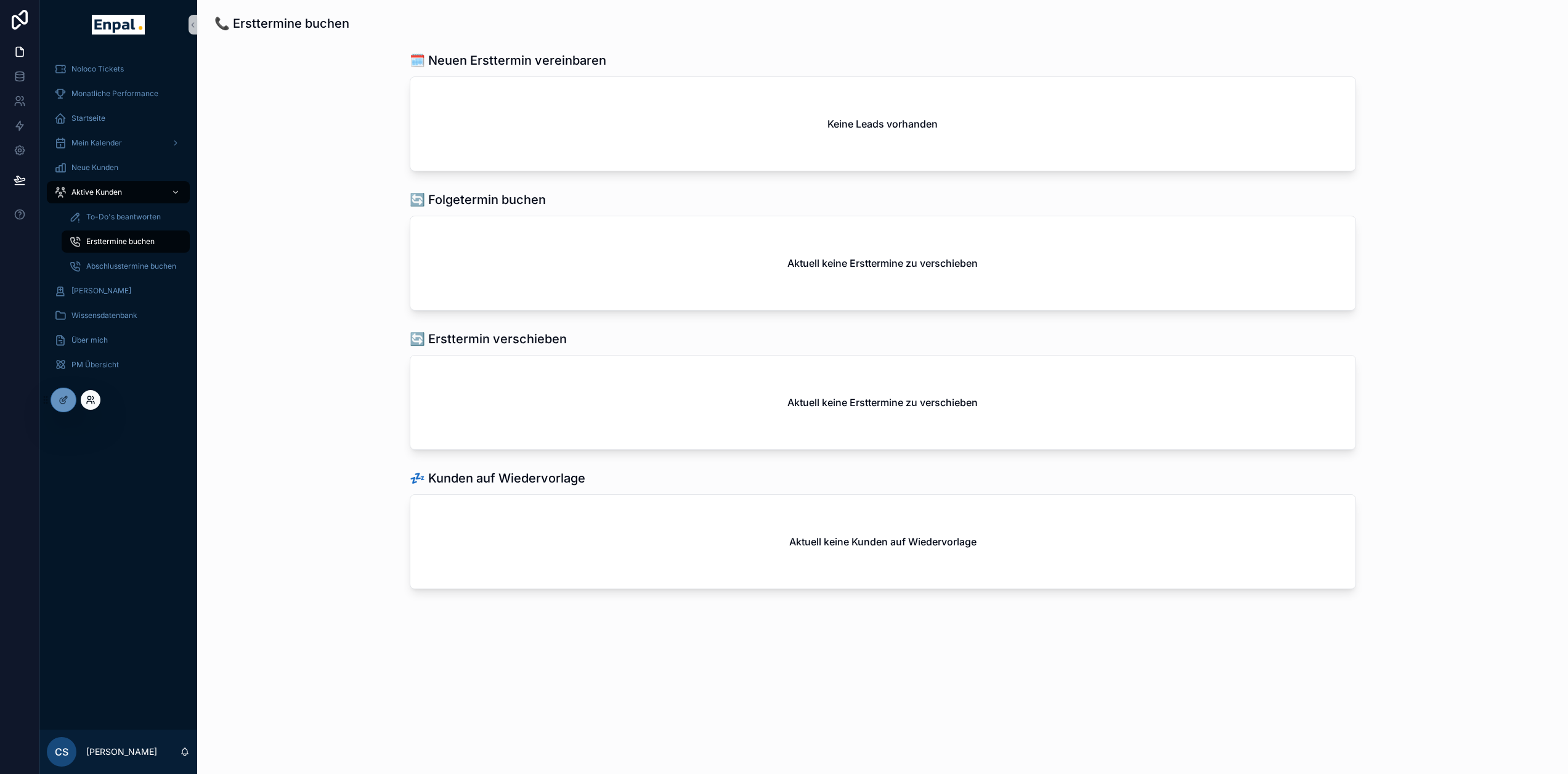
click at [88, 401] on icon at bounding box center [90, 400] width 10 height 10
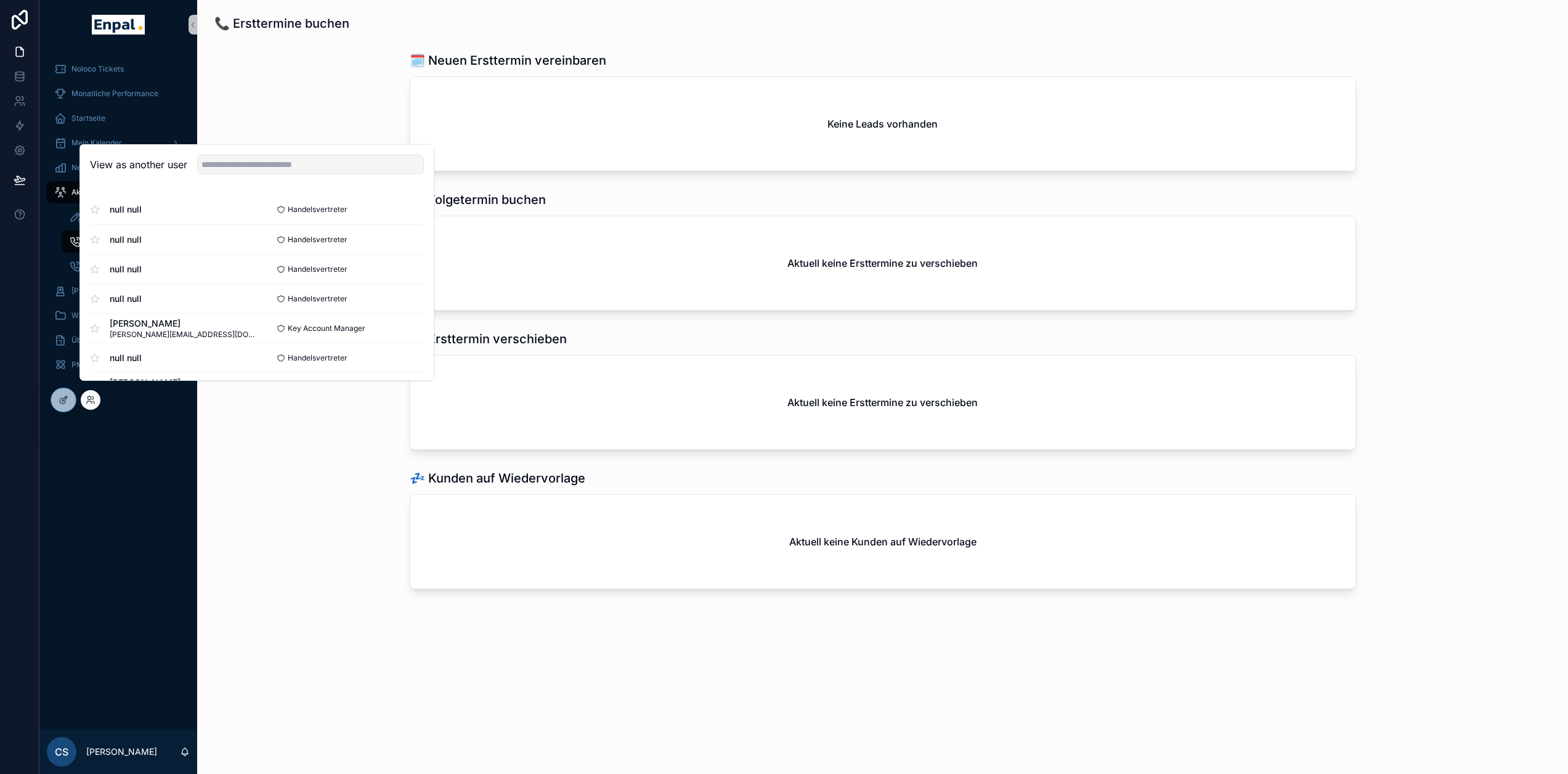
click at [274, 184] on div "View as another user" at bounding box center [257, 165] width 353 height 40
click at [275, 174] on input "text" at bounding box center [310, 165] width 226 height 20
click at [309, 185] on div "View as another user" at bounding box center [257, 165] width 353 height 40
click at [309, 174] on input "text" at bounding box center [310, 165] width 226 height 20
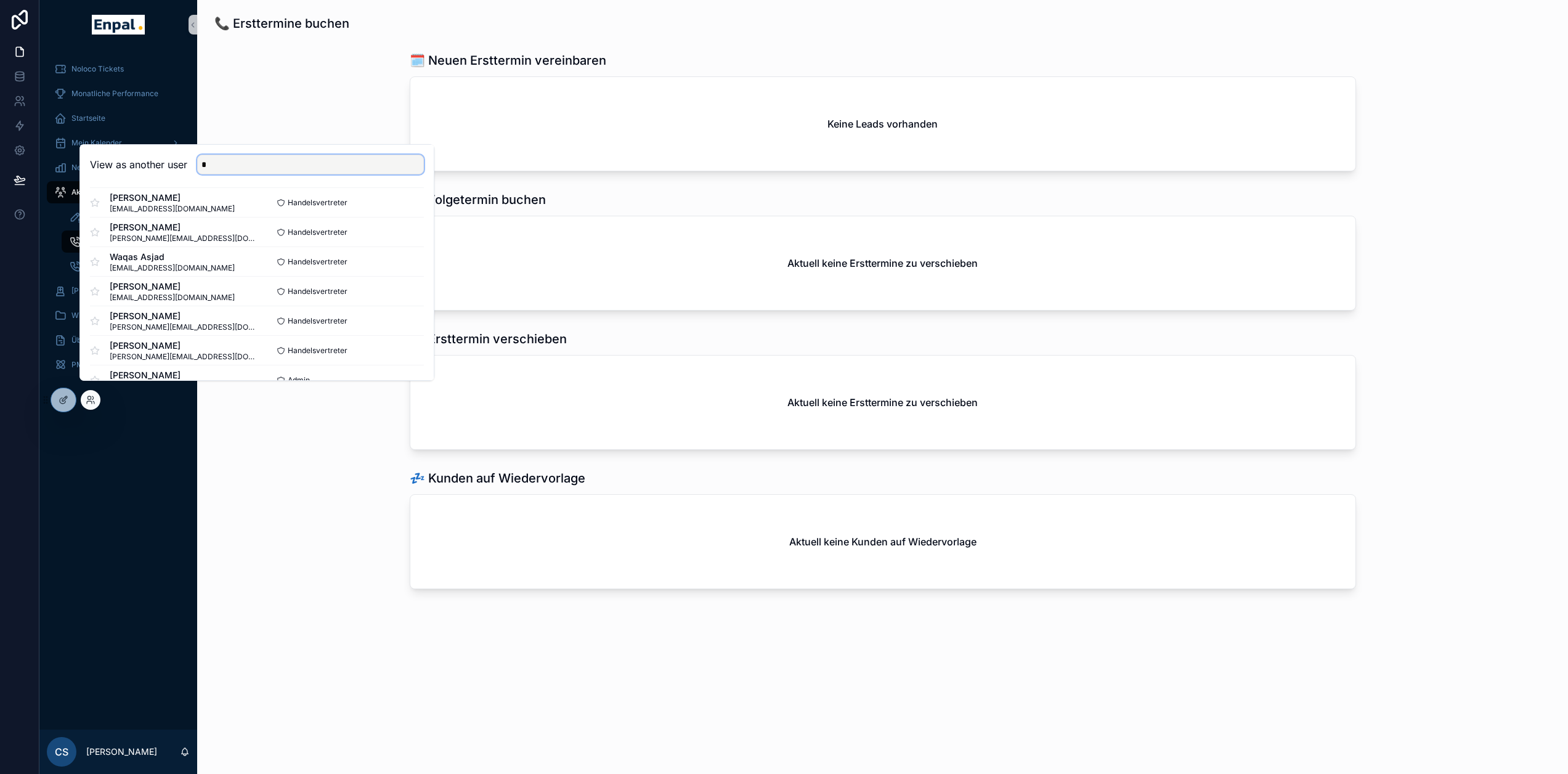
scroll to position [2251, 0]
type input "*"
click at [393, 304] on button "Select" at bounding box center [408, 296] width 32 height 18
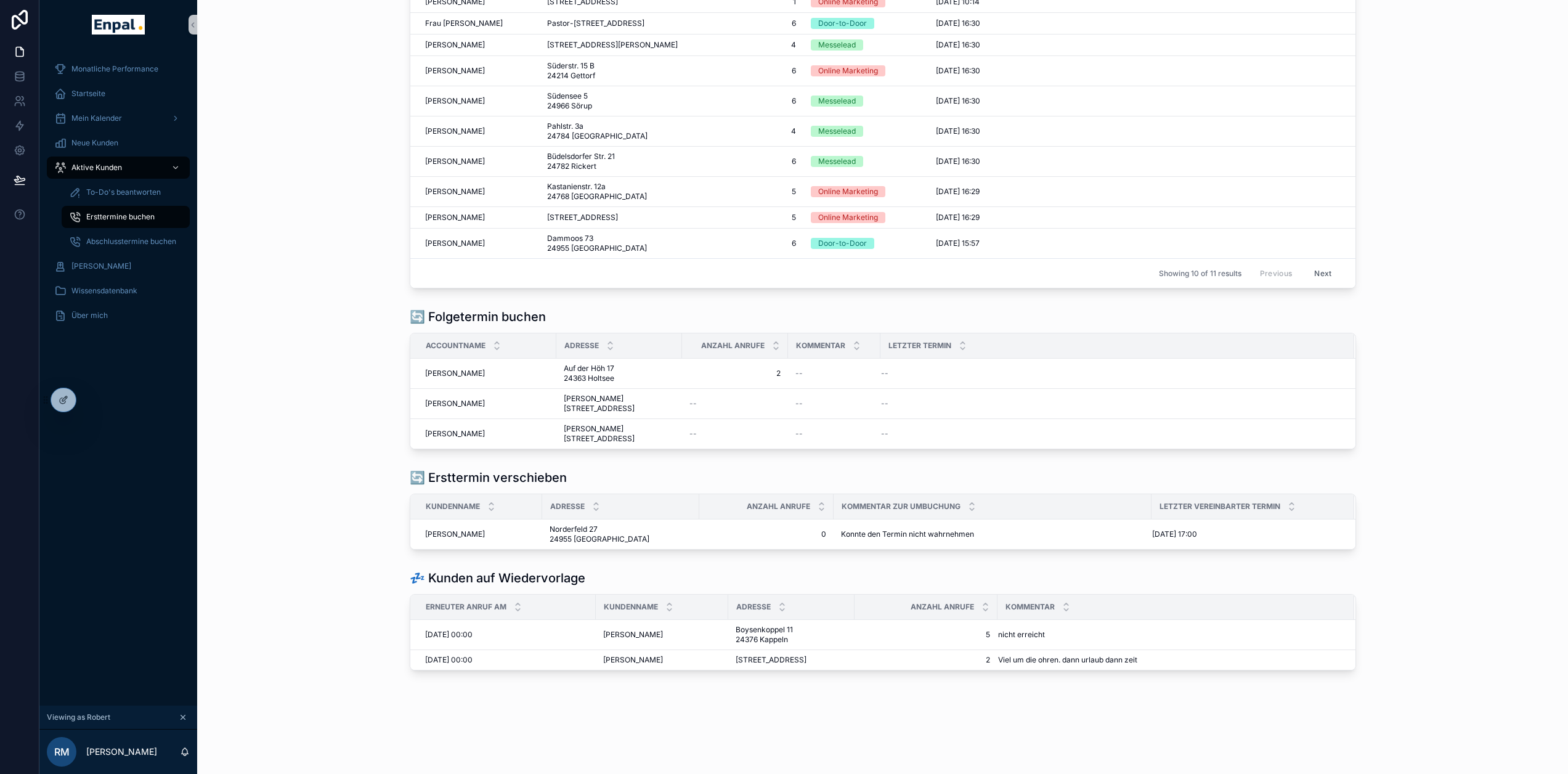
scroll to position [123, 0]
drag, startPoint x: 67, startPoint y: 396, endPoint x: 75, endPoint y: 396, distance: 8.0
click at [67, 396] on icon at bounding box center [64, 398] width 5 height 5
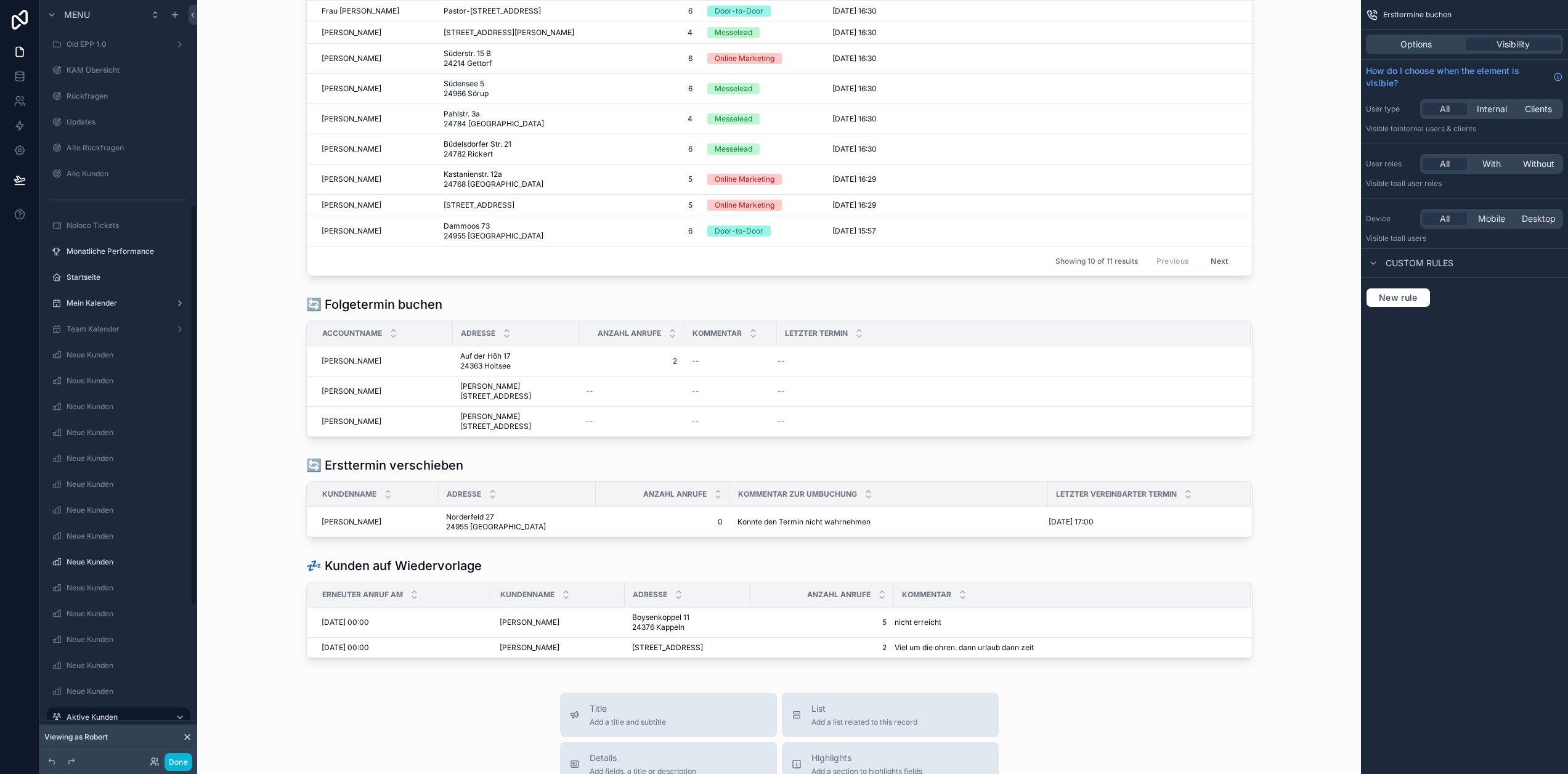
scroll to position [393, 0]
click at [871, 394] on div "scrollable content" at bounding box center [779, 366] width 1144 height 151
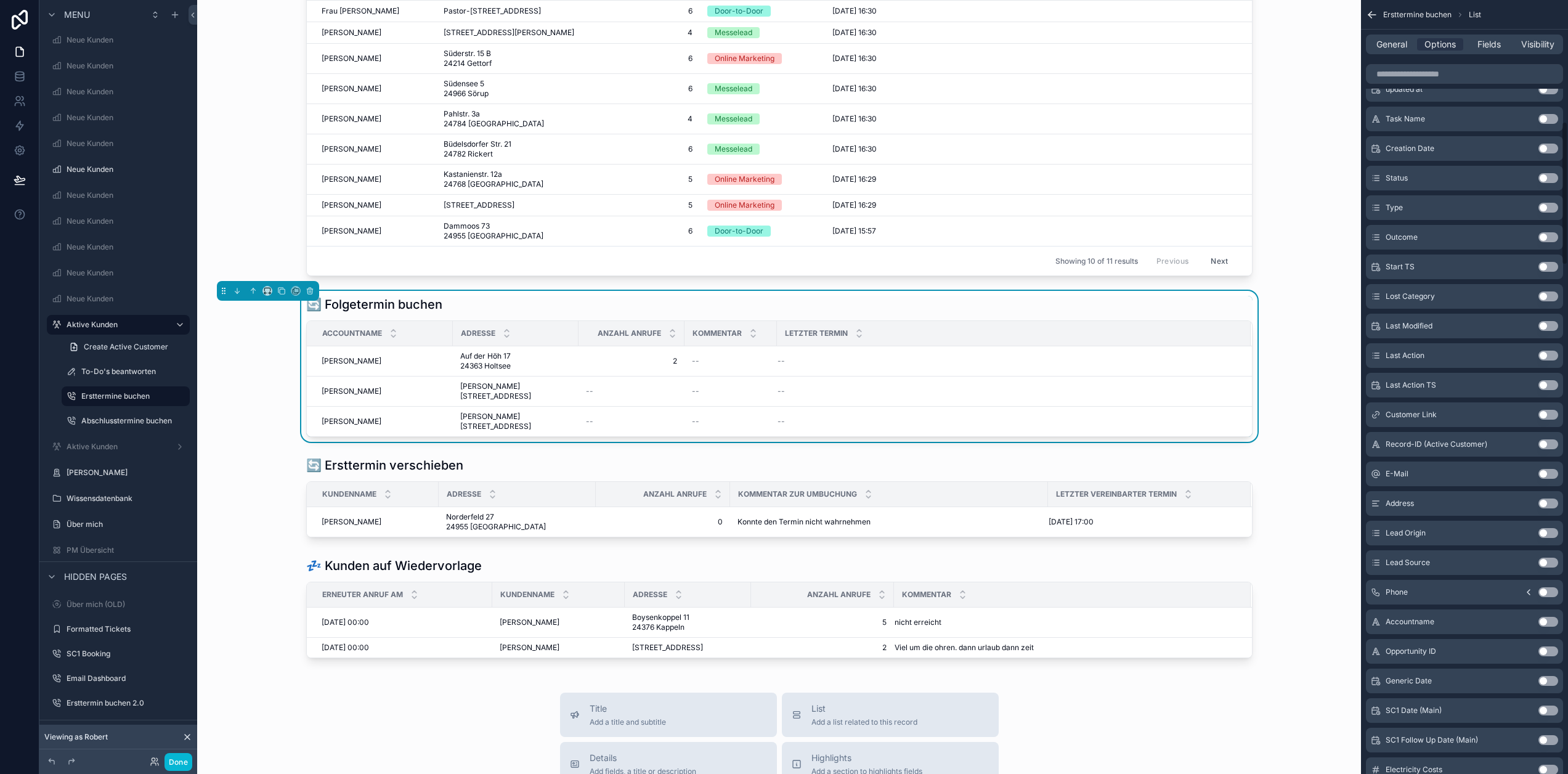
scroll to position [1110, 0]
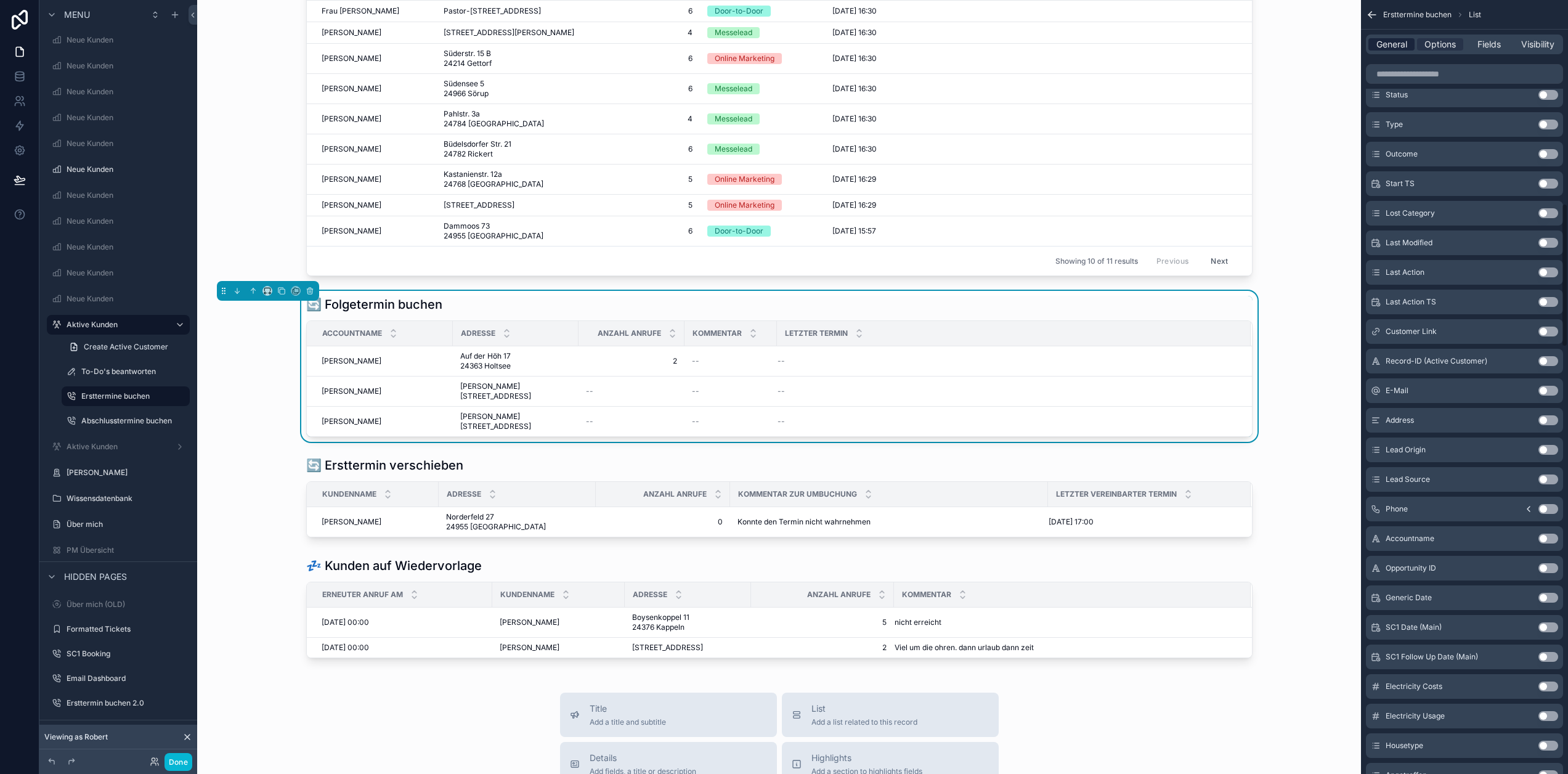
click at [1407, 44] on span "General" at bounding box center [1392, 44] width 31 height 12
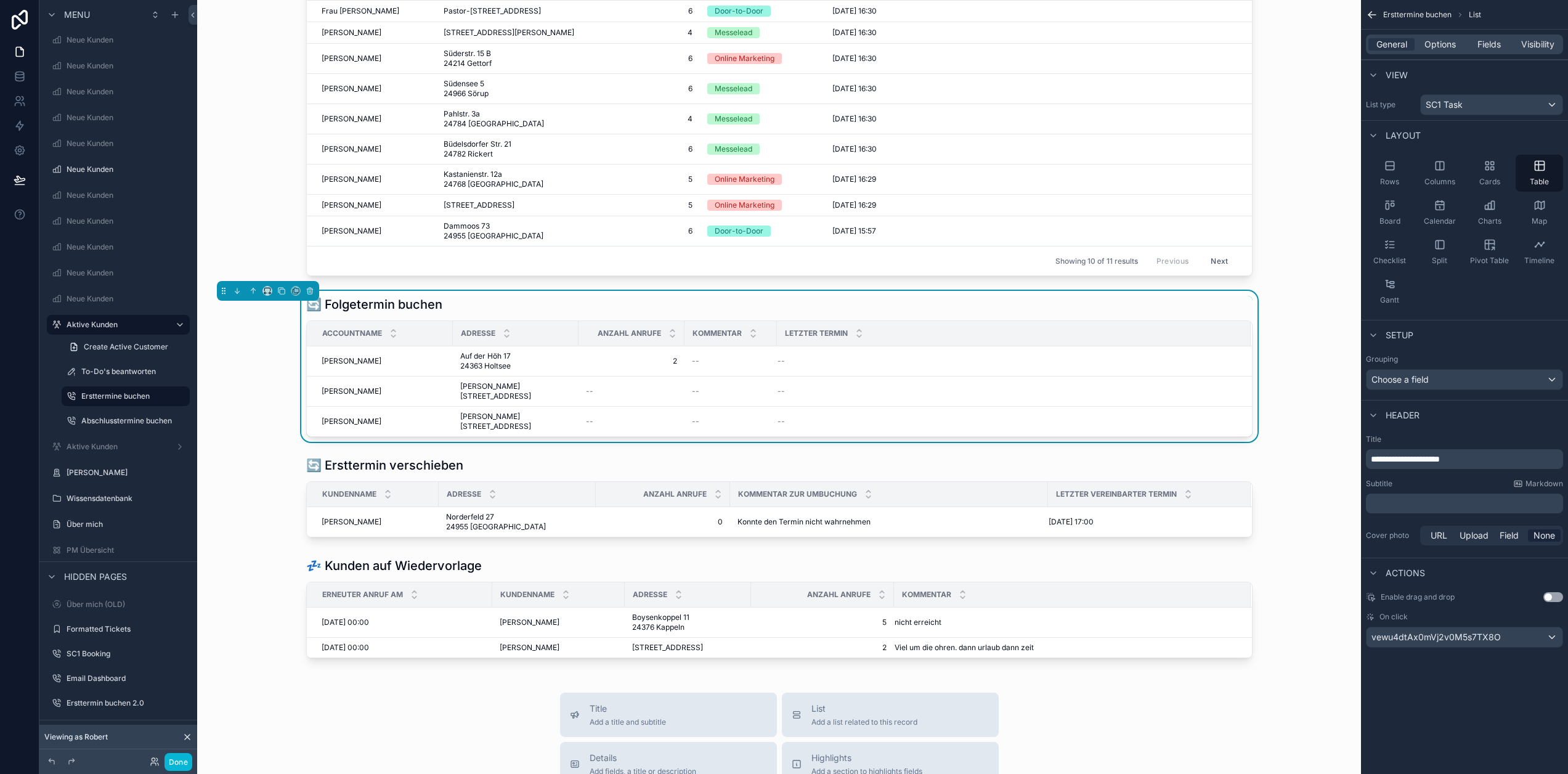
scroll to position [24, 0]
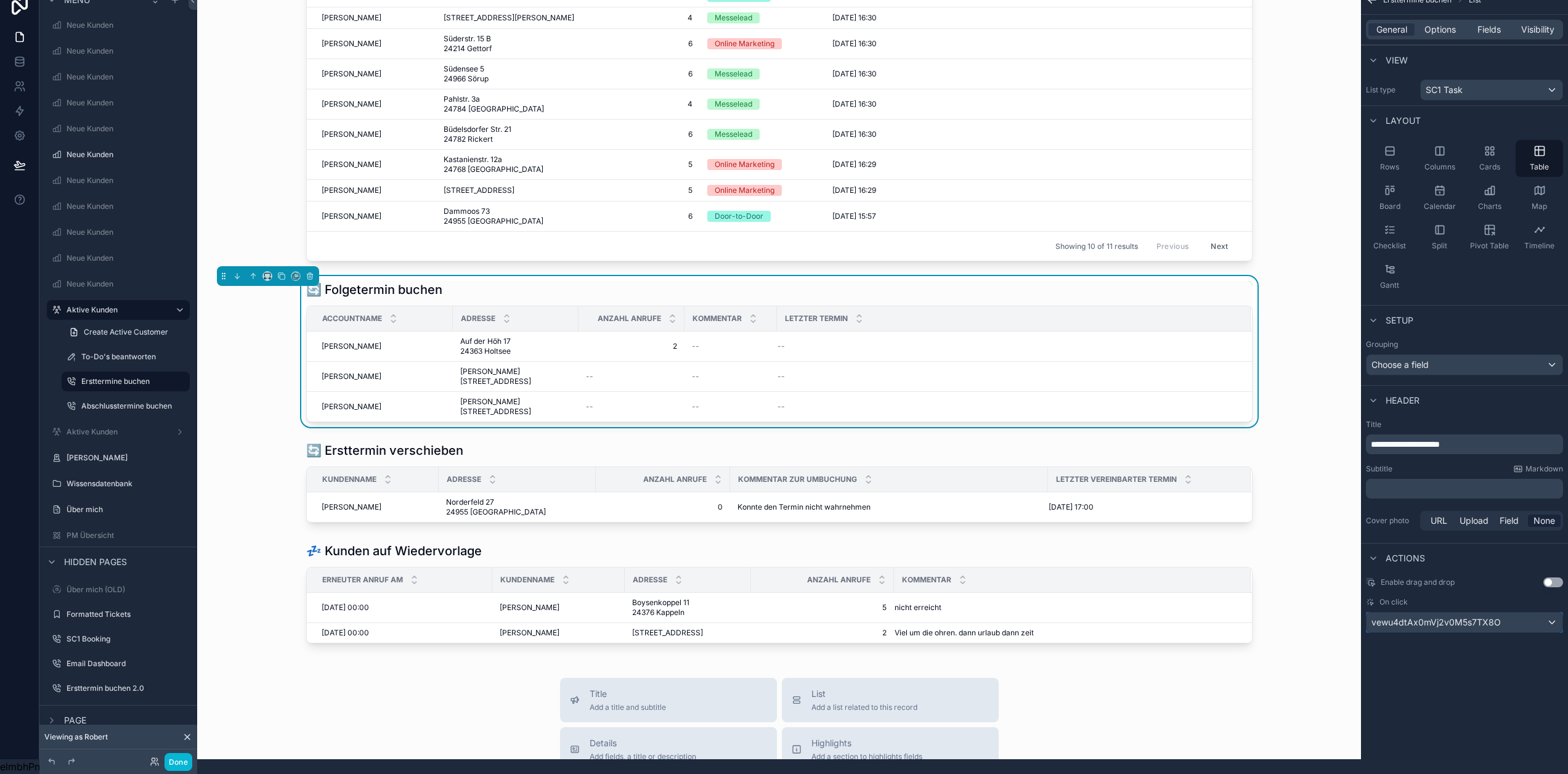
click at [1501, 616] on span "vewu4dtAx0mVj2v0M5s7TX8O" at bounding box center [1436, 622] width 130 height 12
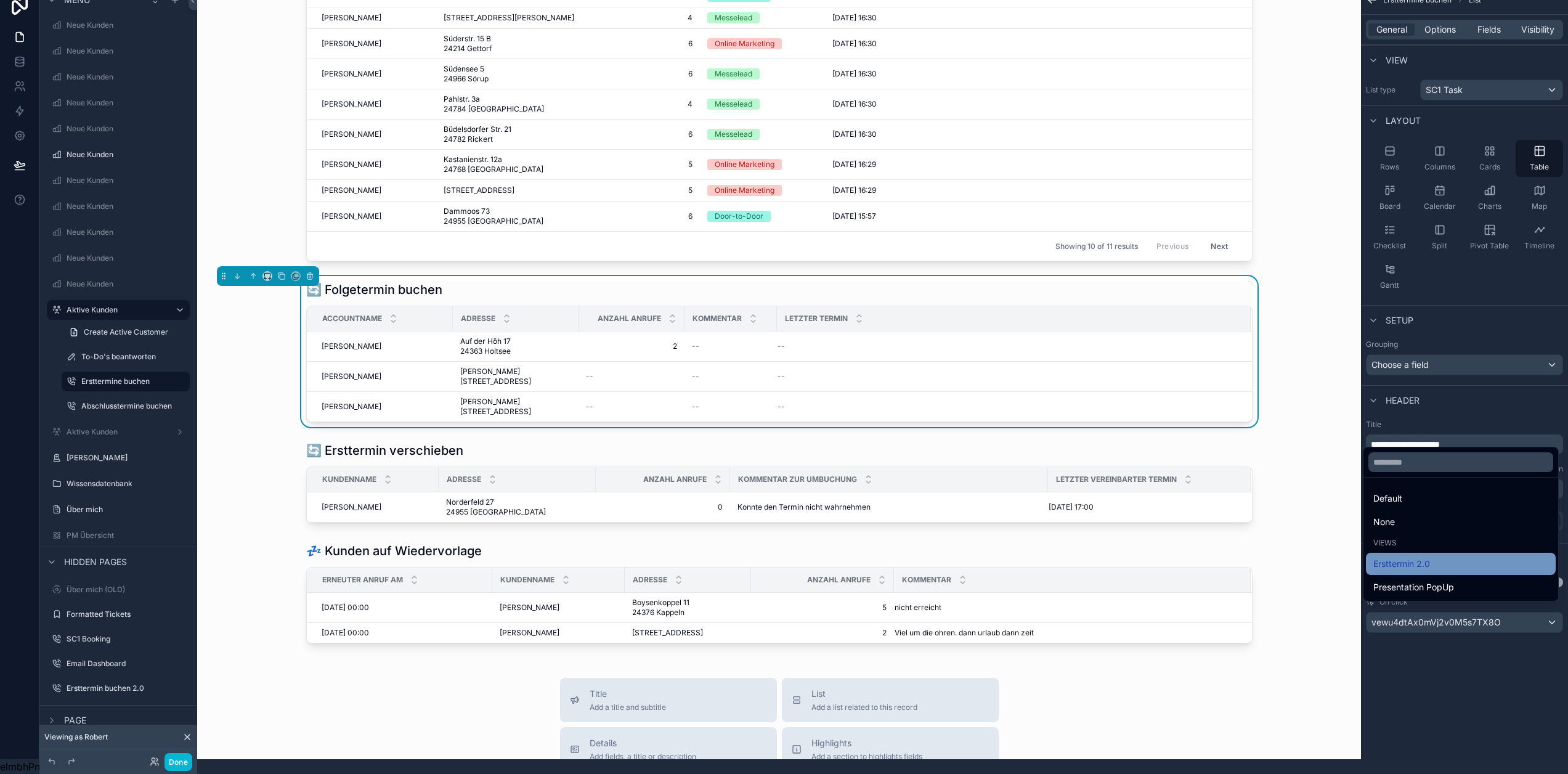
click at [1476, 566] on div "Ersttermin 2.0" at bounding box center [1461, 564] width 175 height 15
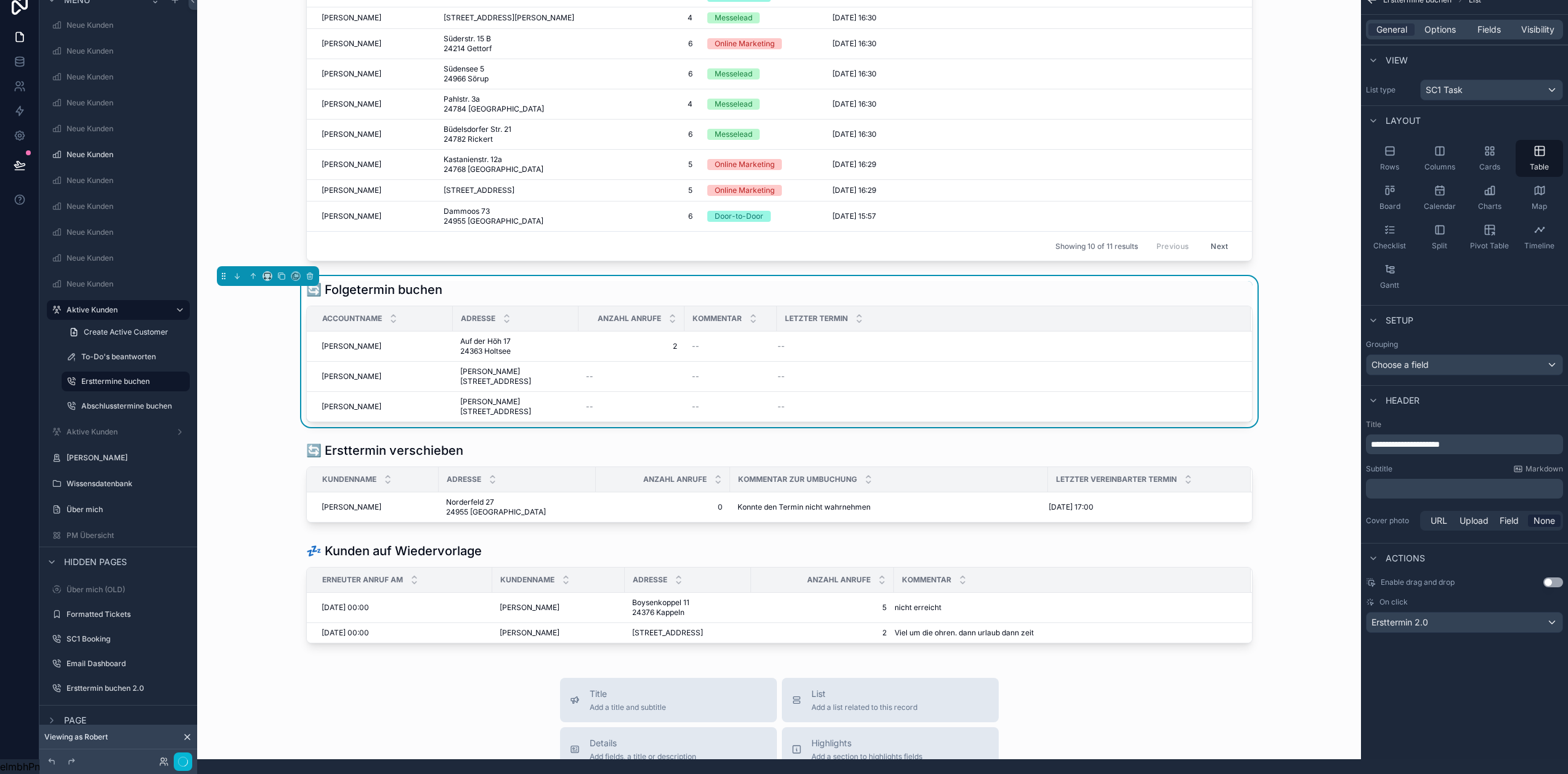
scroll to position [0, 0]
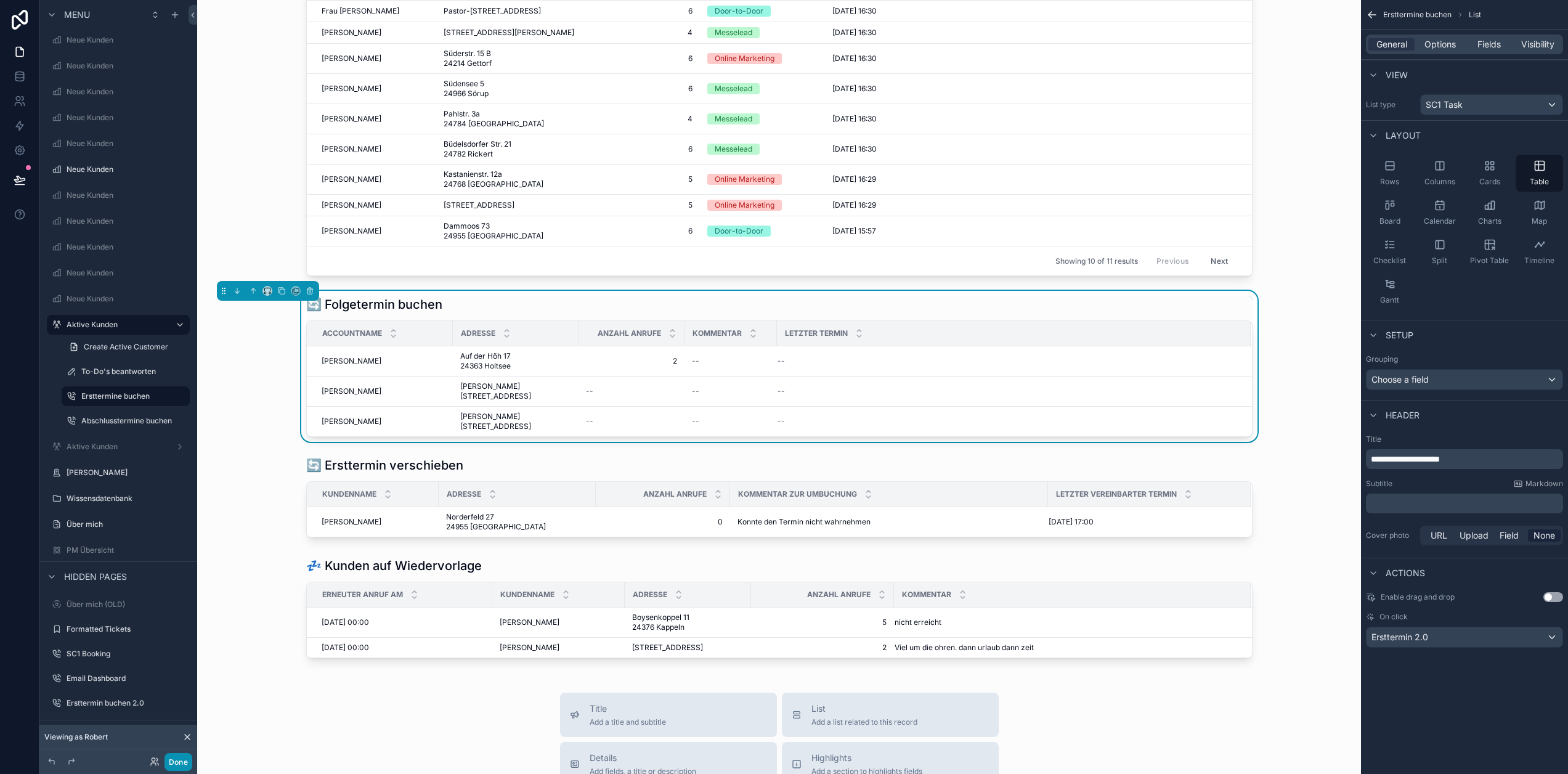
click at [184, 756] on button "Done" at bounding box center [178, 762] width 28 height 18
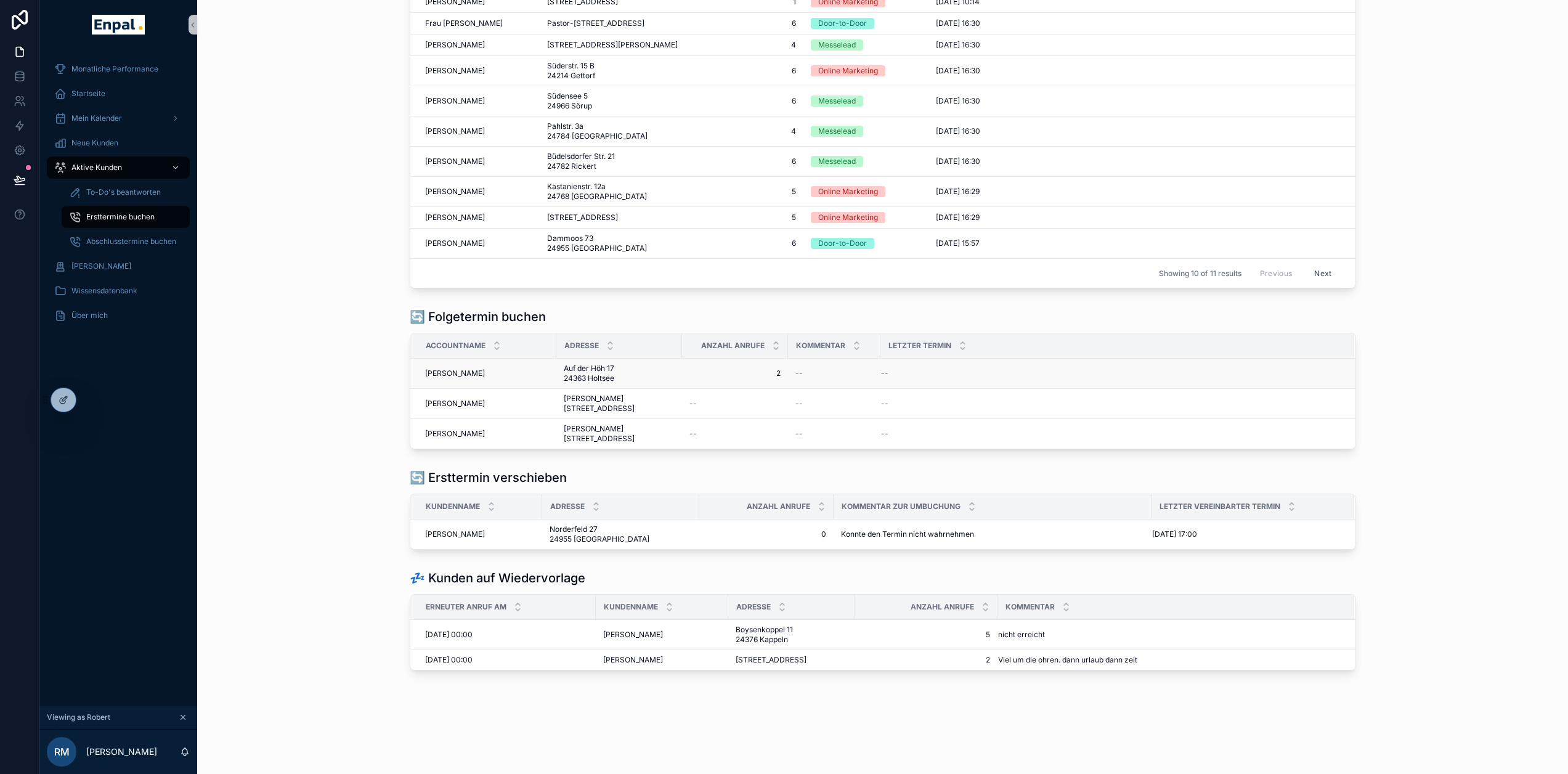
click at [581, 384] on span "Auf der Höh 17 24363 Holtsee" at bounding box center [615, 374] width 103 height 20
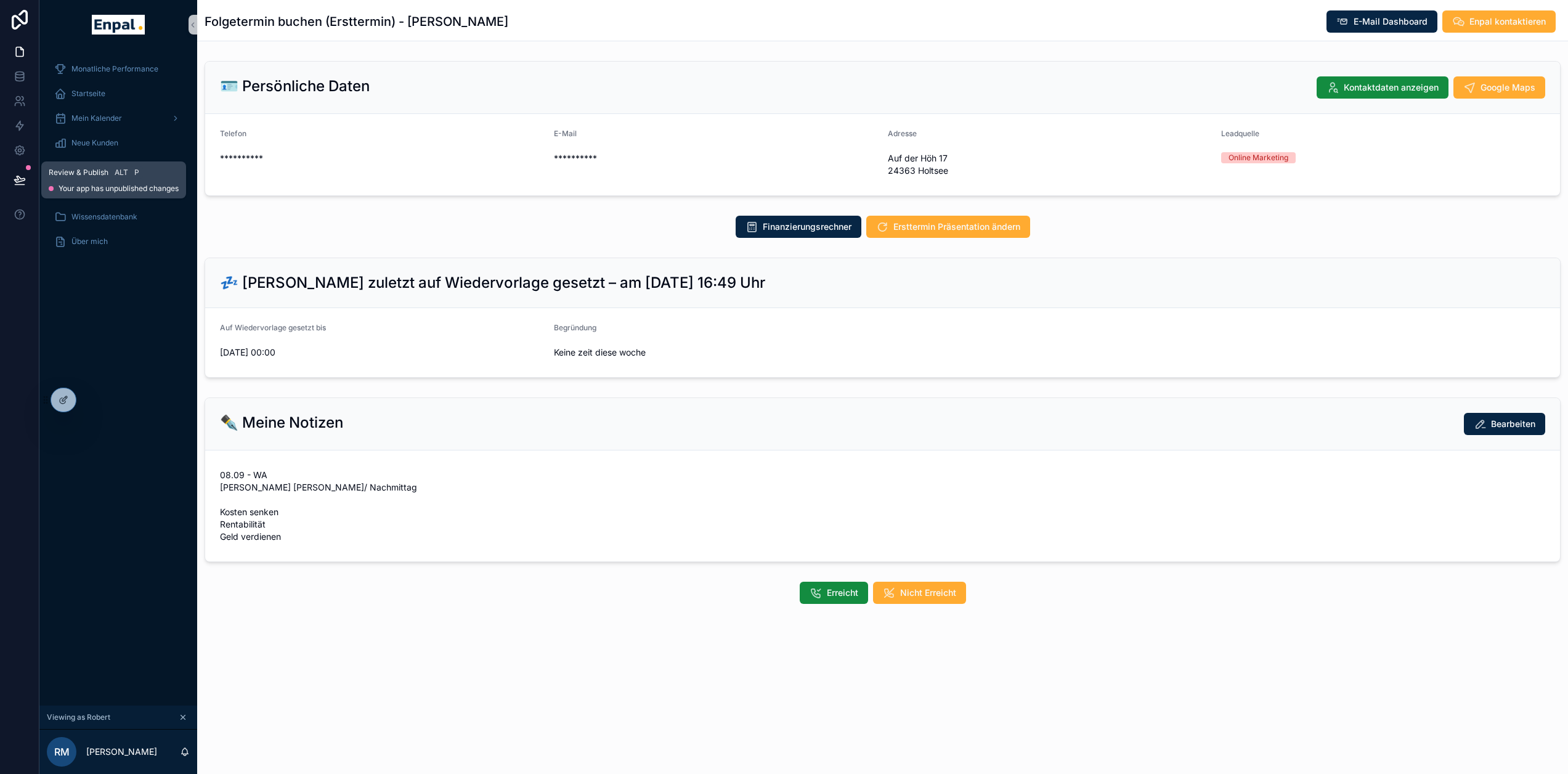
click at [16, 176] on icon at bounding box center [19, 179] width 11 height 6
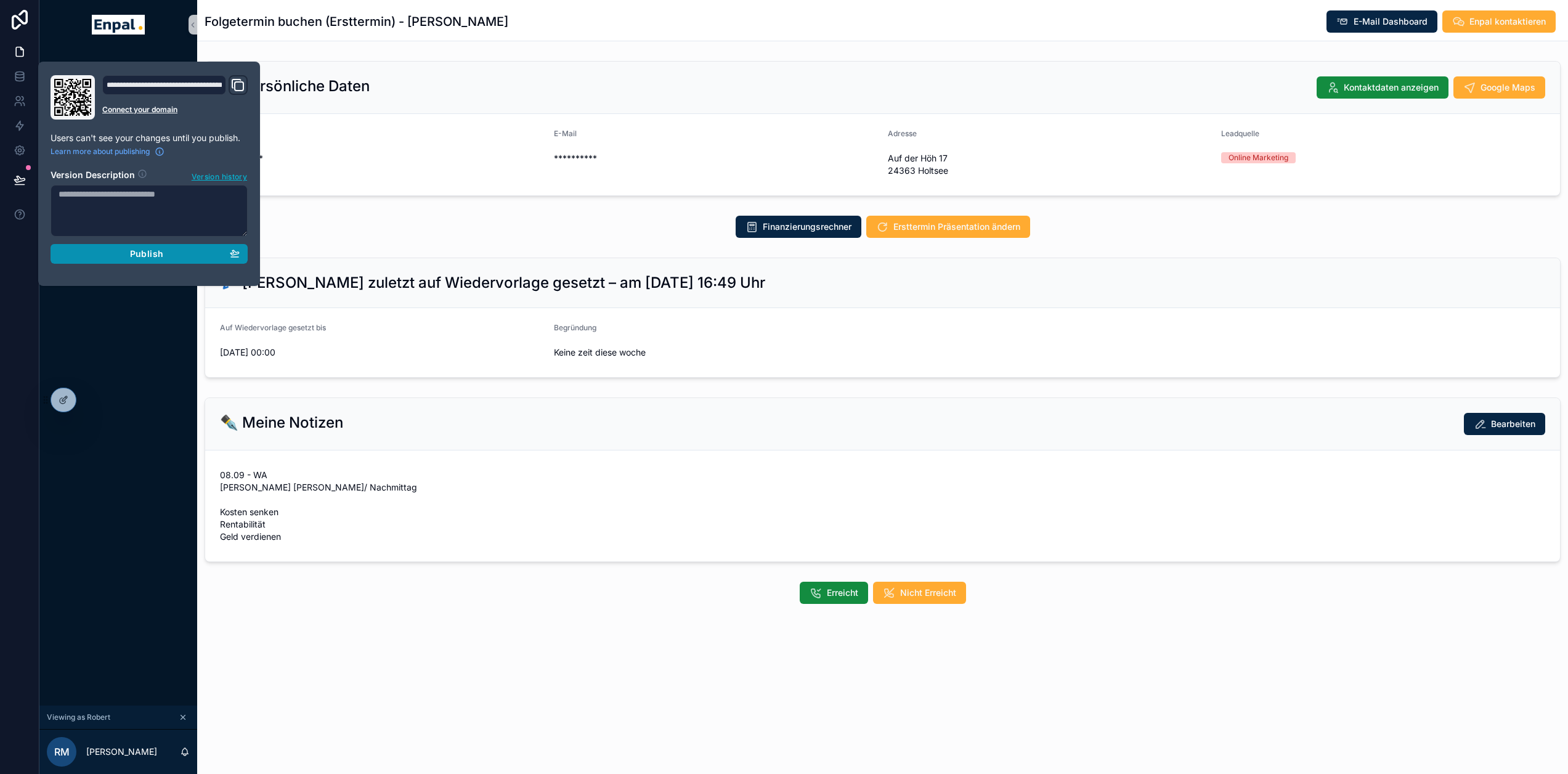
click at [152, 251] on span "Publish" at bounding box center [147, 254] width 33 height 11
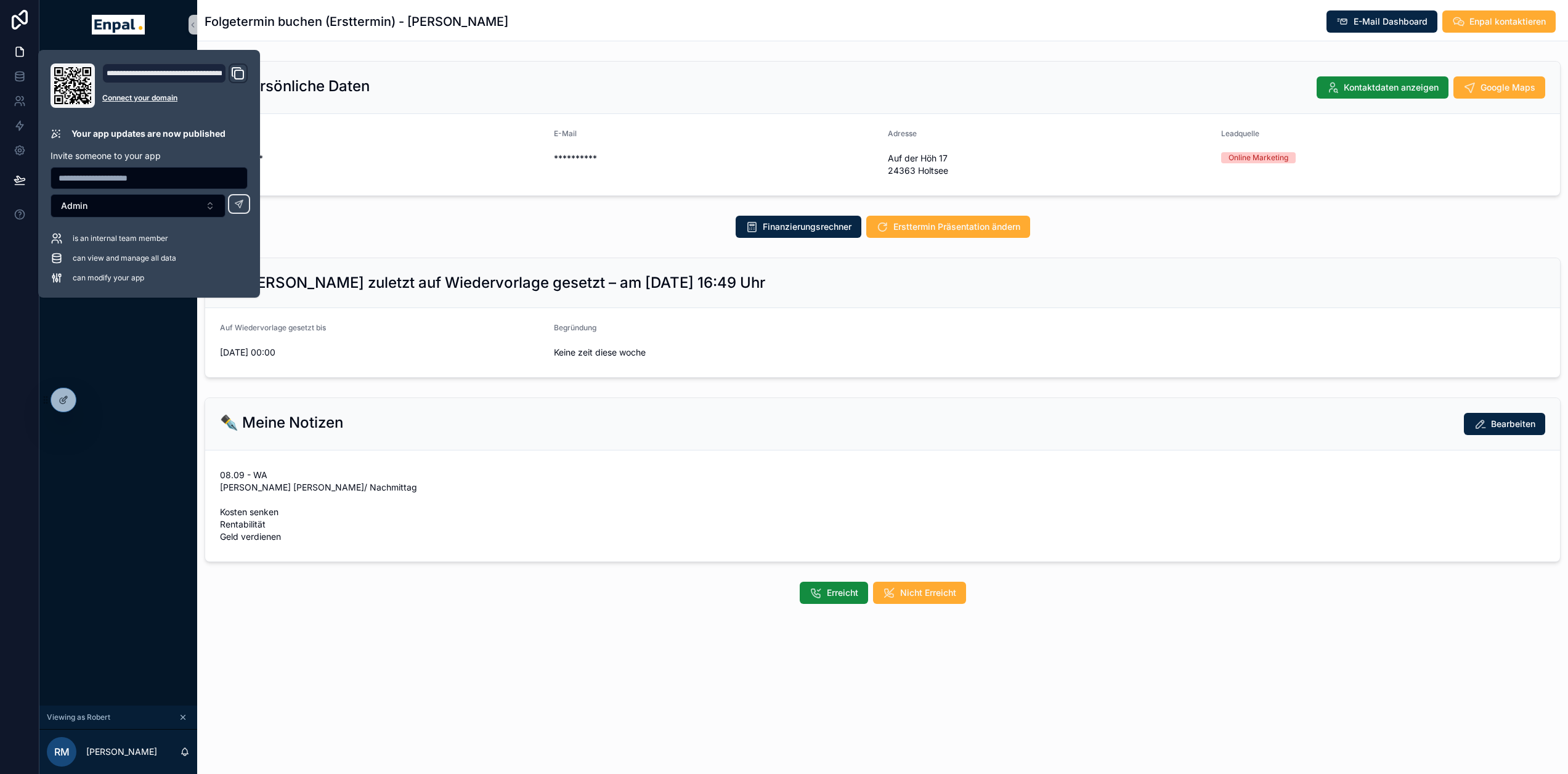
click at [166, 505] on div "Monatliche Performance Startseite Mein Kalender Neue Kunden Aktive Kunden Verlo…" at bounding box center [118, 378] width 158 height 656
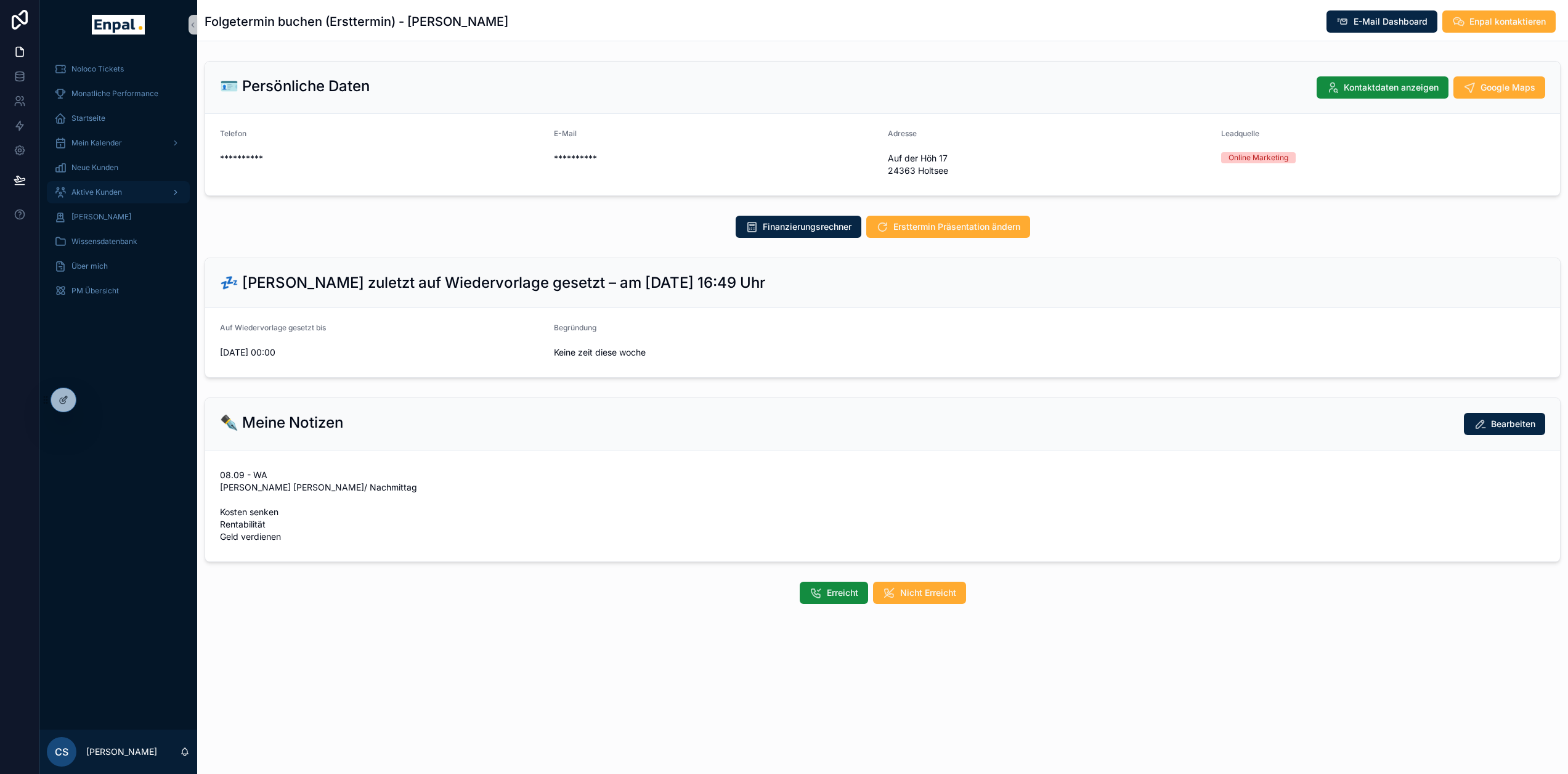
click at [110, 197] on span "Aktive Kunden" at bounding box center [97, 192] width 51 height 10
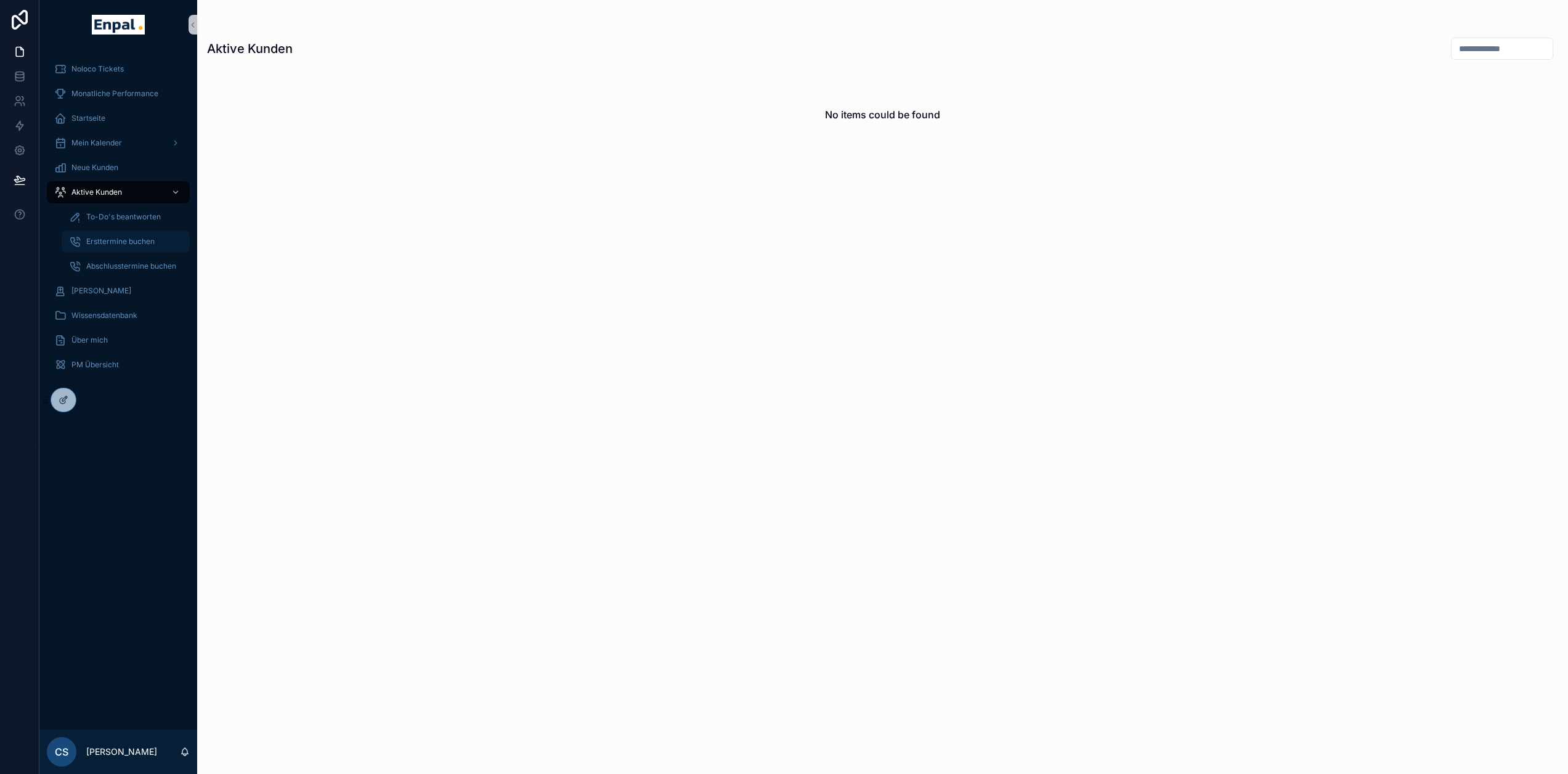
click at [128, 243] on span "Ersttermine buchen" at bounding box center [120, 241] width 68 height 10
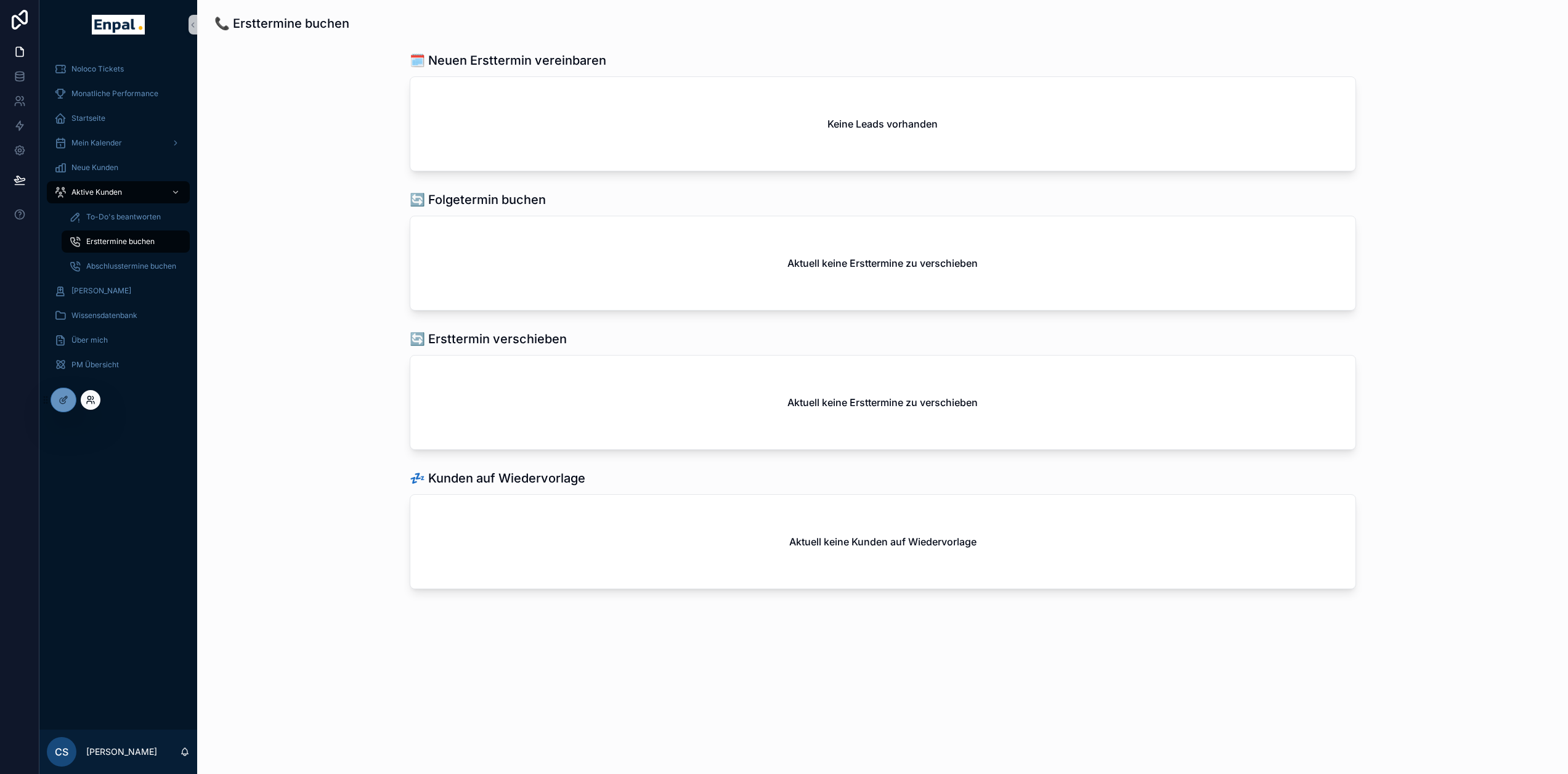
click at [92, 400] on icon at bounding box center [90, 400] width 10 height 10
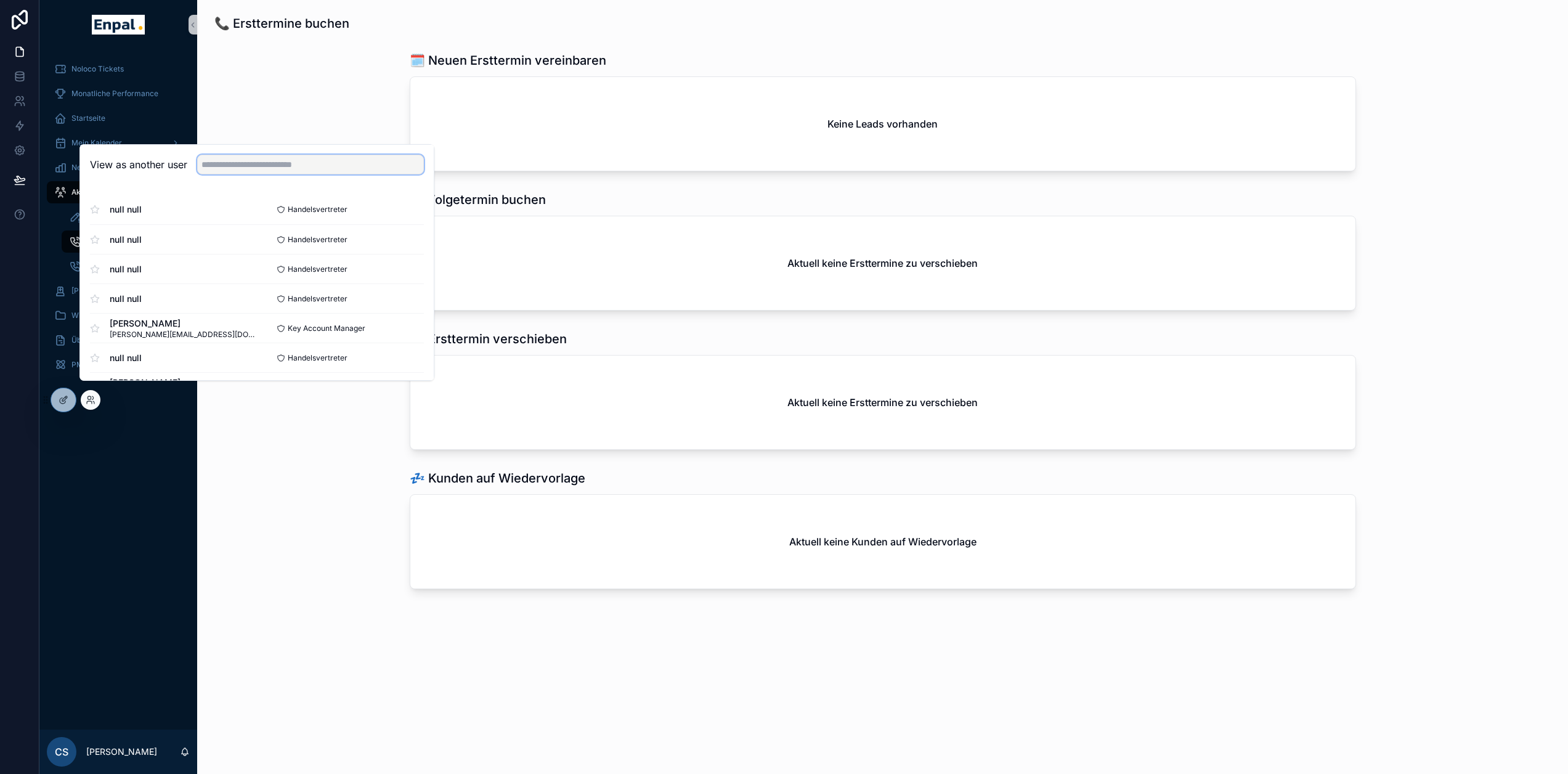
click at [315, 170] on input "text" at bounding box center [310, 165] width 226 height 20
click at [263, 170] on input "text" at bounding box center [310, 165] width 226 height 20
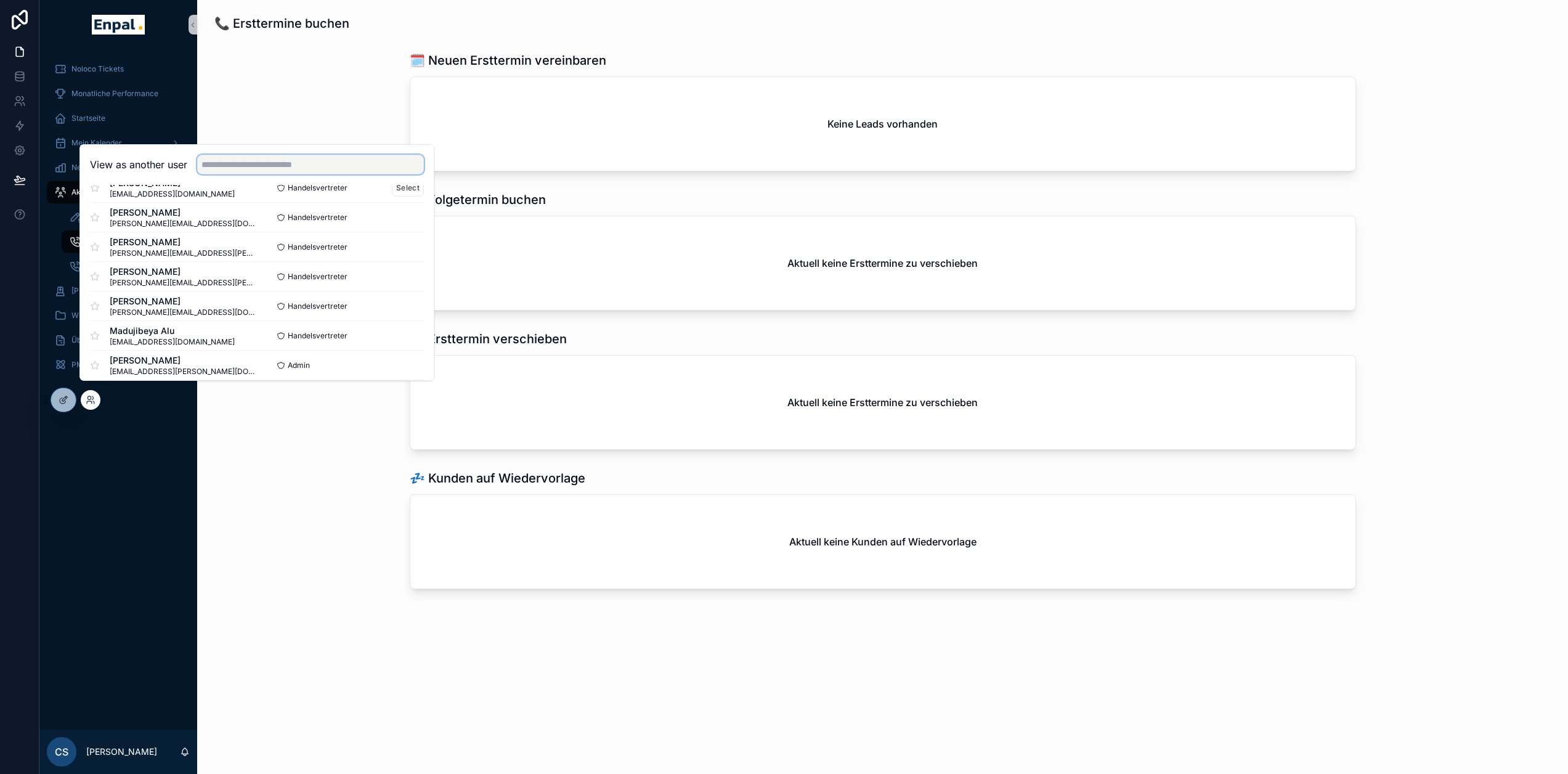
scroll to position [747, 0]
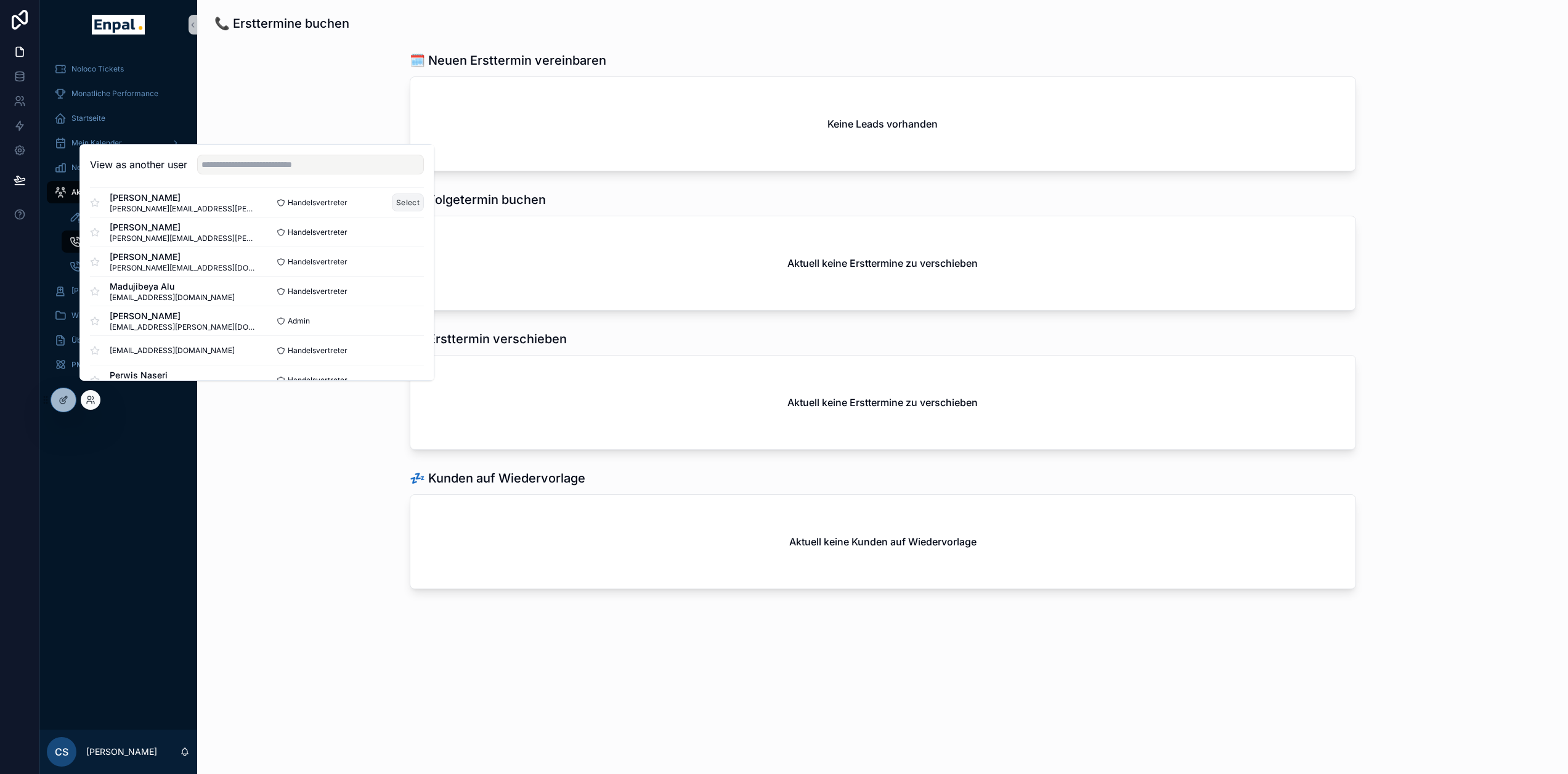
click at [406, 211] on button "Select" at bounding box center [408, 203] width 32 height 18
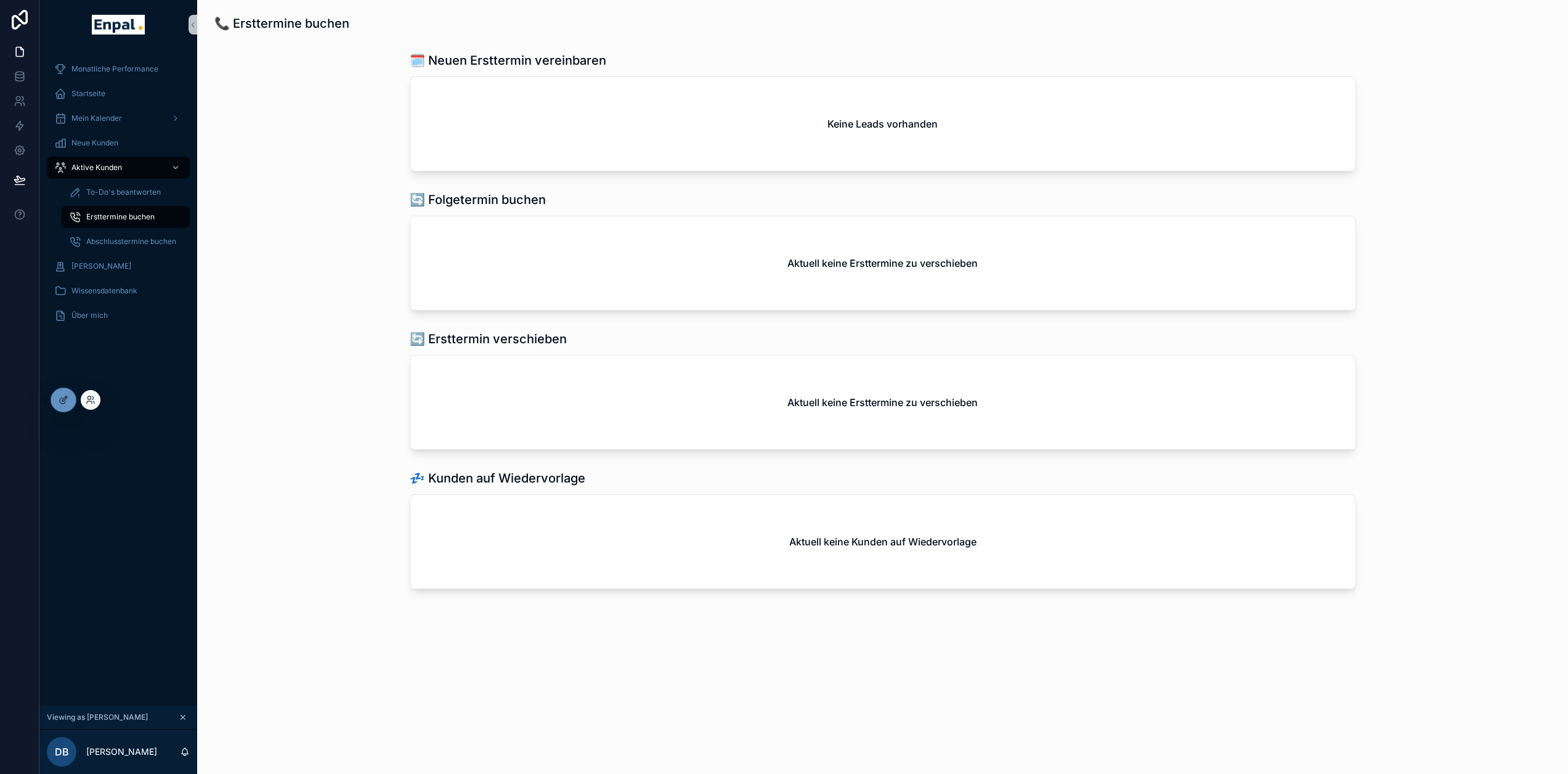
click at [86, 406] on div at bounding box center [91, 400] width 20 height 20
click at [89, 403] on icon at bounding box center [90, 400] width 10 height 10
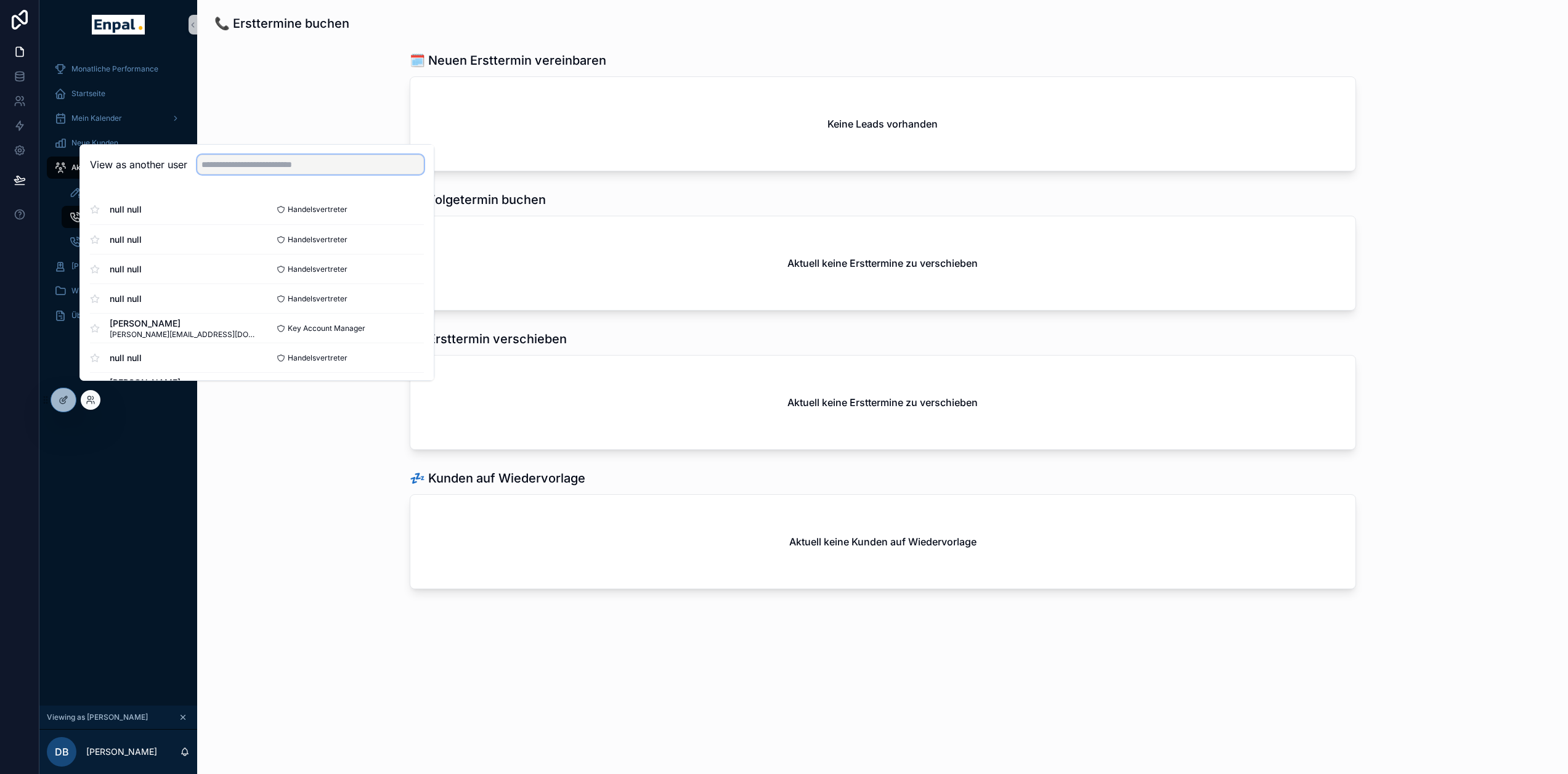
click at [249, 172] on input "text" at bounding box center [310, 165] width 226 height 20
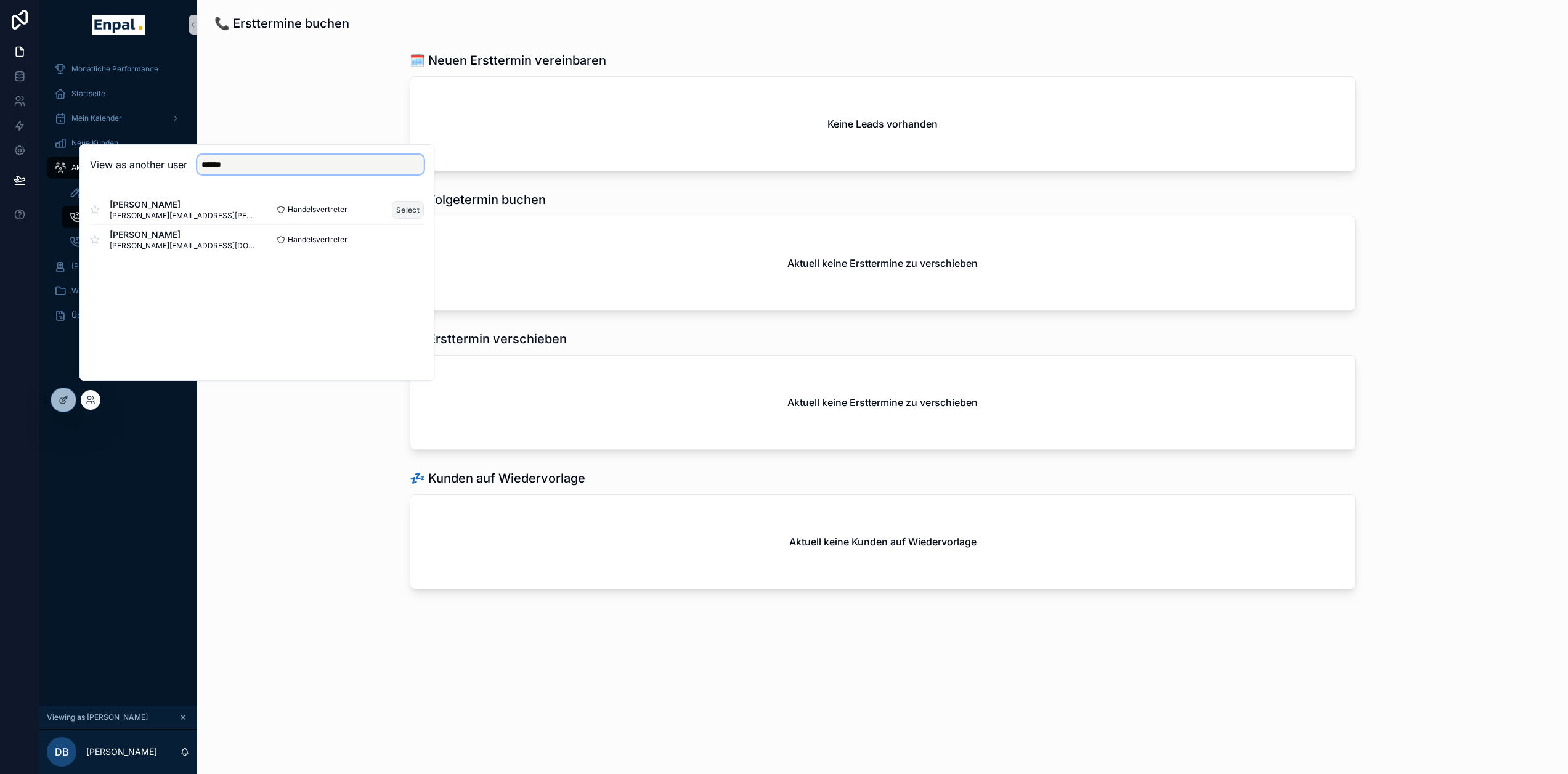
type input "******"
click at [410, 219] on button "Select" at bounding box center [408, 210] width 32 height 18
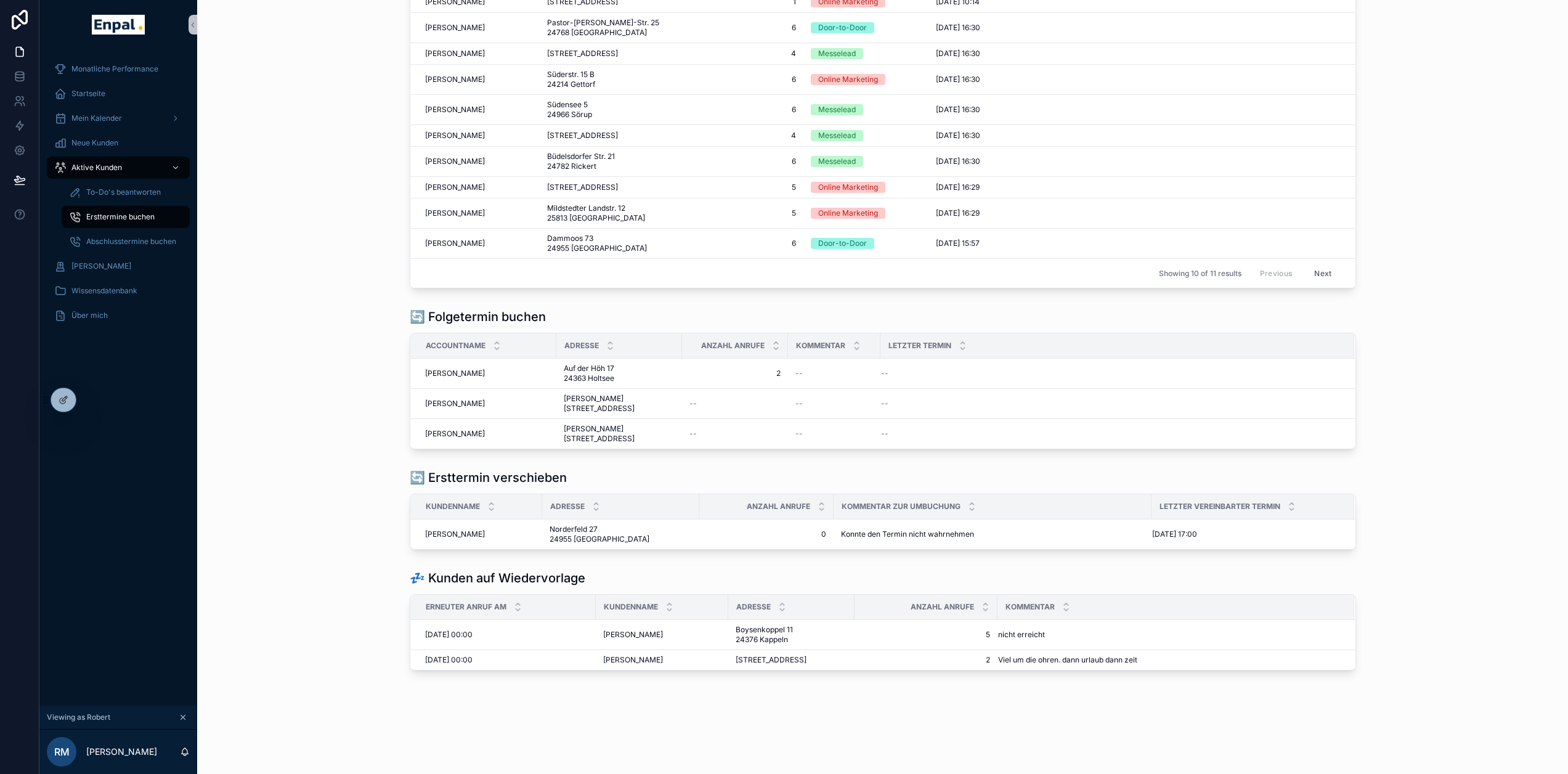
scroll to position [146, 0]
click at [485, 370] on span "[PERSON_NAME]" at bounding box center [454, 374] width 59 height 10
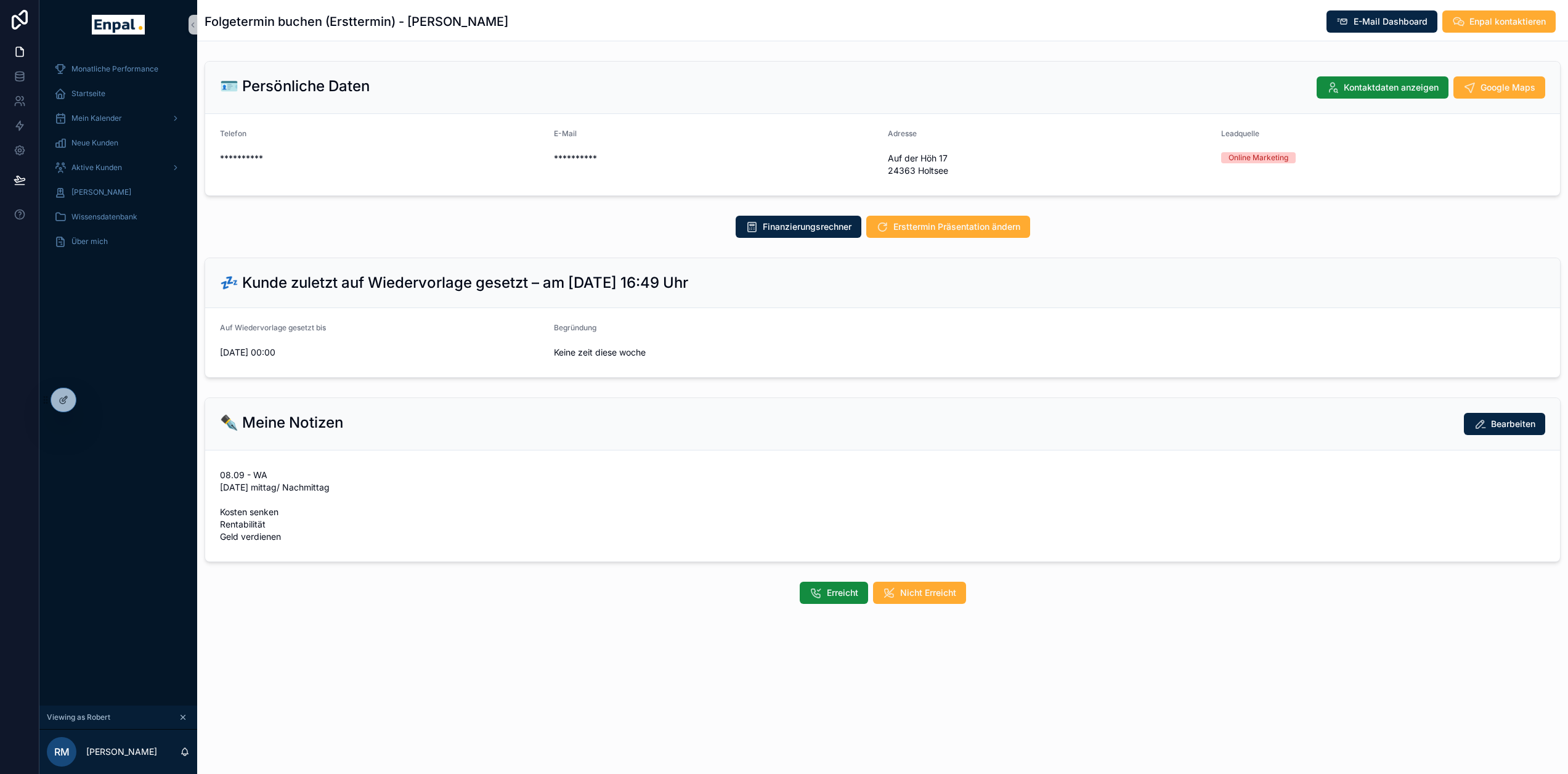
click at [709, 376] on form "Auf Wiedervorlage gesetzt bis [DATE] 00:00 Begründung Keine zeit diese woche" at bounding box center [883, 342] width 1355 height 69
click at [600, 360] on div "Keine zeit diese woche" at bounding box center [716, 353] width 324 height 20
click at [113, 116] on span "Mein Kalender" at bounding box center [97, 118] width 51 height 10
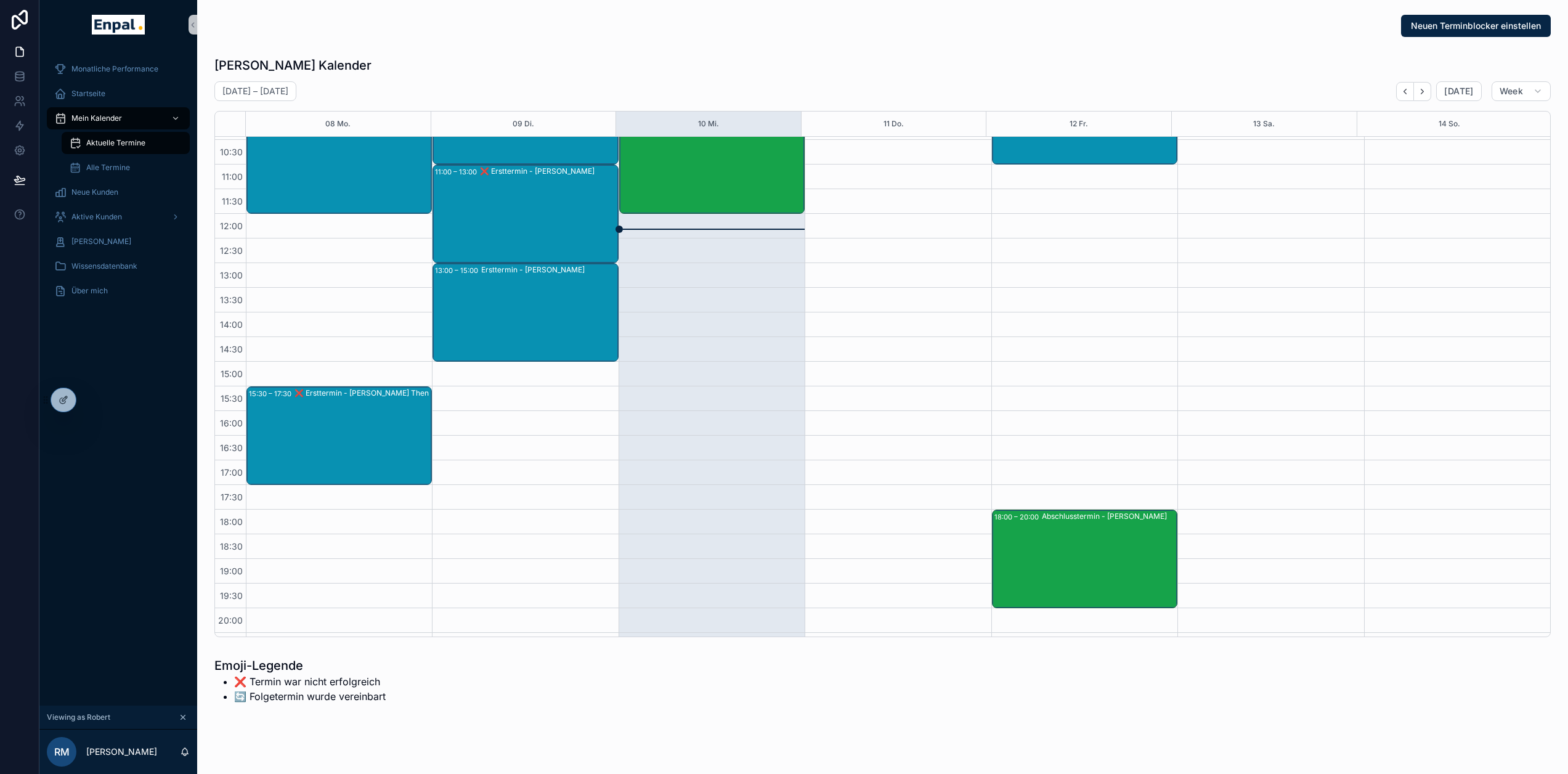
scroll to position [185, 0]
